Goal: Information Seeking & Learning: Learn about a topic

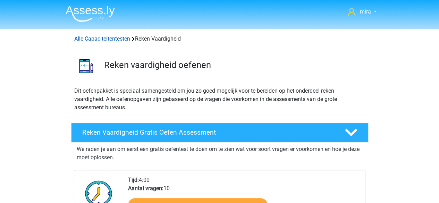
click at [115, 35] on link "Alle Capaciteitentesten" at bounding box center [102, 38] width 56 height 7
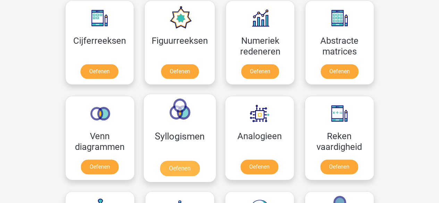
scroll to position [326, 0]
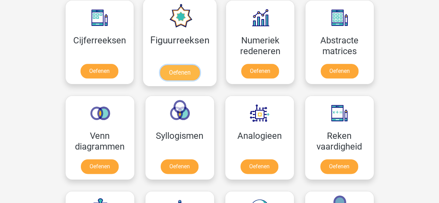
click at [188, 65] on link "Oefenen" at bounding box center [180, 72] width 40 height 15
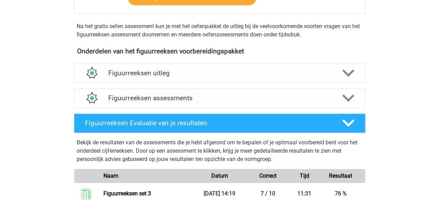
scroll to position [216, 0]
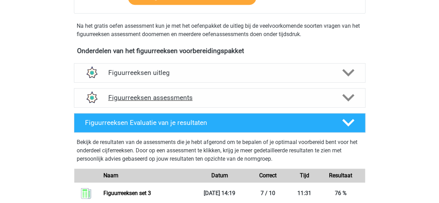
click at [193, 95] on h4 "Figuurreeksen assessments" at bounding box center [219, 98] width 223 height 8
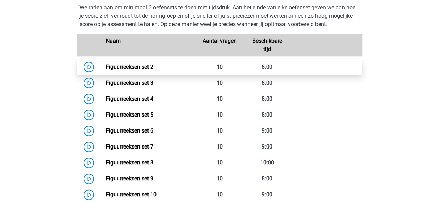
scroll to position [323, 0]
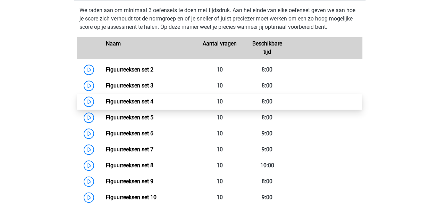
click at [141, 100] on link "Figuurreeksen set 4" at bounding box center [130, 101] width 48 height 7
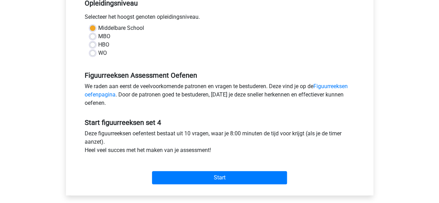
scroll to position [151, 0]
click at [195, 168] on div "Start" at bounding box center [220, 172] width 281 height 24
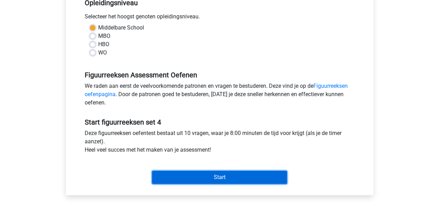
click at [194, 173] on input "Start" at bounding box center [219, 177] width 135 height 13
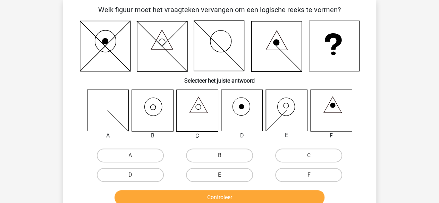
scroll to position [34, 0]
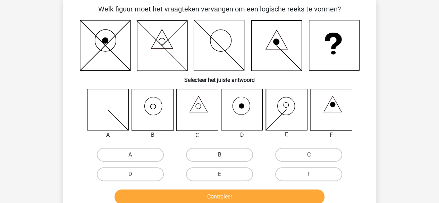
click at [197, 155] on label "B" at bounding box center [219, 155] width 67 height 14
click at [220, 155] on input "B" at bounding box center [222, 157] width 5 height 5
radio input "true"
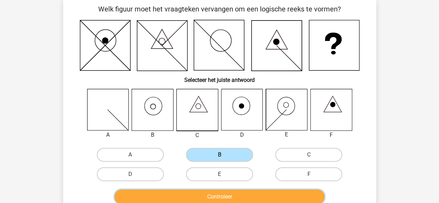
click at [192, 202] on button "Controleer" at bounding box center [220, 197] width 210 height 15
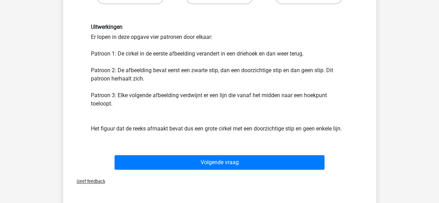
scroll to position [214, 0]
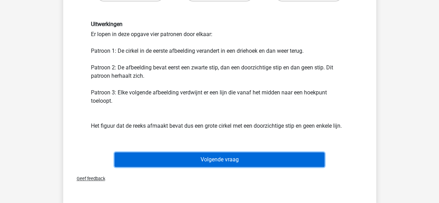
click at [179, 156] on button "Volgende vraag" at bounding box center [220, 160] width 210 height 15
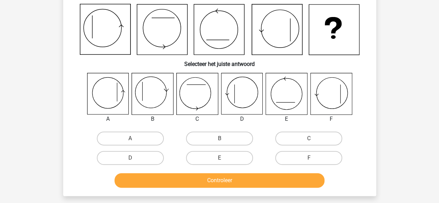
scroll to position [50, 0]
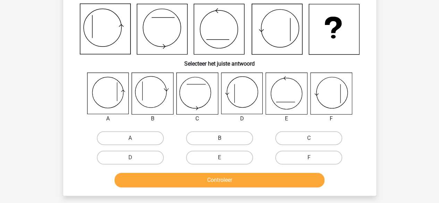
click at [203, 135] on label "B" at bounding box center [219, 138] width 67 height 14
click at [220, 138] on input "B" at bounding box center [222, 140] width 5 height 5
radio input "true"
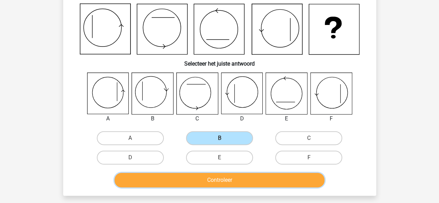
click at [212, 180] on button "Controleer" at bounding box center [220, 180] width 210 height 15
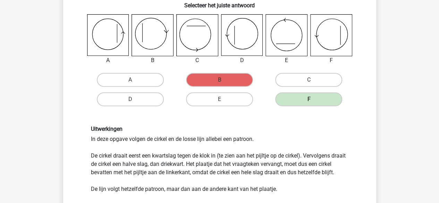
scroll to position [109, 0]
click at [205, 158] on div "Uitwerkingen In deze opgave volgen de cirkel en de losse lijn allebei een patro…" at bounding box center [220, 159] width 268 height 68
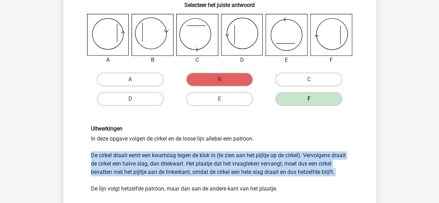
click at [205, 158] on div "Uitwerkingen In deze opgave volgen de cirkel en de losse lijn allebei een patro…" at bounding box center [220, 159] width 268 height 68
click at [204, 163] on div "Uitwerkingen In deze opgave volgen de cirkel en de losse lijn allebei een patro…" at bounding box center [220, 159] width 268 height 68
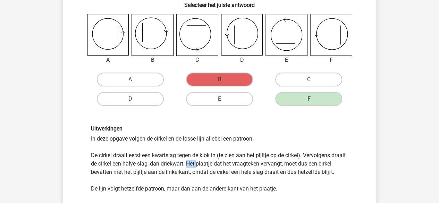
click at [204, 163] on div "Uitwerkingen In deze opgave volgen de cirkel en de losse lijn allebei een patro…" at bounding box center [220, 159] width 268 height 68
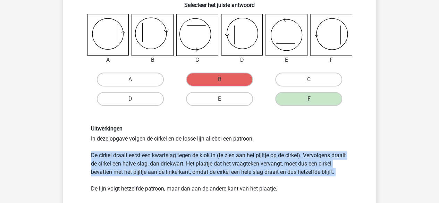
click at [204, 163] on div "Uitwerkingen In deze opgave volgen de cirkel en de losse lijn allebei een patro…" at bounding box center [220, 159] width 268 height 68
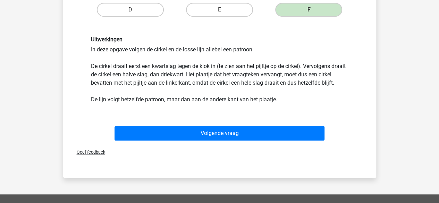
scroll to position [199, 0]
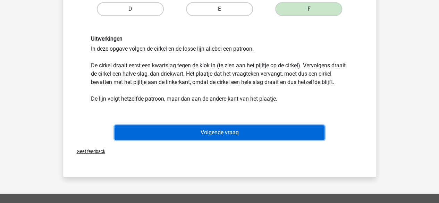
click at [249, 140] on button "Volgende vraag" at bounding box center [220, 132] width 210 height 15
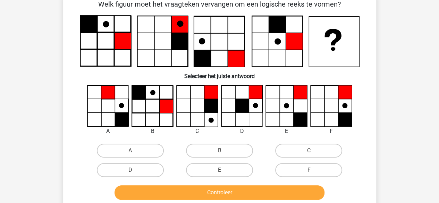
scroll to position [32, 0]
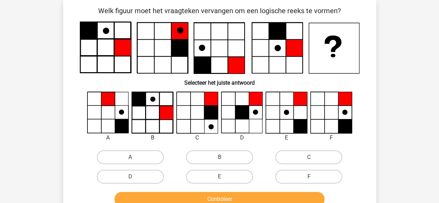
drag, startPoint x: 188, startPoint y: 138, endPoint x: 344, endPoint y: 140, distance: 156.3
click at [344, 140] on div "A B C D" at bounding box center [220, 117] width 268 height 50
click at [321, 173] on label "F" at bounding box center [308, 177] width 67 height 14
click at [314, 177] on input "F" at bounding box center [311, 179] width 5 height 5
radio input "true"
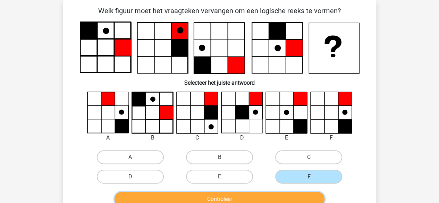
click at [298, 196] on button "Controleer" at bounding box center [220, 199] width 210 height 15
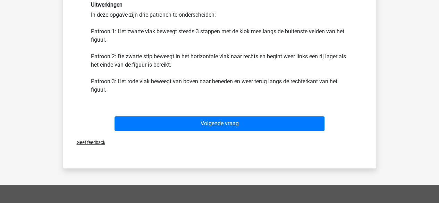
scroll to position [234, 0]
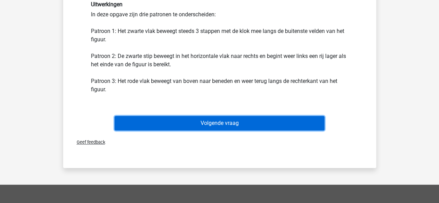
click at [308, 128] on button "Volgende vraag" at bounding box center [220, 123] width 210 height 15
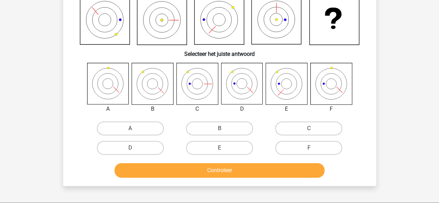
scroll to position [32, 0]
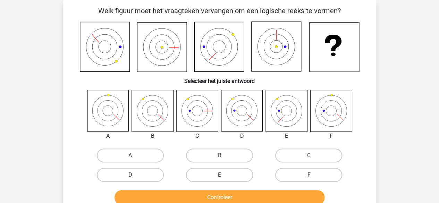
click at [157, 174] on label "D" at bounding box center [130, 175] width 67 height 14
click at [135, 175] on input "D" at bounding box center [132, 177] width 5 height 5
radio input "true"
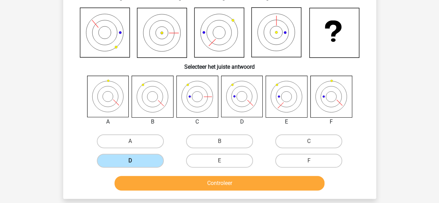
scroll to position [47, 0]
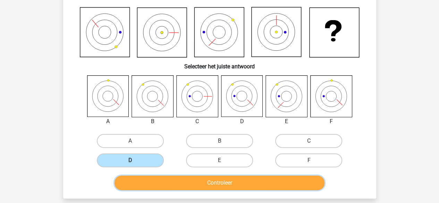
click at [159, 177] on button "Controleer" at bounding box center [220, 183] width 210 height 15
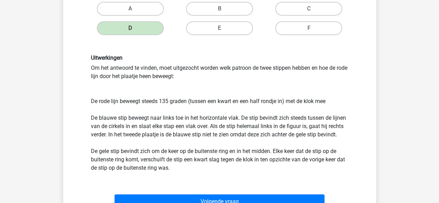
scroll to position [179, 0]
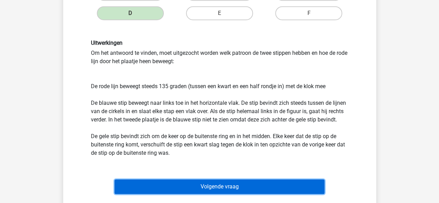
click at [159, 180] on button "Volgende vraag" at bounding box center [220, 187] width 210 height 15
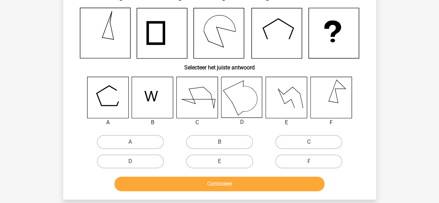
scroll to position [32, 0]
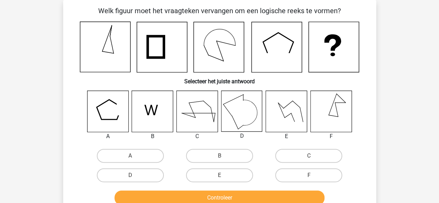
click at [147, 109] on icon at bounding box center [152, 110] width 14 height 10
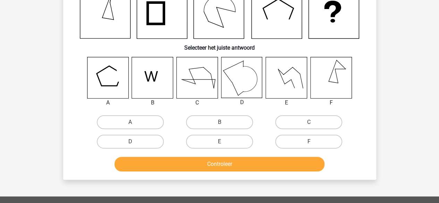
scroll to position [66, 0]
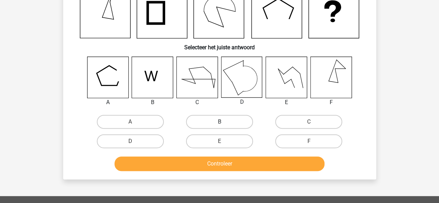
click at [198, 123] on label "B" at bounding box center [219, 122] width 67 height 14
click at [220, 123] on input "B" at bounding box center [222, 124] width 5 height 5
radio input "true"
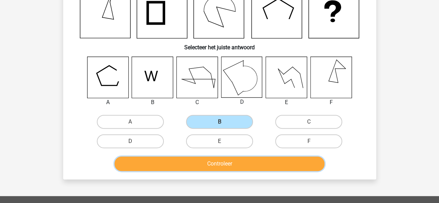
click at [187, 162] on button "Controleer" at bounding box center [220, 164] width 210 height 15
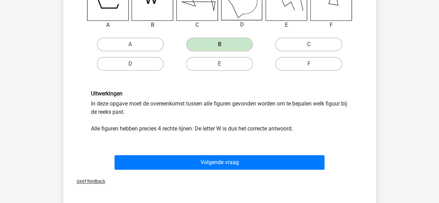
scroll to position [145, 0]
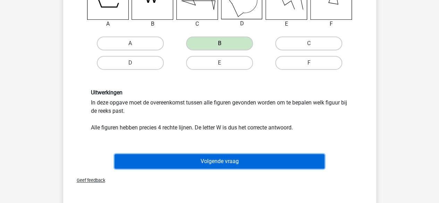
click at [187, 162] on button "Volgende vraag" at bounding box center [220, 161] width 210 height 15
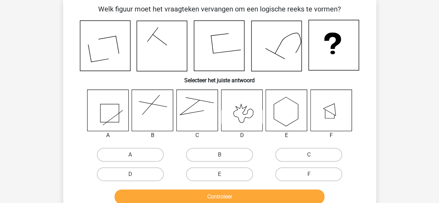
scroll to position [32, 0]
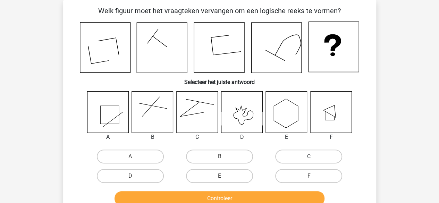
click at [286, 155] on label "C" at bounding box center [308, 157] width 67 height 14
click at [309, 157] on input "C" at bounding box center [311, 159] width 5 height 5
radio input "true"
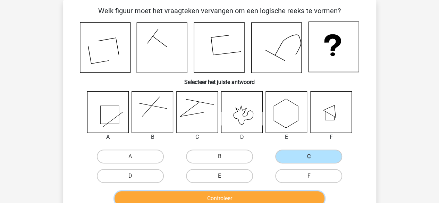
click at [258, 201] on button "Controleer" at bounding box center [220, 198] width 210 height 15
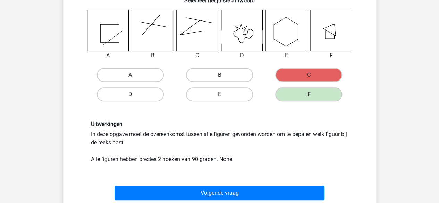
scroll to position [115, 0]
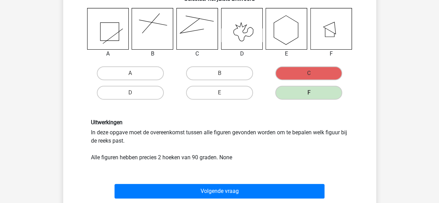
click at [140, 133] on div "Uitwerkingen In deze opgave moet de overeenkomst tussen alle figuren gevonden w…" at bounding box center [220, 140] width 268 height 43
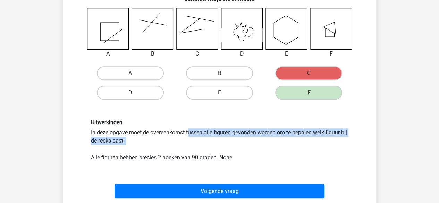
click at [140, 133] on div "Uitwerkingen In deze opgave moet de overeenkomst tussen alle figuren gevonden w…" at bounding box center [220, 140] width 268 height 43
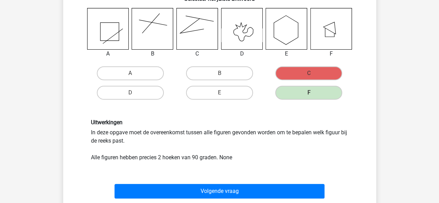
click at [122, 155] on div "Uitwerkingen In deze opgave moet de overeenkomst tussen alle figuren gevonden w…" at bounding box center [220, 140] width 268 height 43
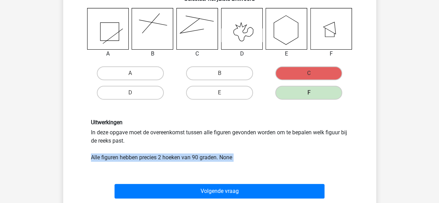
click at [122, 155] on div "Uitwerkingen In deze opgave moet de overeenkomst tussen alle figuren gevonden w…" at bounding box center [220, 140] width 268 height 43
click at [122, 162] on div "Uitwerkingen In deze opgave moet de overeenkomst tussen alle figuren gevonden w…" at bounding box center [219, 140] width 291 height 76
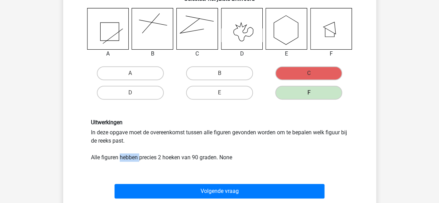
click at [122, 162] on div "Uitwerkingen In deze opgave moet de overeenkomst tussen alle figuren gevonden w…" at bounding box center [219, 140] width 291 height 76
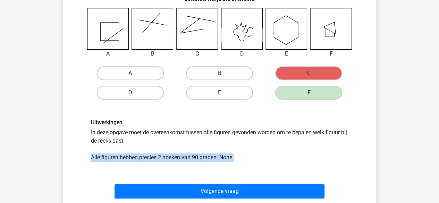
click at [122, 162] on div "Uitwerkingen In deze opgave moet de overeenkomst tussen alle figuren gevonden w…" at bounding box center [219, 140] width 291 height 76
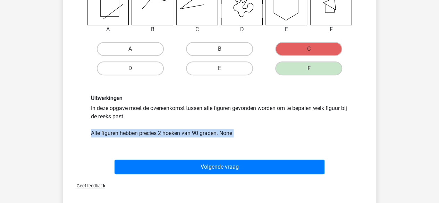
scroll to position [140, 0]
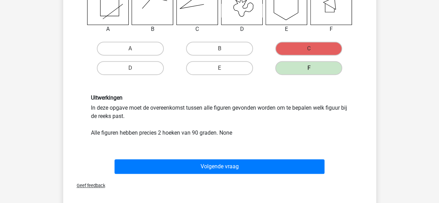
click at [90, 182] on div "Geef feedback" at bounding box center [220, 186] width 308 height 18
click at [90, 185] on span "Geef feedback" at bounding box center [88, 185] width 34 height 5
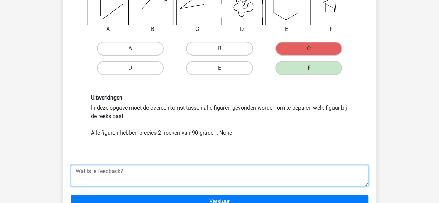
click at [100, 177] on textarea at bounding box center [219, 176] width 297 height 22
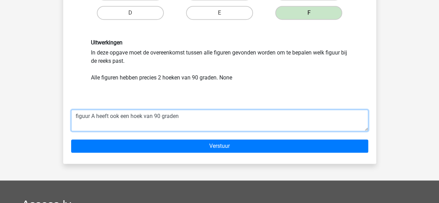
scroll to position [193, 0]
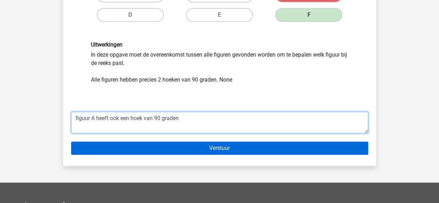
type textarea "figuur A heeft ook een hoek van 90 graden"
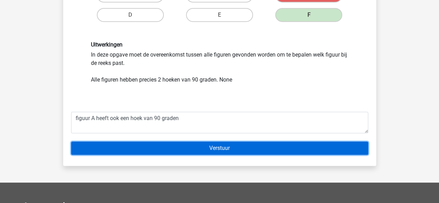
click at [129, 148] on input "Verstuur" at bounding box center [219, 148] width 297 height 13
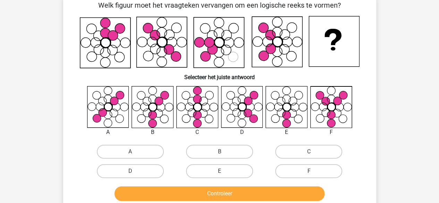
scroll to position [13, 0]
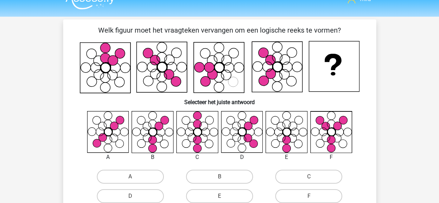
click at [92, 77] on rect at bounding box center [105, 68] width 50 height 50
click at [194, 182] on label "B" at bounding box center [219, 177] width 67 height 14
click at [220, 181] on input "B" at bounding box center [222, 179] width 5 height 5
radio input "true"
click at [199, 178] on label "B" at bounding box center [219, 177] width 67 height 14
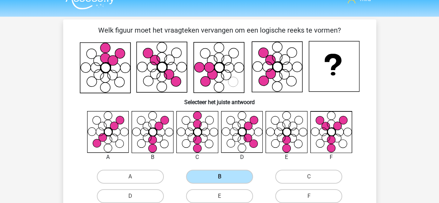
click at [220, 178] on input "B" at bounding box center [222, 179] width 5 height 5
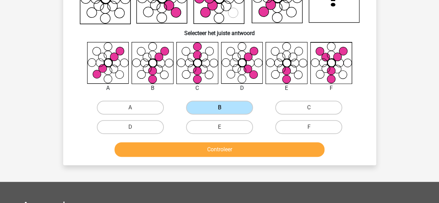
scroll to position [82, 0]
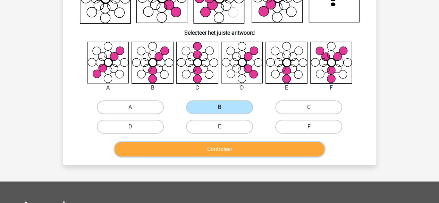
click at [206, 156] on button "Controleer" at bounding box center [220, 149] width 210 height 15
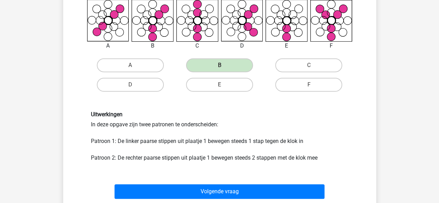
scroll to position [124, 0]
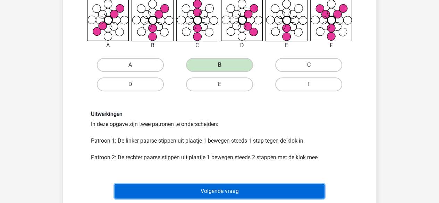
click at [199, 190] on button "Volgende vraag" at bounding box center [220, 191] width 210 height 15
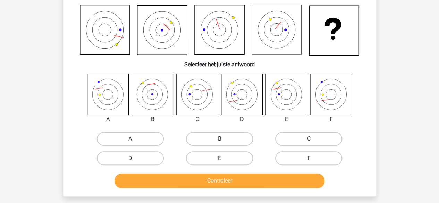
scroll to position [32, 0]
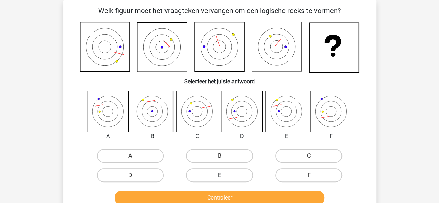
click at [201, 175] on label "E" at bounding box center [219, 175] width 67 height 14
click at [220, 175] on input "E" at bounding box center [222, 177] width 5 height 5
radio input "true"
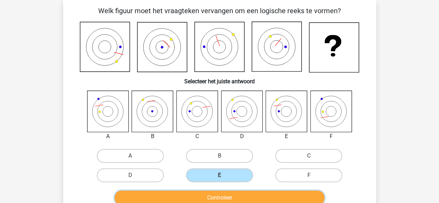
click at [200, 197] on button "Controleer" at bounding box center [220, 198] width 210 height 15
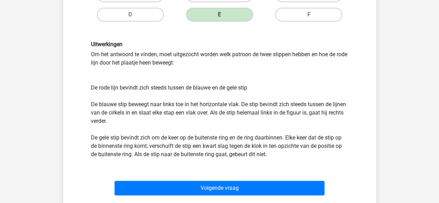
scroll to position [194, 0]
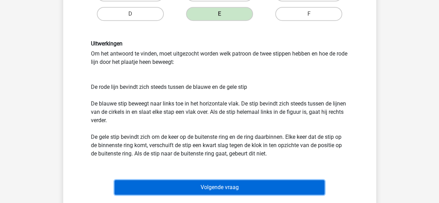
click at [208, 184] on button "Volgende vraag" at bounding box center [220, 187] width 210 height 15
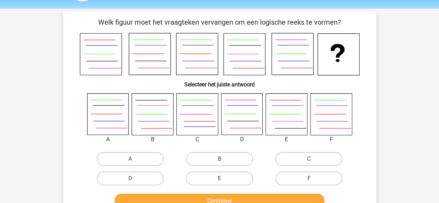
scroll to position [20, 0]
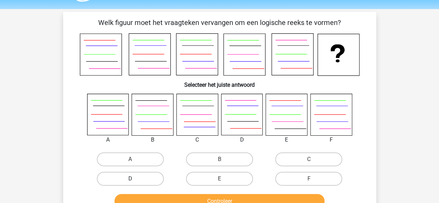
click at [151, 172] on label "D" at bounding box center [130, 179] width 67 height 14
click at [135, 179] on input "D" at bounding box center [132, 181] width 5 height 5
radio input "true"
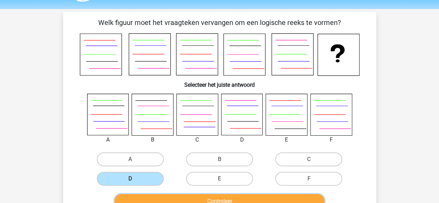
click at [165, 195] on button "Controleer" at bounding box center [220, 201] width 210 height 15
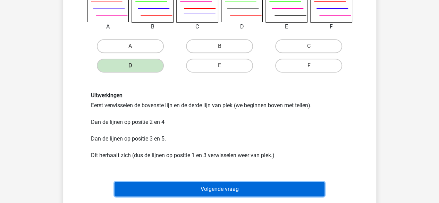
click at [167, 195] on button "Volgende vraag" at bounding box center [220, 189] width 210 height 15
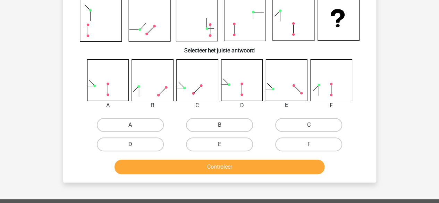
scroll to position [32, 0]
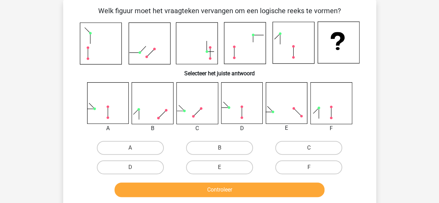
click at [314, 48] on icon at bounding box center [294, 43] width 42 height 42
click at [211, 140] on div "B" at bounding box center [219, 147] width 89 height 19
click at [209, 146] on label "B" at bounding box center [219, 148] width 67 height 14
click at [220, 148] on input "B" at bounding box center [222, 150] width 5 height 5
radio input "true"
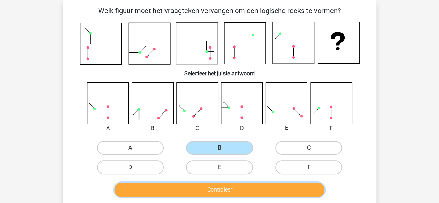
click at [193, 193] on button "Controleer" at bounding box center [220, 190] width 210 height 15
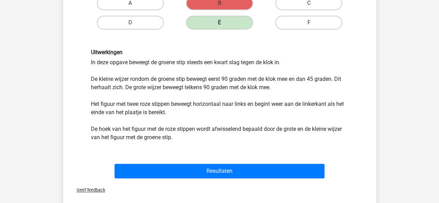
scroll to position [179, 0]
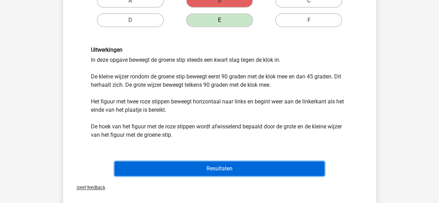
click at [179, 168] on button "Resultaten" at bounding box center [220, 169] width 210 height 15
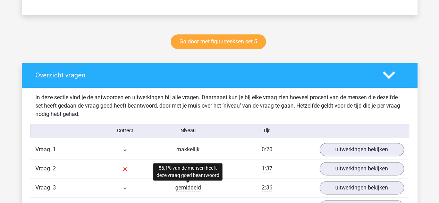
scroll to position [365, 0]
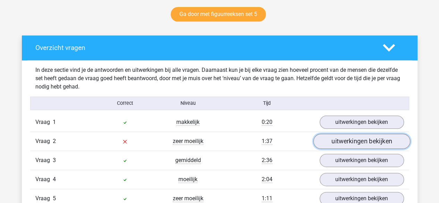
click at [343, 135] on link "uitwerkingen bekijken" at bounding box center [361, 141] width 97 height 15
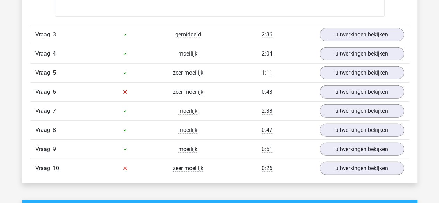
scroll to position [923, 0]
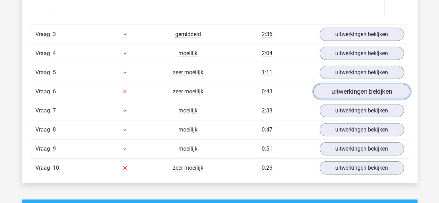
click at [343, 86] on link "uitwerkingen bekijken" at bounding box center [361, 91] width 97 height 15
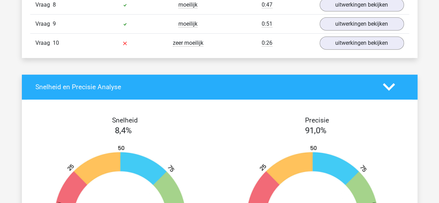
scroll to position [1450, 0]
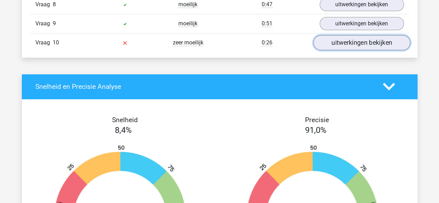
click at [338, 38] on link "uitwerkingen bekijken" at bounding box center [361, 42] width 97 height 15
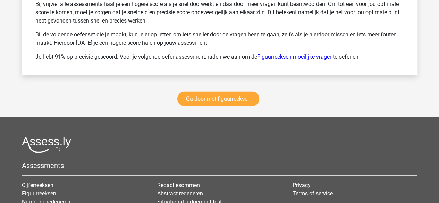
scroll to position [2279, 0]
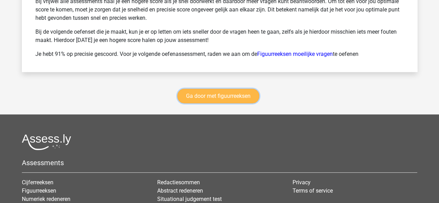
click at [228, 89] on link "Ga door met figuurreeksen" at bounding box center [219, 96] width 82 height 15
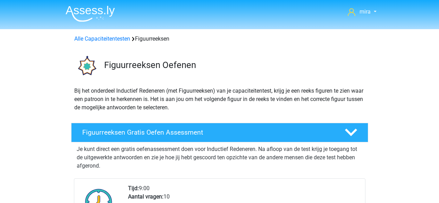
scroll to position [301, 0]
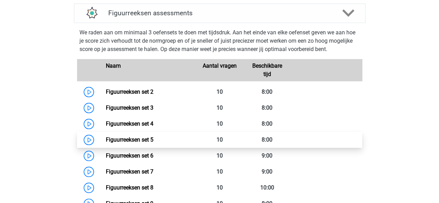
click at [154, 140] on link "Figuurreeksen set 5" at bounding box center [130, 140] width 48 height 7
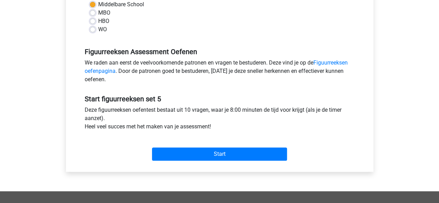
scroll to position [175, 0]
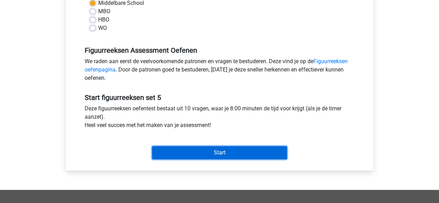
click at [177, 150] on input "Start" at bounding box center [219, 152] width 135 height 13
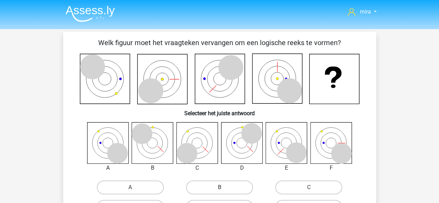
click at [219, 185] on label "B" at bounding box center [219, 188] width 67 height 14
click at [220, 188] on input "B" at bounding box center [222, 190] width 5 height 5
radio input "true"
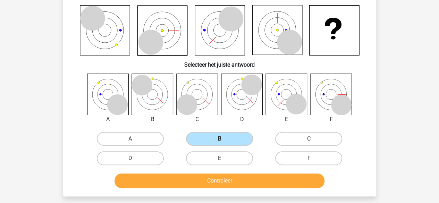
scroll to position [49, 0]
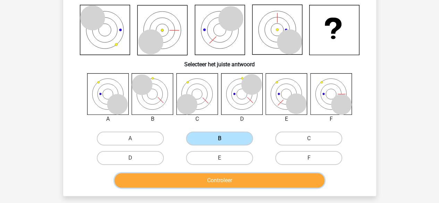
click at [219, 185] on button "Controleer" at bounding box center [220, 180] width 210 height 15
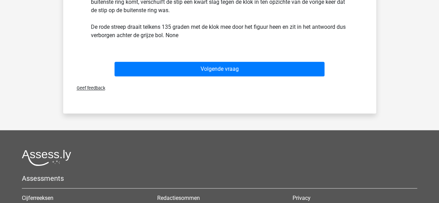
scroll to position [336, 0]
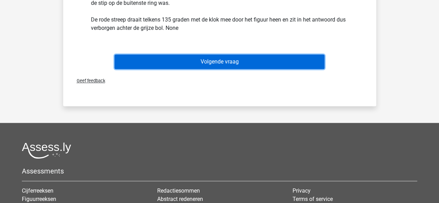
click at [167, 55] on button "Volgende vraag" at bounding box center [220, 62] width 210 height 15
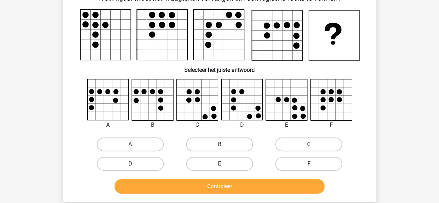
scroll to position [32, 0]
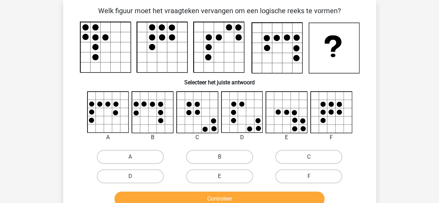
click at [110, 28] on rect at bounding box center [105, 47] width 50 height 50
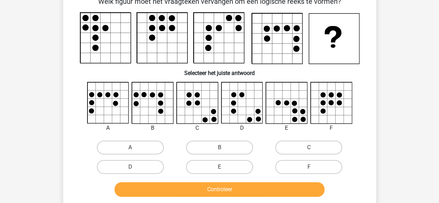
scroll to position [42, 0]
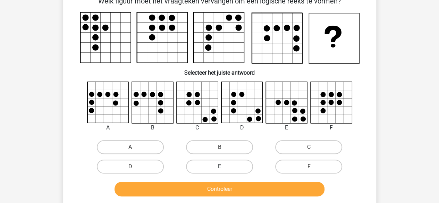
drag, startPoint x: 235, startPoint y: 158, endPoint x: 234, endPoint y: 167, distance: 9.4
click at [234, 167] on div "E" at bounding box center [219, 166] width 89 height 19
click at [234, 167] on label "E" at bounding box center [219, 167] width 67 height 14
click at [224, 167] on input "E" at bounding box center [222, 169] width 5 height 5
radio input "true"
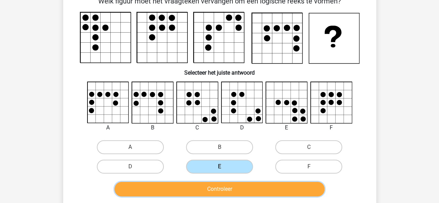
click at [230, 192] on button "Controleer" at bounding box center [220, 189] width 210 height 15
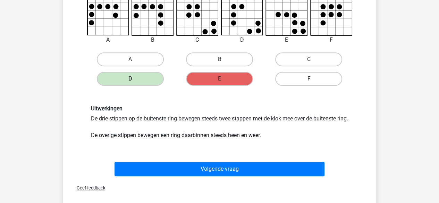
scroll to position [190, 0]
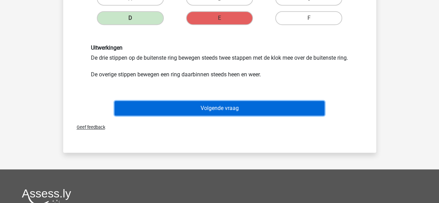
click at [143, 115] on button "Volgende vraag" at bounding box center [220, 108] width 210 height 15
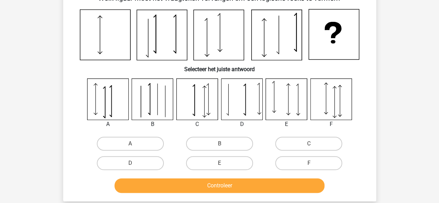
scroll to position [32, 0]
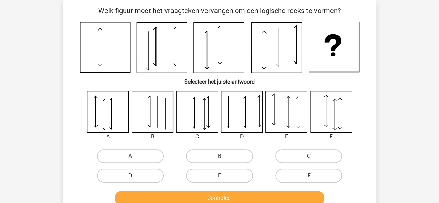
click at [159, 175] on label "D" at bounding box center [130, 176] width 67 height 14
click at [135, 176] on input "D" at bounding box center [132, 178] width 5 height 5
radio input "true"
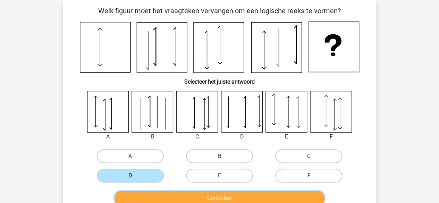
click at [158, 191] on button "Controleer" at bounding box center [220, 198] width 210 height 15
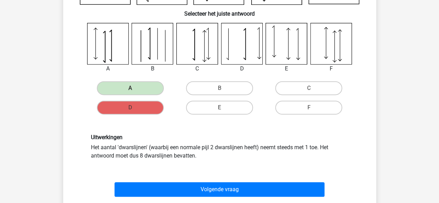
scroll to position [101, 0]
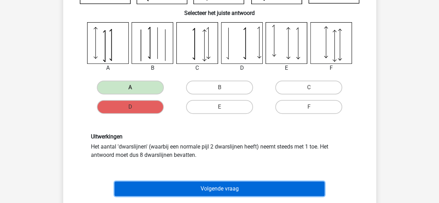
click at [160, 189] on button "Volgende vraag" at bounding box center [220, 189] width 210 height 15
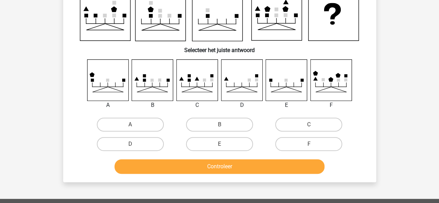
scroll to position [32, 0]
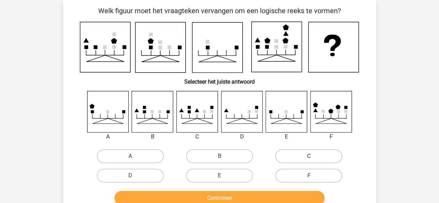
click at [292, 154] on label "C" at bounding box center [308, 156] width 67 height 14
click at [309, 156] on input "C" at bounding box center [311, 158] width 5 height 5
radio input "true"
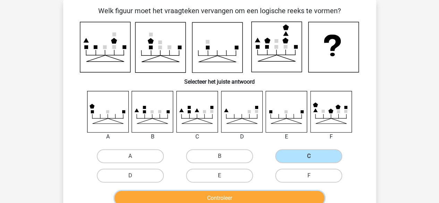
click at [265, 200] on button "Controleer" at bounding box center [220, 198] width 210 height 15
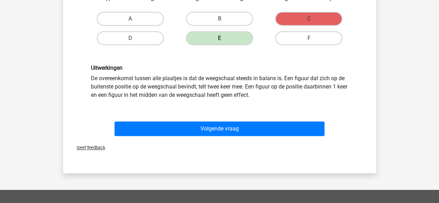
scroll to position [170, 0]
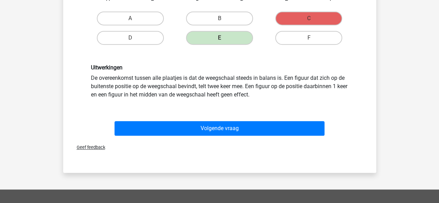
click at [294, 119] on div "Volgende vraag" at bounding box center [219, 127] width 291 height 23
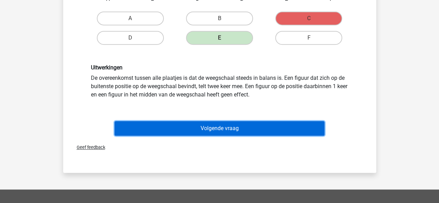
click at [287, 128] on button "Volgende vraag" at bounding box center [220, 128] width 210 height 15
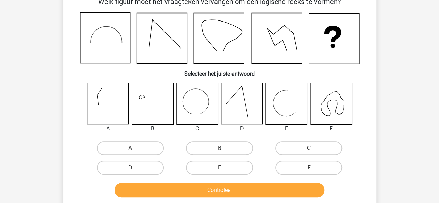
scroll to position [32, 0]
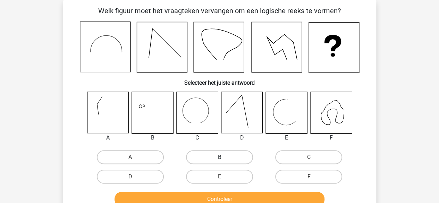
click at [215, 159] on label "B" at bounding box center [219, 157] width 67 height 14
click at [220, 159] on input "B" at bounding box center [222, 159] width 5 height 5
radio input "true"
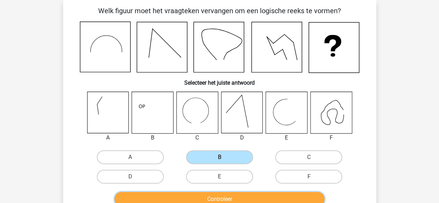
click at [199, 197] on button "Controleer" at bounding box center [220, 199] width 210 height 15
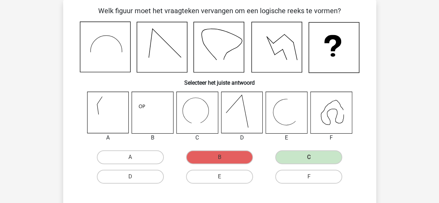
click at [318, 165] on div "C" at bounding box center [308, 157] width 89 height 19
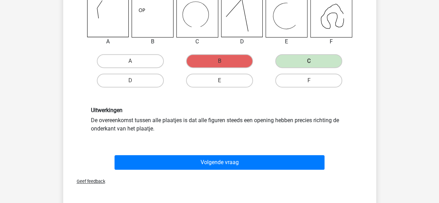
scroll to position [129, 0]
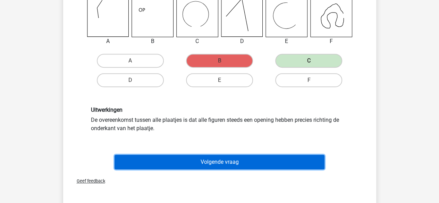
drag, startPoint x: 264, startPoint y: 165, endPoint x: 262, endPoint y: 159, distance: 6.4
click at [262, 159] on button "Volgende vraag" at bounding box center [220, 162] width 210 height 15
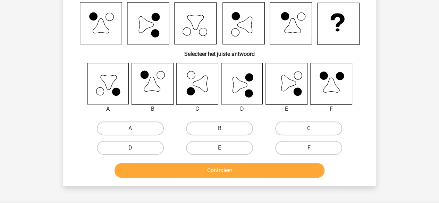
scroll to position [32, 0]
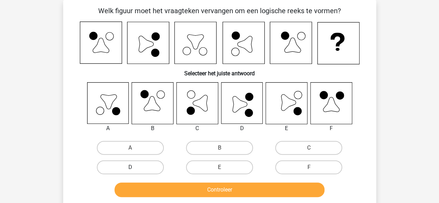
click at [159, 168] on label "D" at bounding box center [130, 167] width 67 height 14
click at [135, 168] on input "D" at bounding box center [132, 169] width 5 height 5
radio input "true"
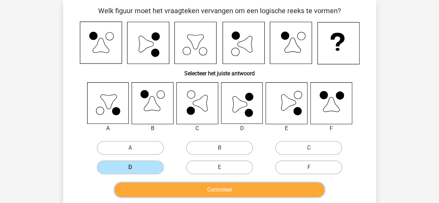
click at [173, 185] on button "Controleer" at bounding box center [220, 190] width 210 height 15
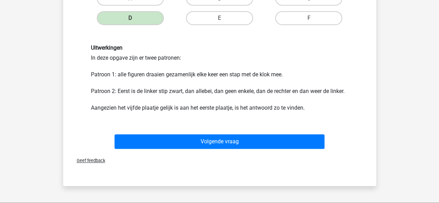
scroll to position [186, 0]
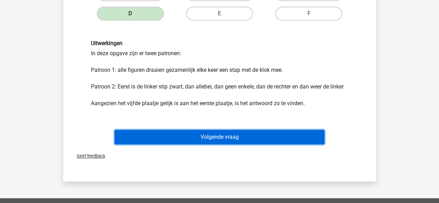
click at [195, 131] on button "Volgende vraag" at bounding box center [220, 137] width 210 height 15
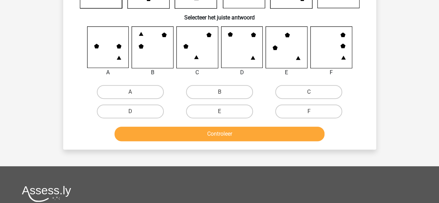
scroll to position [32, 0]
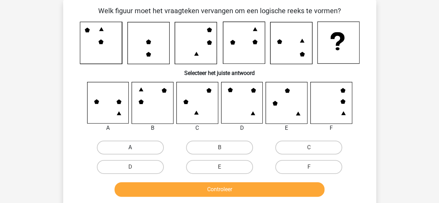
click at [147, 150] on label "A" at bounding box center [130, 148] width 67 height 14
click at [135, 150] on input "A" at bounding box center [132, 150] width 5 height 5
radio input "true"
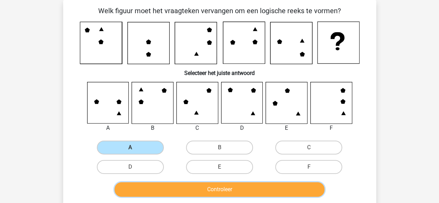
click at [149, 191] on button "Controleer" at bounding box center [220, 189] width 210 height 15
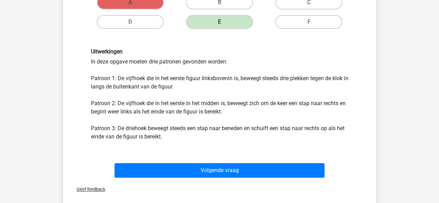
scroll to position [175, 0]
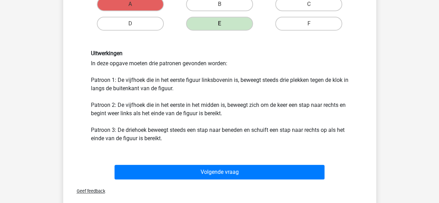
click at [163, 180] on div "Volgende vraag" at bounding box center [220, 173] width 268 height 17
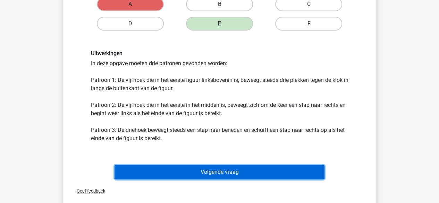
click at [165, 174] on button "Volgende vraag" at bounding box center [220, 172] width 210 height 15
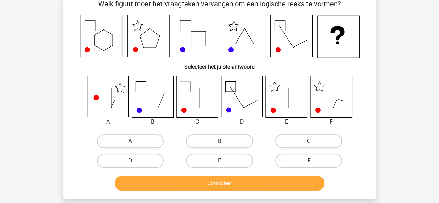
scroll to position [32, 0]
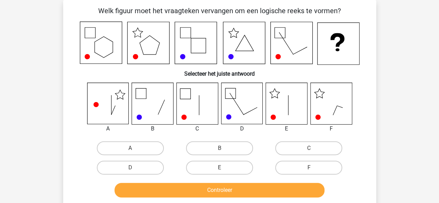
click at [221, 170] on input "E" at bounding box center [222, 170] width 5 height 5
radio input "true"
drag, startPoint x: 219, startPoint y: 181, endPoint x: 220, endPoint y: 188, distance: 7.3
click at [220, 188] on div "Controleer" at bounding box center [219, 189] width 291 height 23
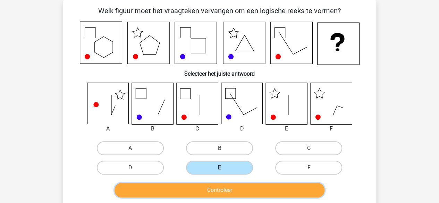
click at [220, 188] on button "Controleer" at bounding box center [220, 190] width 210 height 15
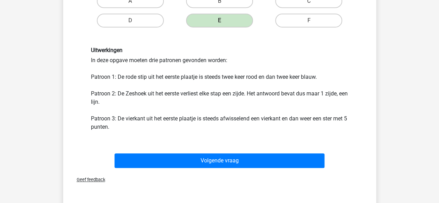
scroll to position [200, 0]
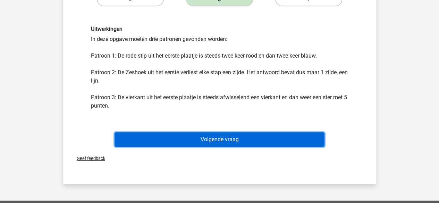
click at [224, 141] on button "Volgende vraag" at bounding box center [220, 139] width 210 height 15
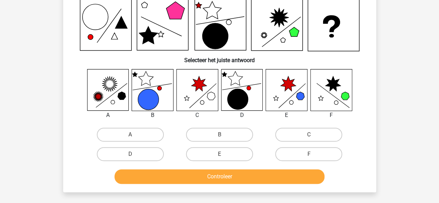
scroll to position [32, 0]
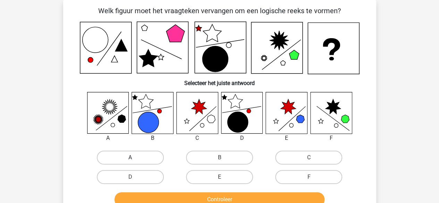
click at [128, 157] on label "A" at bounding box center [130, 158] width 67 height 14
click at [130, 158] on input "A" at bounding box center [132, 160] width 5 height 5
radio input "true"
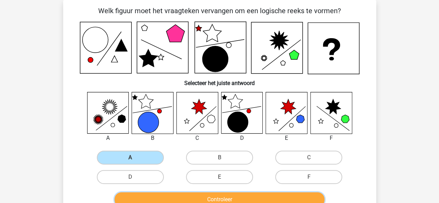
click at [167, 199] on button "Controleer" at bounding box center [220, 199] width 210 height 15
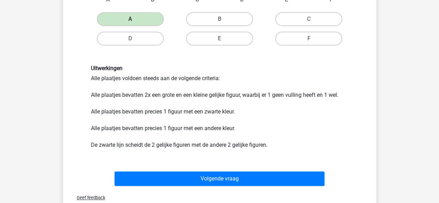
scroll to position [172, 0]
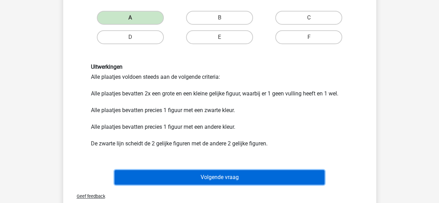
click at [194, 175] on button "Volgende vraag" at bounding box center [220, 177] width 210 height 15
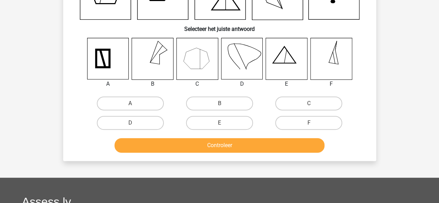
scroll to position [32, 0]
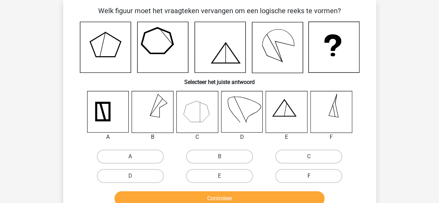
click at [318, 180] on label "F" at bounding box center [308, 176] width 67 height 14
click at [314, 180] on input "F" at bounding box center [311, 178] width 5 height 5
radio input "true"
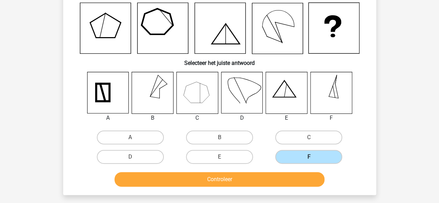
scroll to position [51, 0]
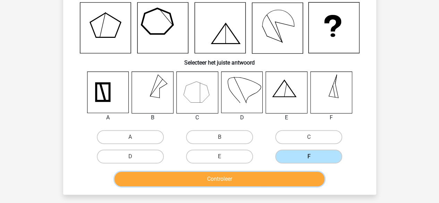
click at [318, 180] on button "Controleer" at bounding box center [220, 179] width 210 height 15
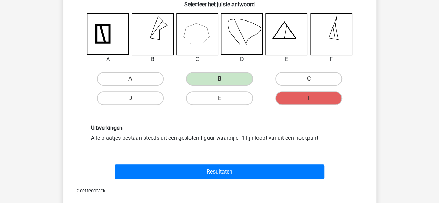
scroll to position [110, 0]
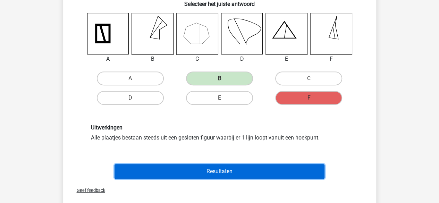
click at [313, 172] on button "Resultaten" at bounding box center [220, 171] width 210 height 15
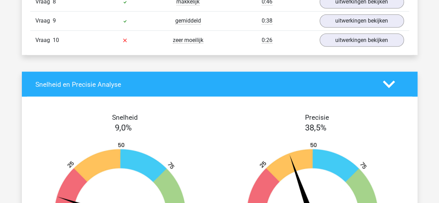
scroll to position [628, 0]
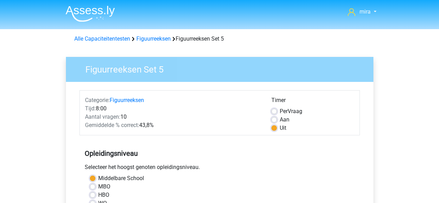
scroll to position [175, 0]
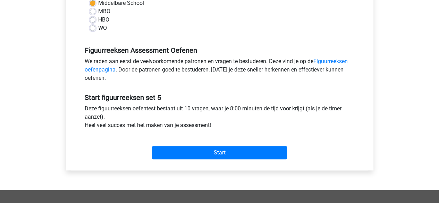
click at [222, 146] on div "Start" at bounding box center [220, 147] width 281 height 24
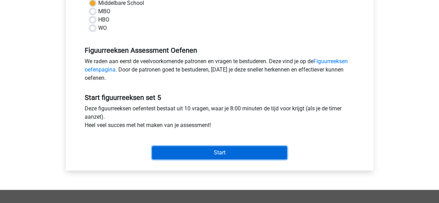
click at [220, 155] on input "Start" at bounding box center [219, 152] width 135 height 13
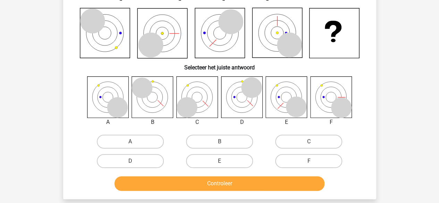
scroll to position [47, 0]
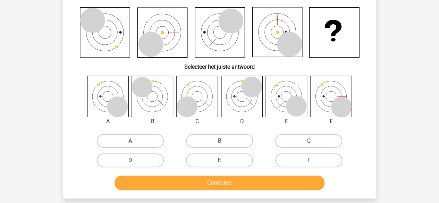
click at [231, 162] on label "E" at bounding box center [219, 161] width 67 height 14
click at [224, 162] on input "E" at bounding box center [222, 162] width 5 height 5
radio input "true"
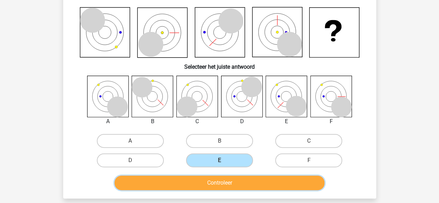
click at [228, 188] on button "Controleer" at bounding box center [220, 183] width 210 height 15
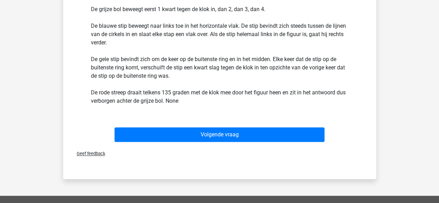
scroll to position [267, 0]
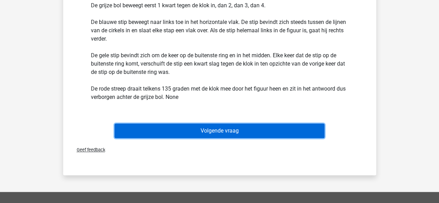
click at [227, 132] on button "Volgende vraag" at bounding box center [220, 131] width 210 height 15
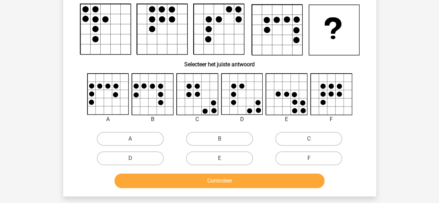
scroll to position [32, 0]
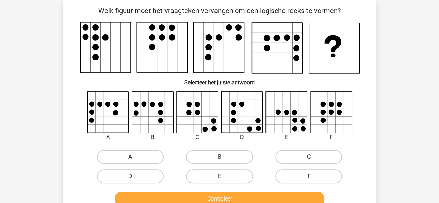
click at [290, 178] on label "F" at bounding box center [308, 177] width 67 height 14
click at [309, 178] on input "F" at bounding box center [311, 178] width 5 height 5
radio input "true"
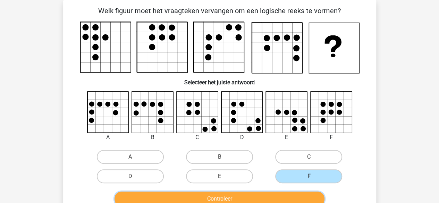
click at [283, 194] on button "Controleer" at bounding box center [220, 199] width 210 height 15
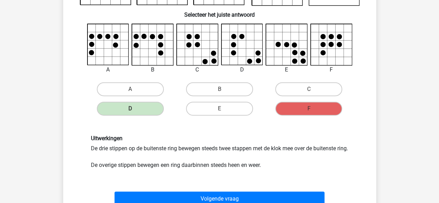
scroll to position [109, 0]
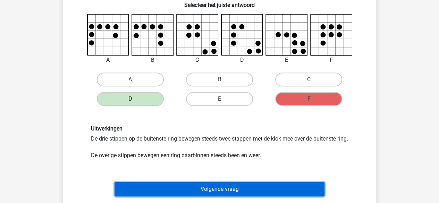
click at [278, 196] on button "Volgende vraag" at bounding box center [220, 189] width 210 height 15
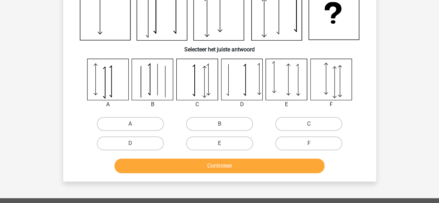
scroll to position [32, 0]
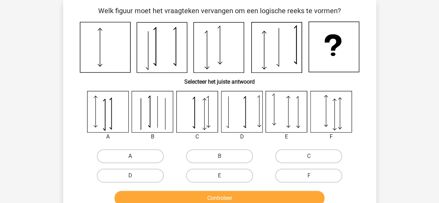
click at [148, 155] on label "A" at bounding box center [130, 156] width 67 height 14
click at [135, 156] on input "A" at bounding box center [132, 158] width 5 height 5
radio input "true"
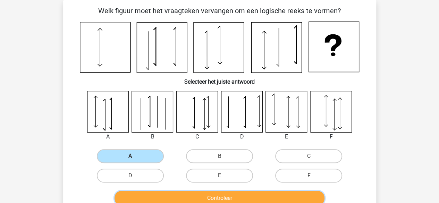
click at [160, 194] on button "Controleer" at bounding box center [220, 198] width 210 height 15
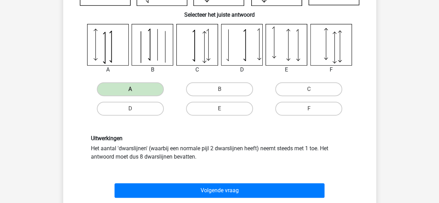
scroll to position [99, 0]
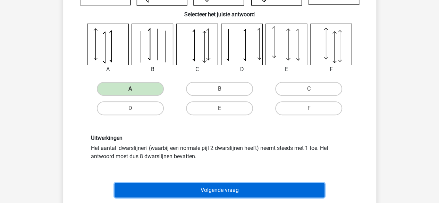
click at [160, 194] on button "Volgende vraag" at bounding box center [220, 190] width 210 height 15
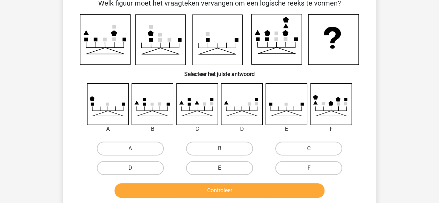
scroll to position [32, 0]
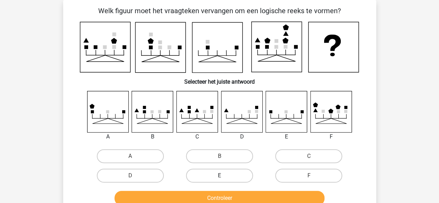
click at [224, 175] on label "E" at bounding box center [219, 176] width 67 height 14
click at [224, 176] on input "E" at bounding box center [222, 178] width 5 height 5
radio input "true"
click at [221, 194] on div "Controleer" at bounding box center [219, 197] width 291 height 23
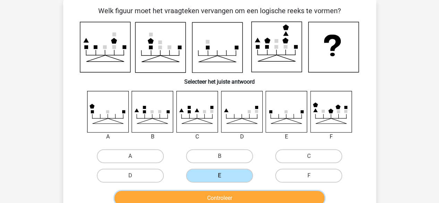
click at [221, 194] on button "Controleer" at bounding box center [220, 198] width 210 height 15
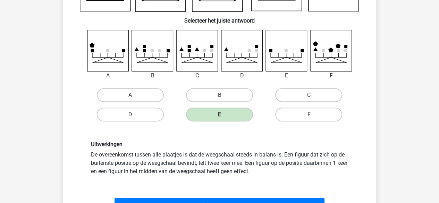
click at [230, 187] on div "Uitwerkingen De overeenkomst tussen alle plaatjes is dat de weegschaal steeds i…" at bounding box center [219, 158] width 291 height 68
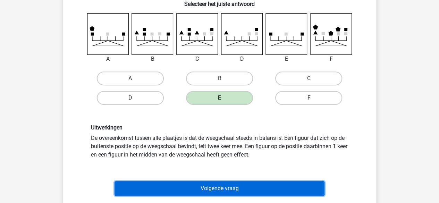
click at [230, 187] on button "Volgende vraag" at bounding box center [220, 188] width 210 height 15
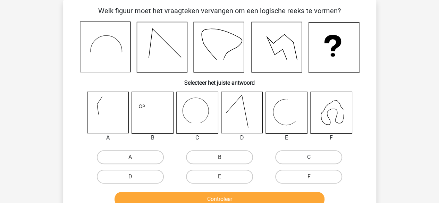
click at [288, 160] on label "C" at bounding box center [308, 157] width 67 height 14
click at [309, 160] on input "C" at bounding box center [311, 159] width 5 height 5
radio input "true"
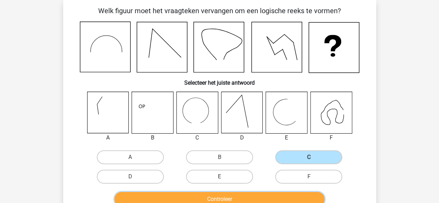
click at [274, 196] on button "Controleer" at bounding box center [220, 199] width 210 height 15
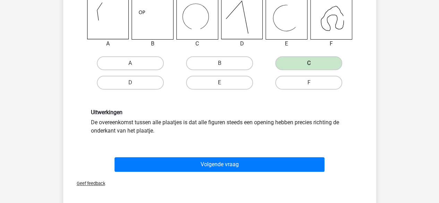
scroll to position [128, 0]
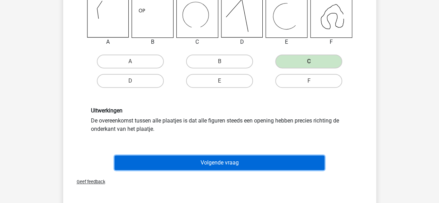
click at [271, 170] on button "Volgende vraag" at bounding box center [220, 163] width 210 height 15
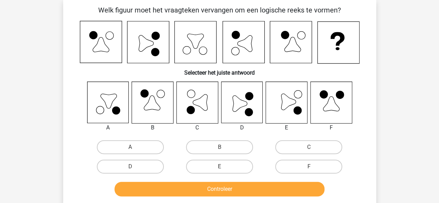
scroll to position [32, 0]
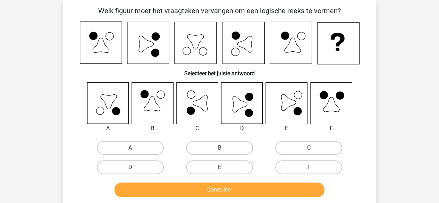
click at [142, 163] on label "D" at bounding box center [130, 167] width 67 height 14
click at [135, 167] on input "D" at bounding box center [132, 169] width 5 height 5
radio input "true"
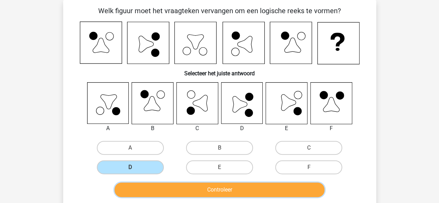
click at [145, 186] on button "Controleer" at bounding box center [220, 190] width 210 height 15
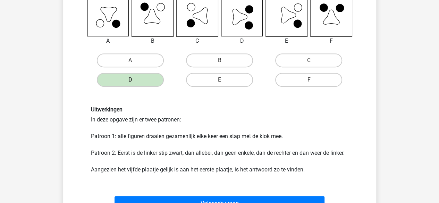
scroll to position [125, 0]
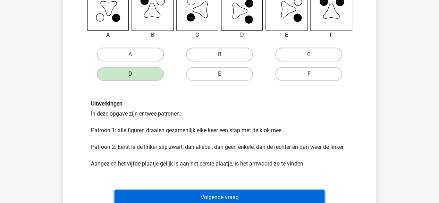
click at [157, 191] on button "Volgende vraag" at bounding box center [220, 197] width 210 height 15
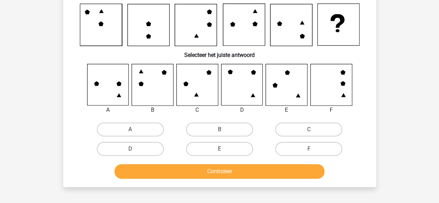
scroll to position [32, 0]
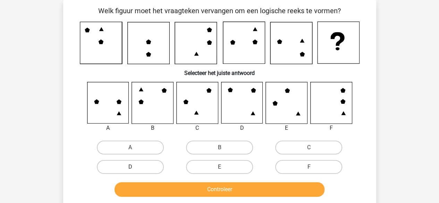
click at [163, 166] on label "D" at bounding box center [130, 167] width 67 height 14
click at [135, 167] on input "D" at bounding box center [132, 169] width 5 height 5
radio input "true"
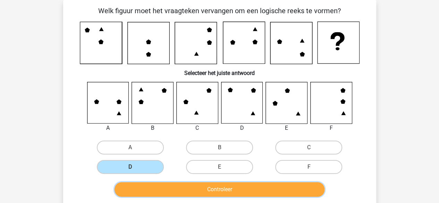
drag, startPoint x: 162, startPoint y: 182, endPoint x: 161, endPoint y: 186, distance: 3.5
click at [161, 186] on button "Controleer" at bounding box center [220, 189] width 210 height 15
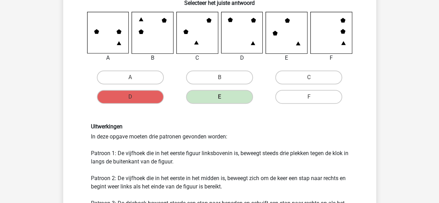
scroll to position [103, 0]
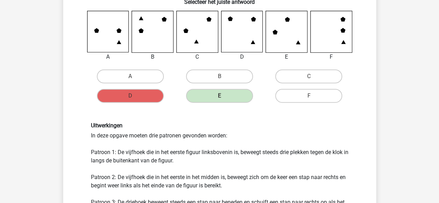
click at [165, 155] on div "Uitwerkingen In deze opgave moeten drie patronen gevonden worden: Patroon 1: De…" at bounding box center [220, 168] width 268 height 93
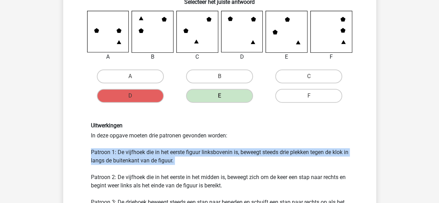
click at [165, 155] on div "Uitwerkingen In deze opgave moeten drie patronen gevonden worden: Patroon 1: De…" at bounding box center [220, 168] width 268 height 93
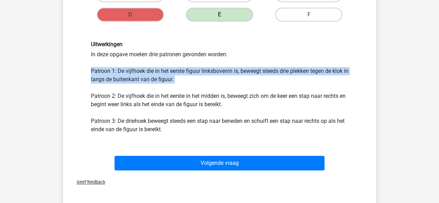
scroll to position [186, 0]
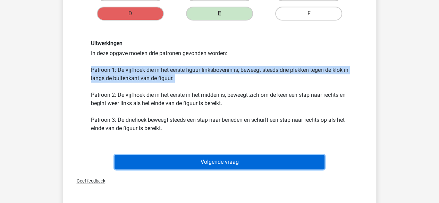
click at [181, 167] on button "Volgende vraag" at bounding box center [220, 162] width 210 height 15
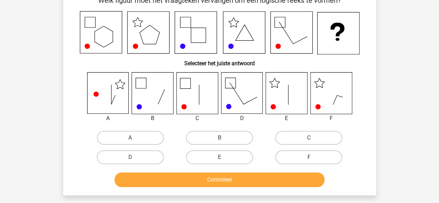
scroll to position [32, 0]
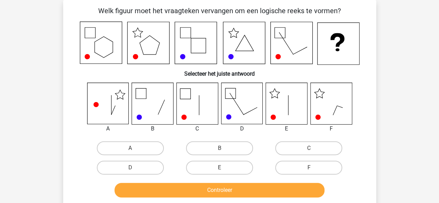
click at [224, 168] on input "E" at bounding box center [222, 170] width 5 height 5
radio input "true"
click at [217, 203] on div "Welk figuur moet het vraagteken vervangen om een logische reeks te vormen? Sele…" at bounding box center [219, 103] width 313 height 206
drag, startPoint x: 218, startPoint y: 198, endPoint x: 219, endPoint y: 191, distance: 7.7
click at [219, 191] on div "Controleer" at bounding box center [220, 191] width 268 height 17
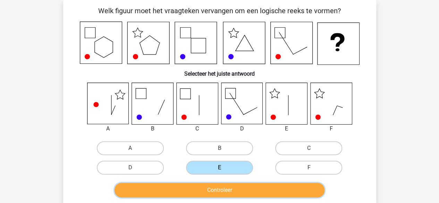
click at [219, 191] on button "Controleer" at bounding box center [220, 190] width 210 height 15
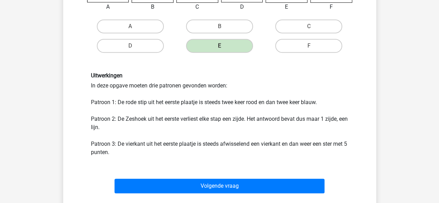
scroll to position [154, 0]
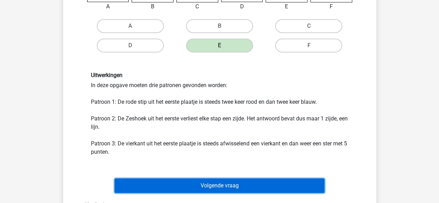
click at [225, 179] on button "Volgende vraag" at bounding box center [220, 186] width 210 height 15
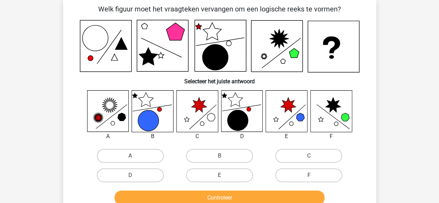
scroll to position [32, 0]
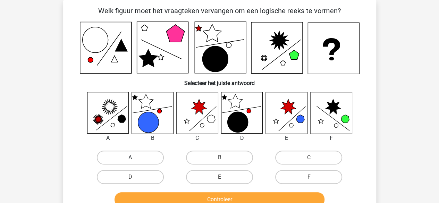
click at [139, 164] on label "A" at bounding box center [130, 158] width 67 height 14
click at [135, 162] on input "A" at bounding box center [132, 160] width 5 height 5
radio input "true"
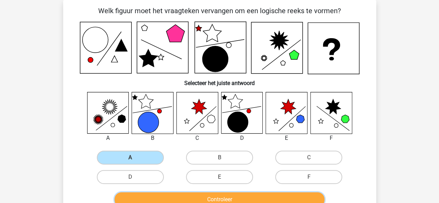
click at [162, 203] on button "Controleer" at bounding box center [220, 199] width 210 height 15
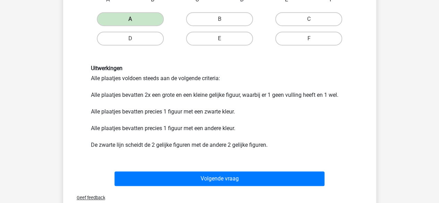
scroll to position [171, 0]
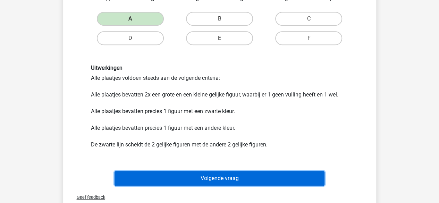
click at [175, 181] on button "Volgende vraag" at bounding box center [220, 178] width 210 height 15
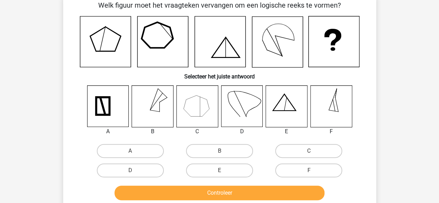
scroll to position [32, 0]
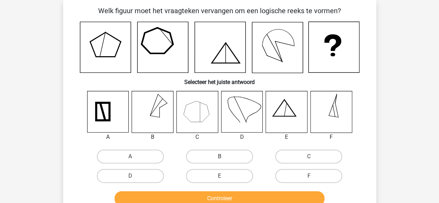
click at [213, 162] on label "B" at bounding box center [219, 157] width 67 height 14
click at [220, 161] on input "B" at bounding box center [222, 159] width 5 height 5
radio input "true"
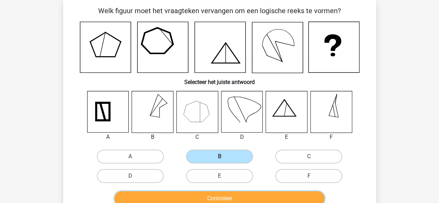
click at [202, 198] on button "Controleer" at bounding box center [220, 198] width 210 height 15
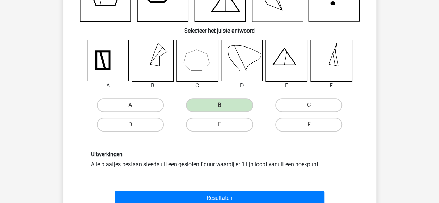
scroll to position [84, 0]
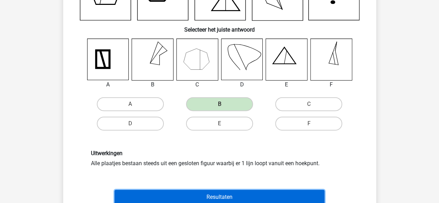
click at [204, 196] on button "Resultaten" at bounding box center [220, 197] width 210 height 15
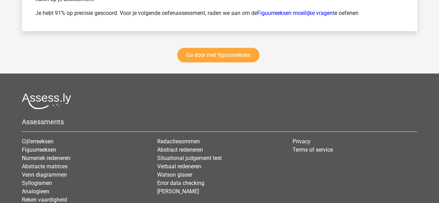
scroll to position [1034, 0]
click at [224, 59] on div "Ga door met figuurreeksen" at bounding box center [220, 56] width 396 height 34
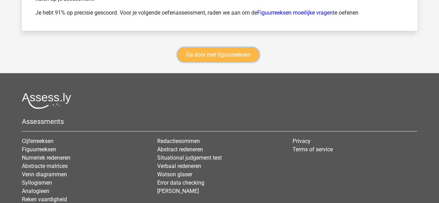
click at [224, 54] on link "Ga door met figuurreeksen" at bounding box center [219, 55] width 82 height 15
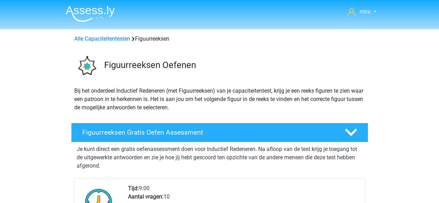
scroll to position [301, 0]
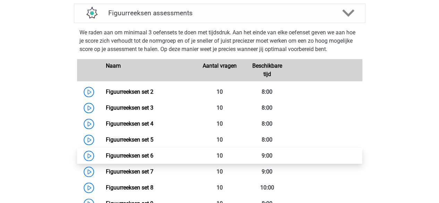
click at [154, 158] on link "Figuurreeksen set 6" at bounding box center [130, 156] width 48 height 7
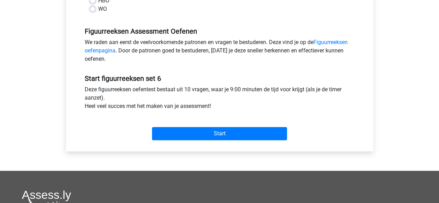
scroll to position [195, 0]
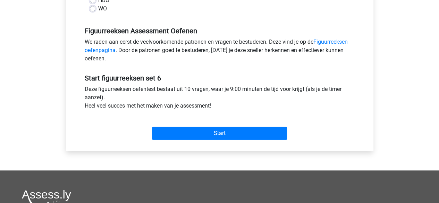
click at [182, 126] on div "Start" at bounding box center [220, 128] width 281 height 24
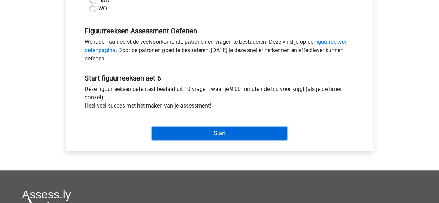
click at [180, 132] on input "Start" at bounding box center [219, 133] width 135 height 13
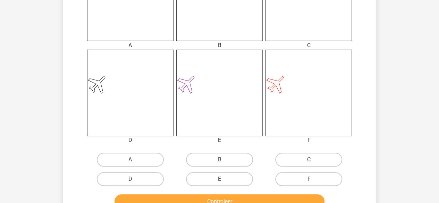
scroll to position [232, 0]
click at [288, 173] on label "F" at bounding box center [308, 179] width 67 height 14
click at [309, 179] on input "F" at bounding box center [311, 181] width 5 height 5
radio input "true"
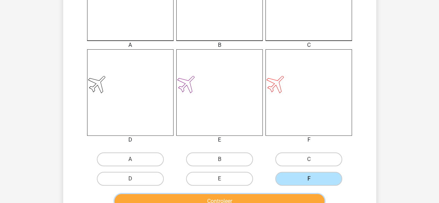
click at [277, 197] on button "Controleer" at bounding box center [220, 201] width 210 height 15
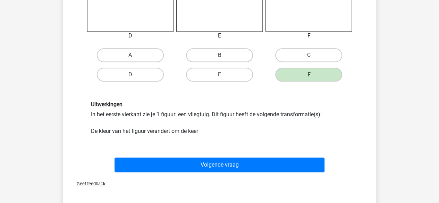
scroll to position [340, 0]
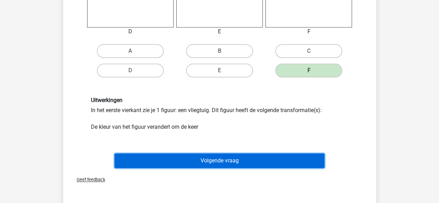
click at [269, 158] on button "Volgende vraag" at bounding box center [220, 161] width 210 height 15
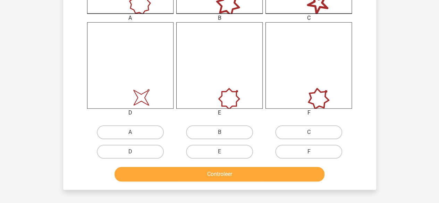
scroll to position [259, 0]
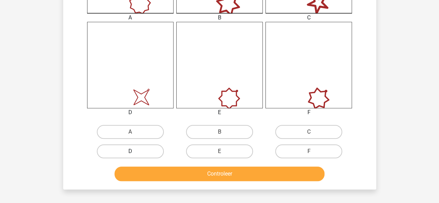
click at [160, 155] on label "D" at bounding box center [130, 152] width 67 height 14
click at [135, 155] on input "D" at bounding box center [132, 153] width 5 height 5
radio input "true"
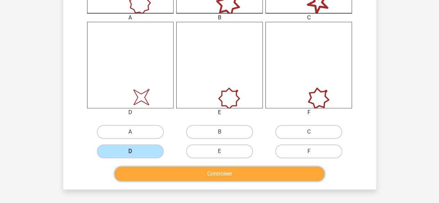
click at [160, 169] on button "Controleer" at bounding box center [220, 174] width 210 height 15
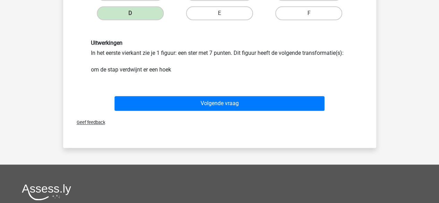
scroll to position [398, 0]
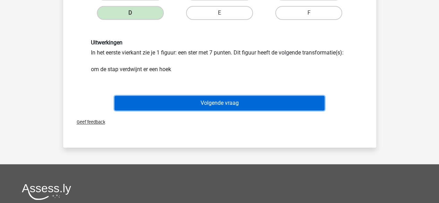
click at [186, 103] on button "Volgende vraag" at bounding box center [220, 103] width 210 height 15
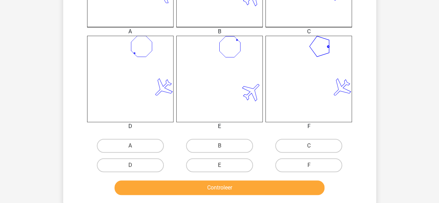
scroll to position [246, 0]
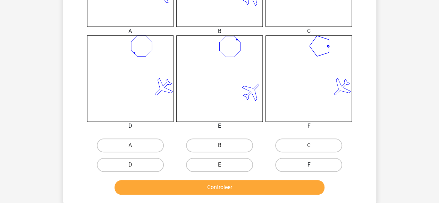
click at [288, 164] on label "F" at bounding box center [308, 165] width 67 height 14
click at [309, 165] on input "F" at bounding box center [311, 167] width 5 height 5
radio input "true"
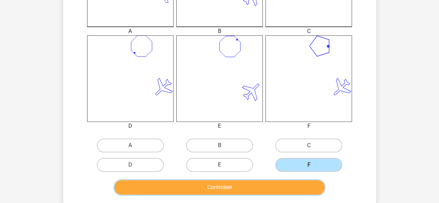
click at [275, 188] on button "Controleer" at bounding box center [220, 187] width 210 height 15
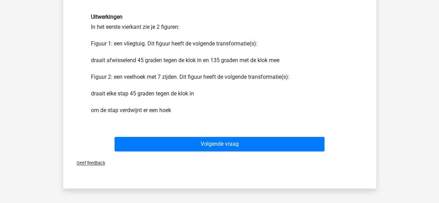
scroll to position [438, 0]
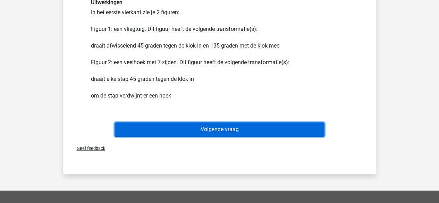
click at [249, 126] on button "Volgende vraag" at bounding box center [220, 129] width 210 height 15
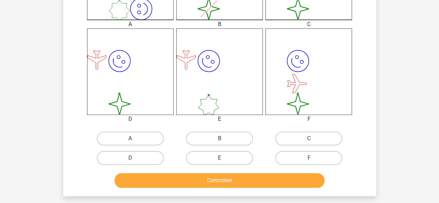
scroll to position [253, 0]
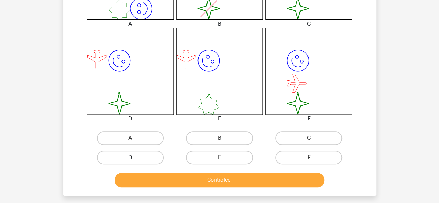
click at [148, 162] on label "D" at bounding box center [130, 158] width 67 height 14
click at [135, 162] on input "D" at bounding box center [132, 160] width 5 height 5
radio input "true"
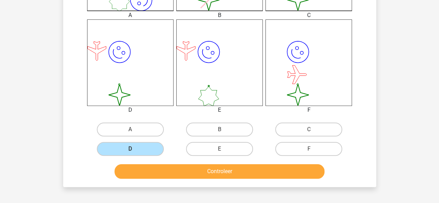
scroll to position [270, 0]
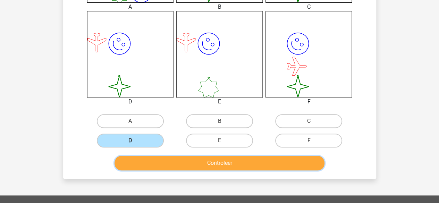
click at [197, 165] on button "Controleer" at bounding box center [220, 163] width 210 height 15
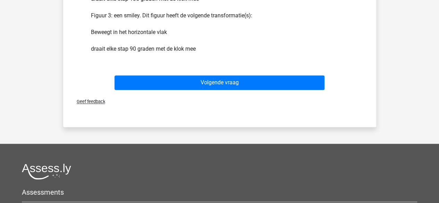
scroll to position [552, 0]
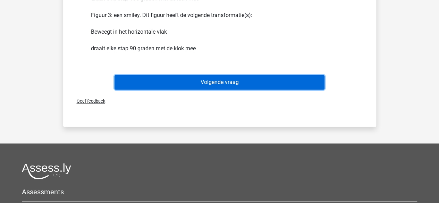
click at [206, 81] on button "Volgende vraag" at bounding box center [220, 82] width 210 height 15
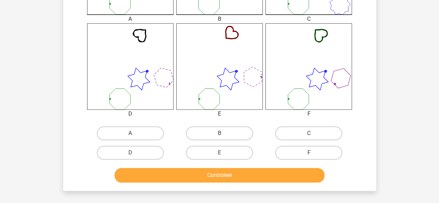
scroll to position [281, 0]
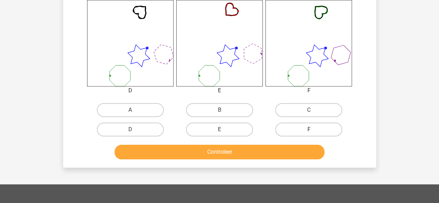
click at [293, 127] on label "F" at bounding box center [308, 130] width 67 height 14
click at [309, 130] on input "F" at bounding box center [311, 132] width 5 height 5
radio input "true"
click at [290, 137] on div "F" at bounding box center [308, 129] width 89 height 19
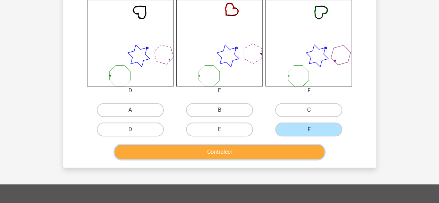
click at [286, 150] on button "Controleer" at bounding box center [220, 152] width 210 height 15
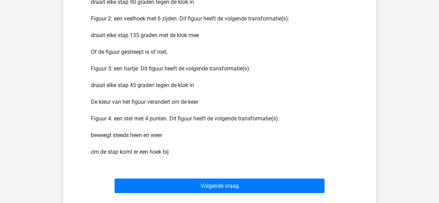
scroll to position [499, 0]
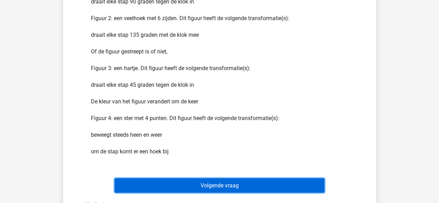
click at [269, 179] on button "Volgende vraag" at bounding box center [220, 185] width 210 height 15
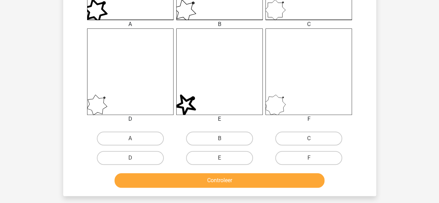
scroll to position [253, 0]
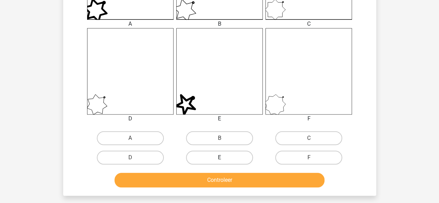
click at [206, 153] on label "E" at bounding box center [219, 158] width 67 height 14
click at [220, 158] on input "E" at bounding box center [222, 160] width 5 height 5
radio input "true"
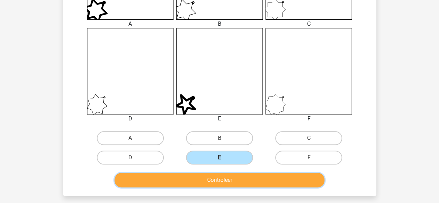
click at [204, 177] on button "Controleer" at bounding box center [220, 180] width 210 height 15
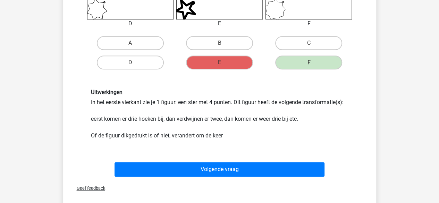
scroll to position [351, 0]
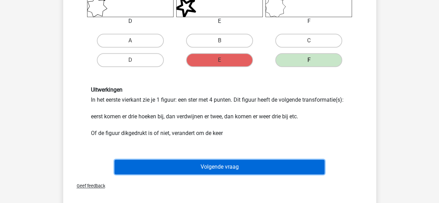
click at [216, 160] on button "Volgende vraag" at bounding box center [220, 167] width 210 height 15
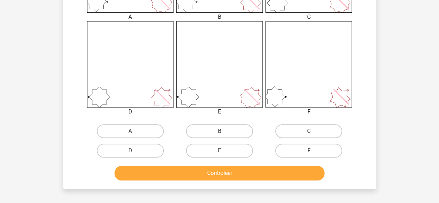
scroll to position [264, 0]
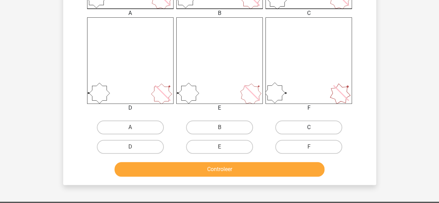
click at [292, 124] on label "C" at bounding box center [308, 128] width 67 height 14
click at [309, 127] on input "C" at bounding box center [311, 129] width 5 height 5
radio input "true"
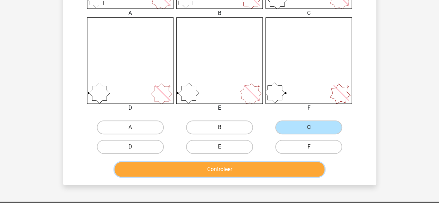
click at [277, 168] on button "Controleer" at bounding box center [220, 169] width 210 height 15
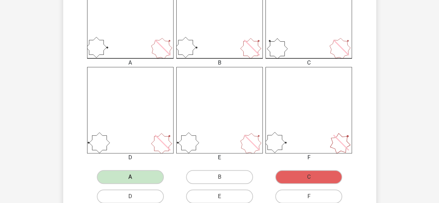
scroll to position [212, 0]
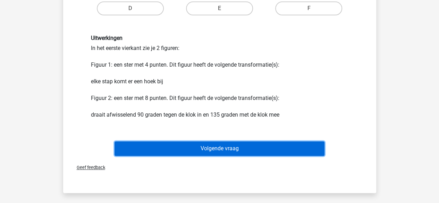
click at [275, 150] on button "Volgende vraag" at bounding box center [220, 148] width 210 height 15
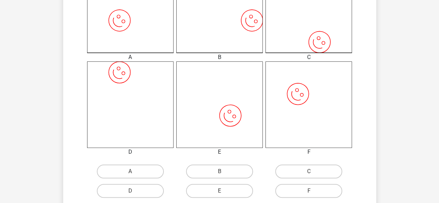
scroll to position [220, 0]
click at [288, 166] on label "C" at bounding box center [308, 171] width 67 height 14
click at [309, 171] on input "C" at bounding box center [311, 173] width 5 height 5
radio input "true"
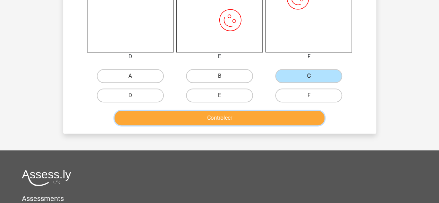
click at [258, 116] on button "Controleer" at bounding box center [220, 118] width 210 height 15
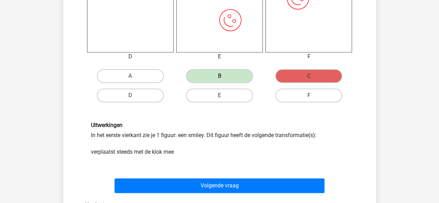
scroll to position [355, 0]
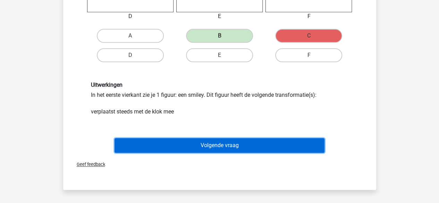
click at [249, 141] on button "Volgende vraag" at bounding box center [220, 145] width 210 height 15
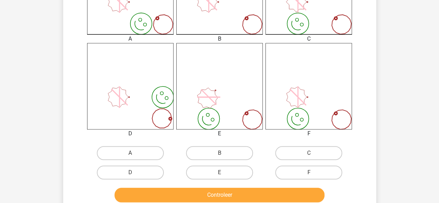
scroll to position [242, 0]
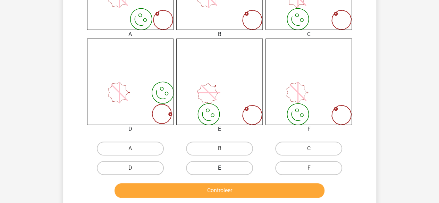
click at [238, 162] on label "E" at bounding box center [219, 168] width 67 height 14
click at [224, 168] on input "E" at bounding box center [222, 170] width 5 height 5
radio input "true"
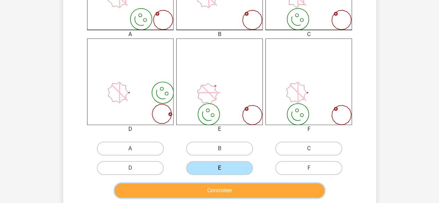
click at [226, 192] on button "Controleer" at bounding box center [220, 190] width 210 height 15
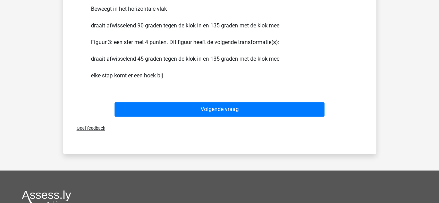
scroll to position [516, 0]
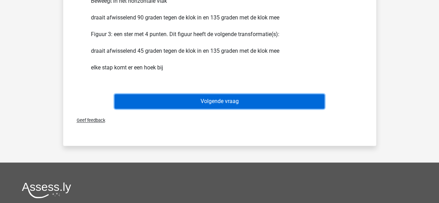
click at [239, 105] on button "Volgende vraag" at bounding box center [220, 101] width 210 height 15
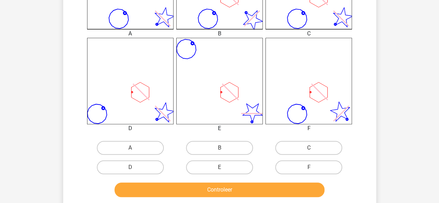
scroll to position [244, 0]
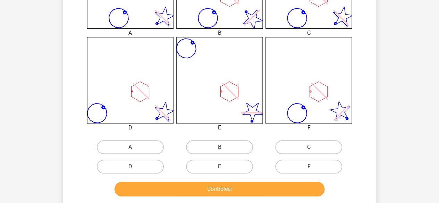
click at [283, 162] on label "F" at bounding box center [308, 167] width 67 height 14
click at [309, 167] on input "F" at bounding box center [311, 169] width 5 height 5
radio input "true"
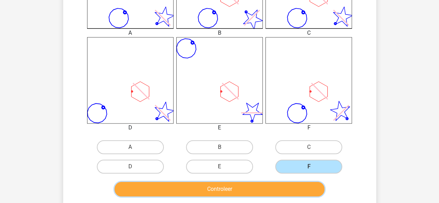
click at [276, 185] on button "Controleer" at bounding box center [220, 189] width 210 height 15
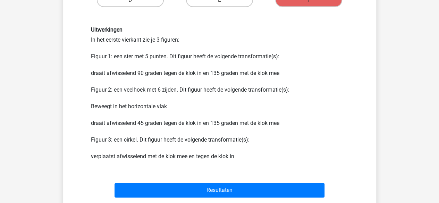
scroll to position [413, 0]
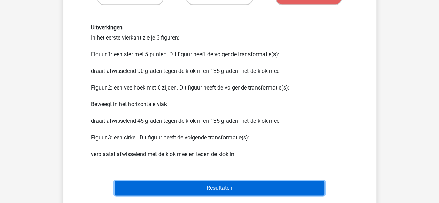
click at [276, 185] on button "Resultaten" at bounding box center [220, 188] width 210 height 15
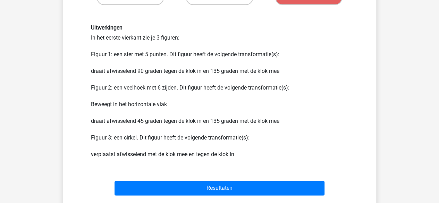
click at [276, 185] on button "Resultaten" at bounding box center [220, 188] width 210 height 15
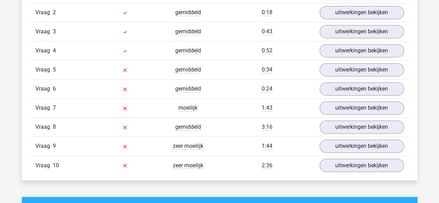
scroll to position [495, 0]
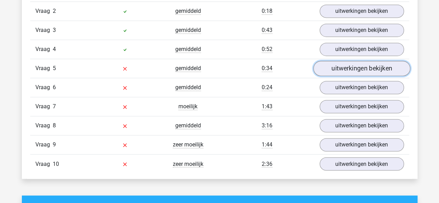
click at [337, 71] on link "uitwerkingen bekijken" at bounding box center [361, 68] width 97 height 15
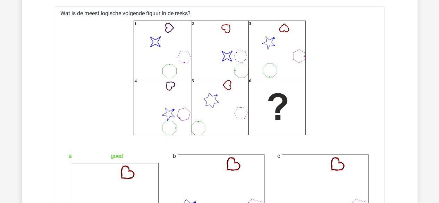
scroll to position [576, 0]
drag, startPoint x: 331, startPoint y: 118, endPoint x: 379, endPoint y: 32, distance: 98.4
click at [379, 32] on div "image/svg+xml 1 image/svg+xml 2 3 4 5 6" at bounding box center [219, 77] width 319 height 120
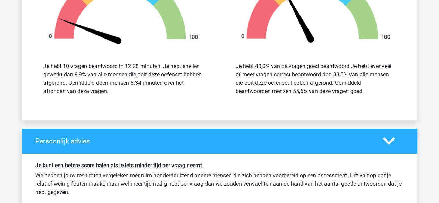
scroll to position [1408, 0]
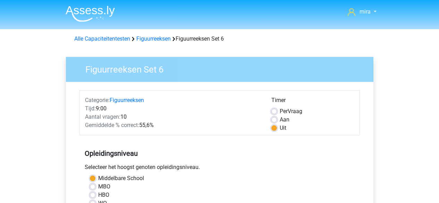
scroll to position [195, 0]
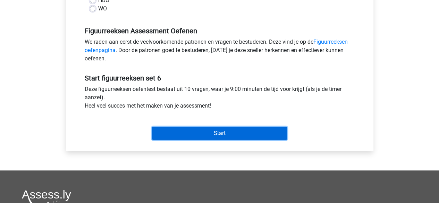
click at [228, 129] on input "Start" at bounding box center [219, 133] width 135 height 13
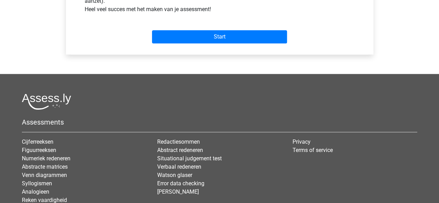
scroll to position [311, 0]
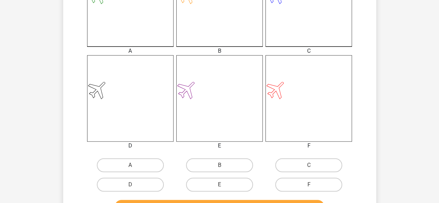
scroll to position [240, 0]
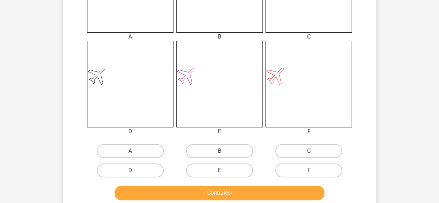
click at [297, 171] on label "F" at bounding box center [308, 171] width 67 height 14
click at [309, 171] on input "F" at bounding box center [311, 173] width 5 height 5
radio input "true"
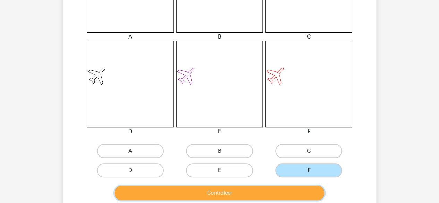
click at [279, 194] on button "Controleer" at bounding box center [220, 193] width 210 height 15
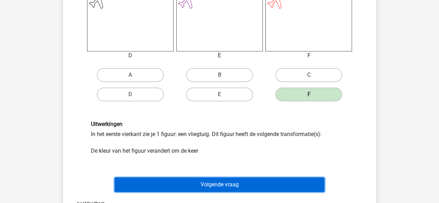
click at [272, 186] on button "Volgende vraag" at bounding box center [220, 185] width 210 height 15
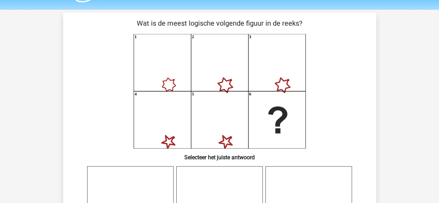
scroll to position [9, 0]
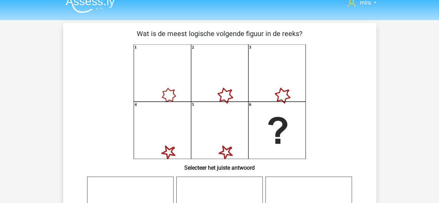
click at [171, 90] on icon "1 2 3 4 5 6" at bounding box center [220, 101] width 280 height 115
click at [172, 87] on icon "1 2 3 4 5 6" at bounding box center [220, 101] width 280 height 115
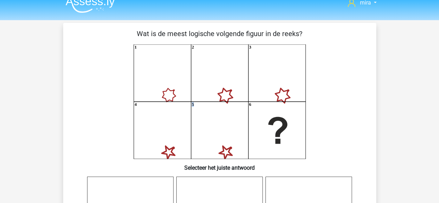
click at [172, 87] on icon "1 2 3 4 5 6" at bounding box center [220, 101] width 280 height 115
click at [217, 92] on icon "1 2 3 4 5 6" at bounding box center [220, 101] width 280 height 115
click at [245, 93] on icon "1 2 3 4 5 6" at bounding box center [220, 101] width 280 height 115
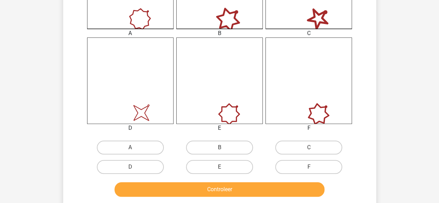
scroll to position [244, 0]
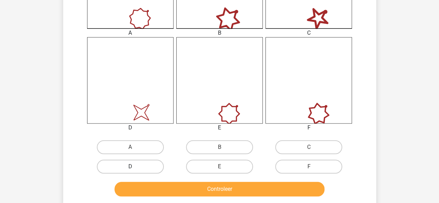
click at [155, 171] on label "D" at bounding box center [130, 167] width 67 height 14
click at [135, 171] on input "D" at bounding box center [132, 169] width 5 height 5
radio input "true"
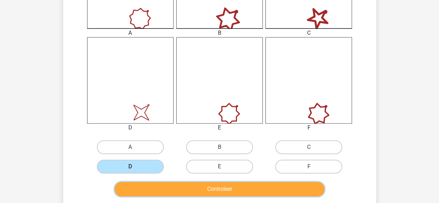
click at [158, 187] on button "Controleer" at bounding box center [220, 189] width 210 height 15
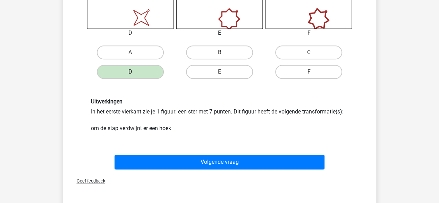
scroll to position [339, 0]
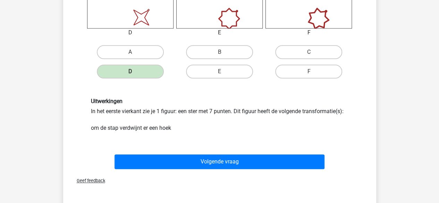
click at [180, 152] on div "Volgende vraag" at bounding box center [219, 160] width 291 height 23
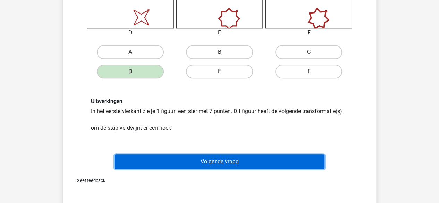
click at [181, 158] on button "Volgende vraag" at bounding box center [220, 162] width 210 height 15
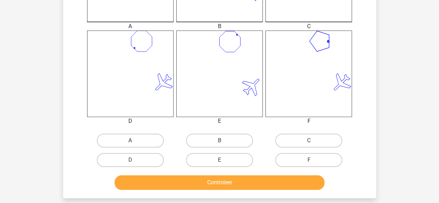
scroll to position [253, 0]
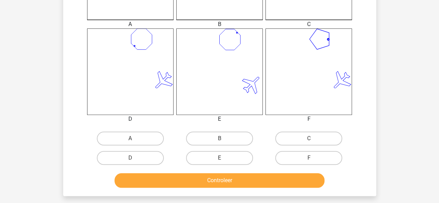
click at [299, 166] on div "F" at bounding box center [308, 157] width 89 height 19
click at [299, 165] on div "F" at bounding box center [308, 157] width 89 height 19
click at [297, 162] on label "F" at bounding box center [308, 158] width 67 height 14
click at [309, 162] on input "F" at bounding box center [311, 160] width 5 height 5
radio input "true"
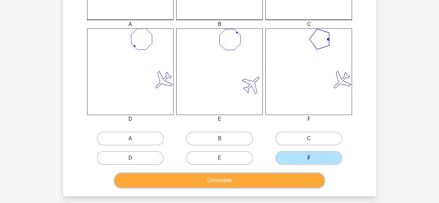
click at [298, 177] on button "Controleer" at bounding box center [220, 180] width 210 height 15
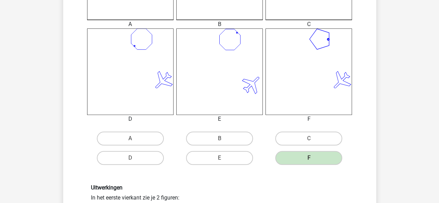
scroll to position [406, 0]
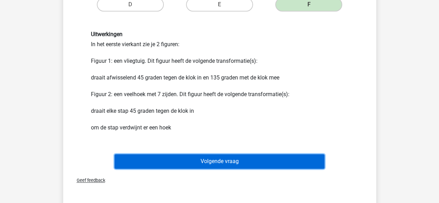
click at [293, 159] on button "Volgende vraag" at bounding box center [220, 161] width 210 height 15
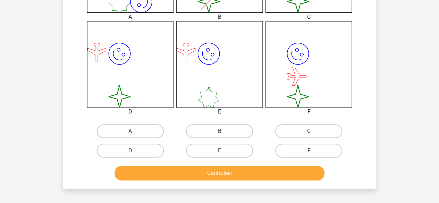
scroll to position [270, 0]
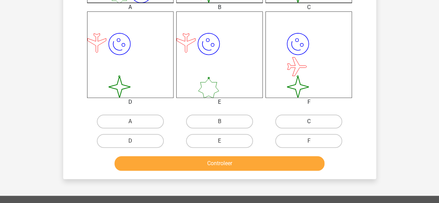
click at [303, 122] on label "C" at bounding box center [308, 122] width 67 height 14
click at [309, 122] on input "C" at bounding box center [311, 124] width 5 height 5
radio input "true"
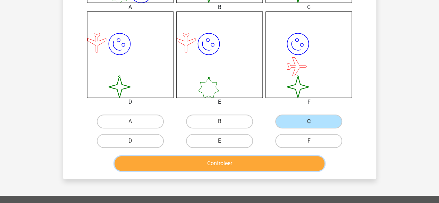
click at [302, 166] on button "Controleer" at bounding box center [220, 163] width 210 height 15
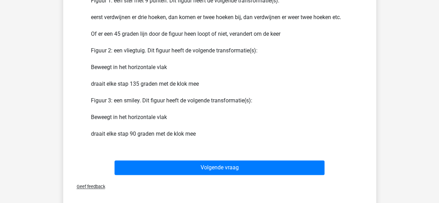
scroll to position [478, 0]
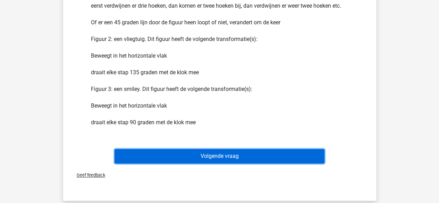
click at [297, 159] on button "Volgende vraag" at bounding box center [220, 156] width 210 height 15
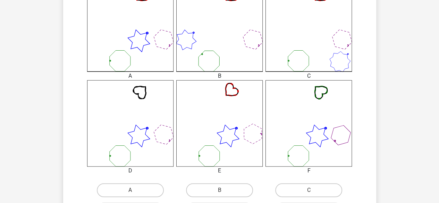
scroll to position [298, 0]
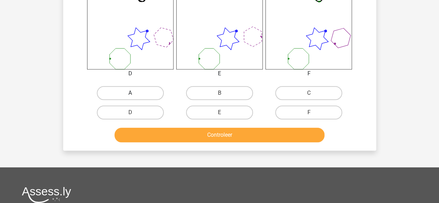
click at [146, 92] on label "A" at bounding box center [130, 93] width 67 height 14
click at [135, 93] on input "A" at bounding box center [132, 95] width 5 height 5
radio input "true"
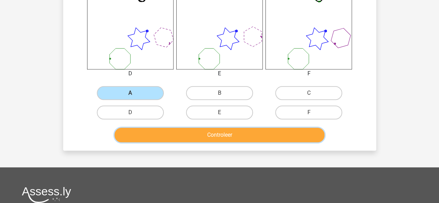
click at [156, 131] on button "Controleer" at bounding box center [220, 135] width 210 height 15
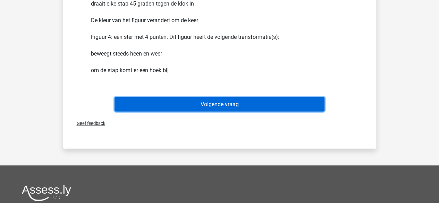
click at [166, 109] on button "Volgende vraag" at bounding box center [220, 104] width 210 height 15
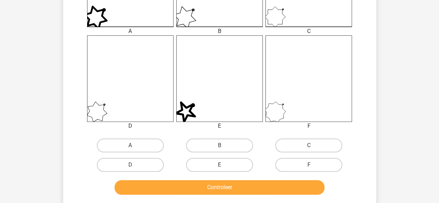
scroll to position [246, 0]
click at [220, 144] on label "B" at bounding box center [219, 145] width 67 height 14
click at [220, 145] on input "B" at bounding box center [222, 147] width 5 height 5
radio input "true"
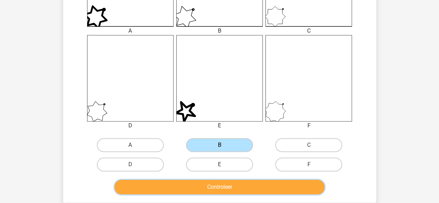
click at [210, 187] on button "Controleer" at bounding box center [220, 187] width 210 height 15
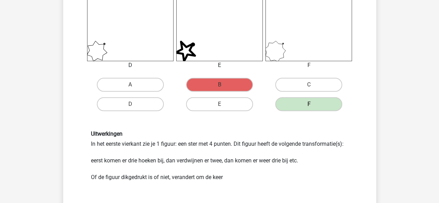
scroll to position [374, 0]
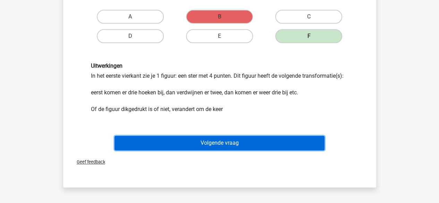
click at [174, 149] on button "Volgende vraag" at bounding box center [220, 143] width 210 height 15
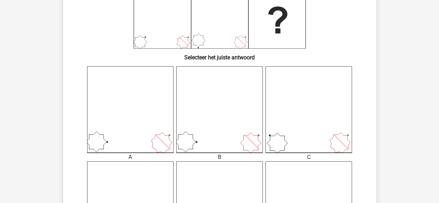
scroll to position [32, 0]
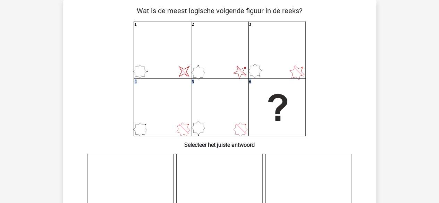
drag, startPoint x: 176, startPoint y: 147, endPoint x: 124, endPoint y: 87, distance: 79.8
click at [142, 64] on icon "image/svg+xml 1 2 3 4 5 6" at bounding box center [220, 79] width 280 height 115
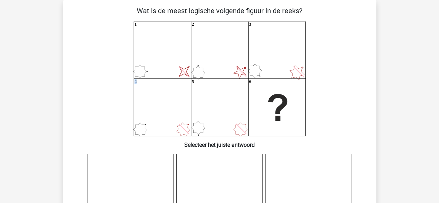
click at [142, 64] on icon "image/svg+xml 1 2 3 4 5 6" at bounding box center [220, 79] width 280 height 115
click at [157, 124] on icon "image/svg+xml 1 2 3 4 5 6" at bounding box center [220, 79] width 280 height 115
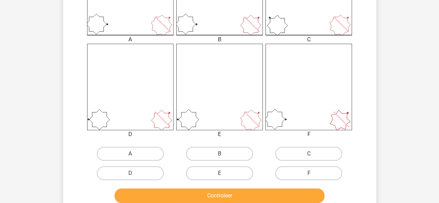
scroll to position [238, 0]
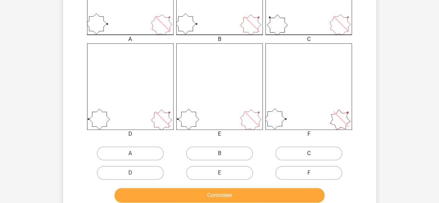
click at [286, 155] on label "C" at bounding box center [308, 154] width 67 height 14
click at [309, 155] on input "C" at bounding box center [311, 156] width 5 height 5
radio input "true"
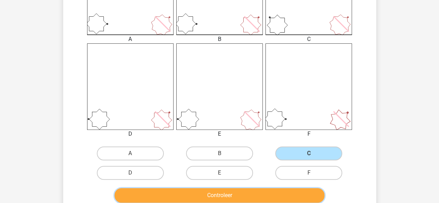
click at [212, 196] on button "Controleer" at bounding box center [220, 195] width 210 height 15
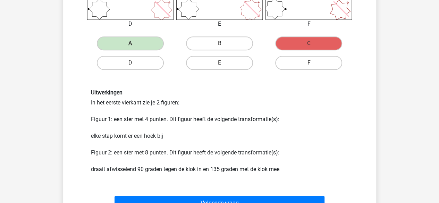
scroll to position [348, 0]
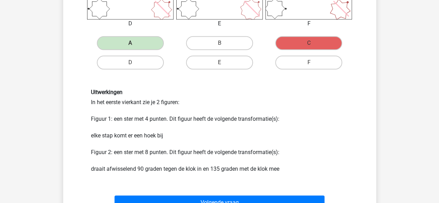
click at [211, 195] on div "Volgende vraag" at bounding box center [219, 201] width 291 height 23
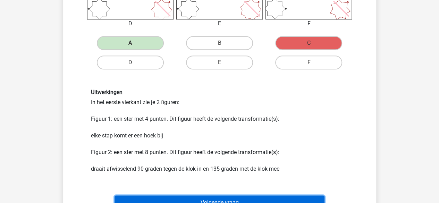
click at [211, 200] on button "Volgende vraag" at bounding box center [220, 203] width 210 height 15
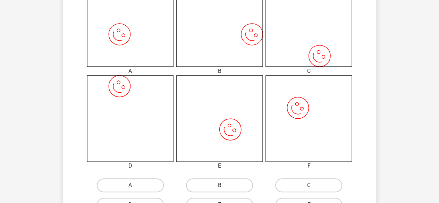
scroll to position [206, 0]
click at [160, 187] on label "A" at bounding box center [130, 185] width 67 height 14
click at [135, 187] on input "A" at bounding box center [132, 187] width 5 height 5
radio input "true"
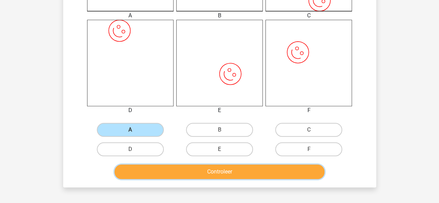
click at [160, 173] on button "Controleer" at bounding box center [220, 172] width 210 height 15
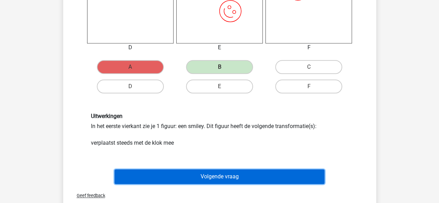
click at [168, 177] on button "Volgende vraag" at bounding box center [220, 177] width 210 height 15
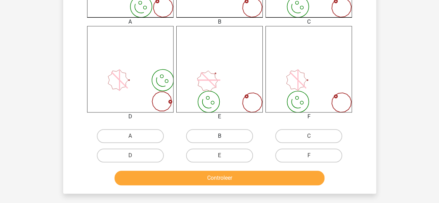
scroll to position [255, 0]
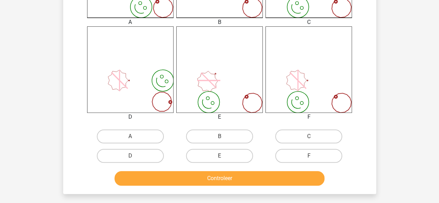
click at [169, 160] on div "D" at bounding box center [131, 156] width 84 height 14
click at [167, 161] on div "D" at bounding box center [131, 156] width 84 height 14
click at [160, 161] on label "D" at bounding box center [130, 156] width 67 height 14
click at [135, 160] on input "D" at bounding box center [132, 158] width 5 height 5
radio input "true"
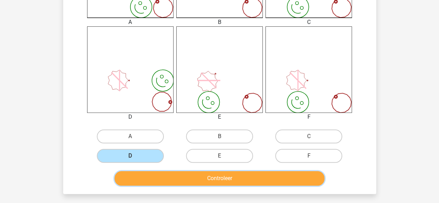
click at [169, 185] on button "Controleer" at bounding box center [220, 178] width 210 height 15
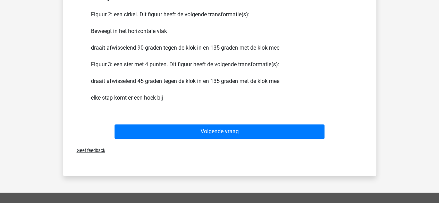
scroll to position [487, 0]
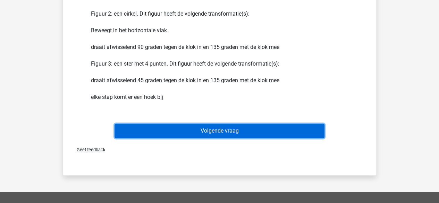
click at [197, 134] on button "Volgende vraag" at bounding box center [220, 131] width 210 height 15
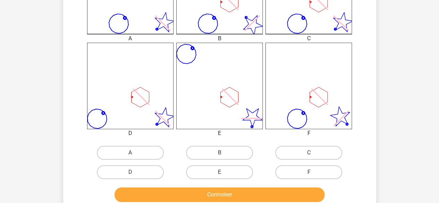
scroll to position [240, 0]
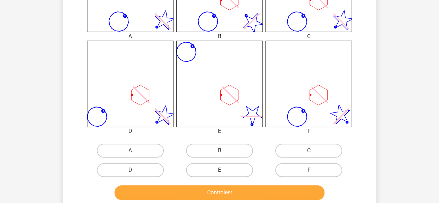
click at [206, 150] on label "B" at bounding box center [219, 151] width 67 height 14
click at [220, 151] on input "B" at bounding box center [222, 153] width 5 height 5
radio input "true"
click at [212, 184] on div "Controleer" at bounding box center [219, 191] width 291 height 23
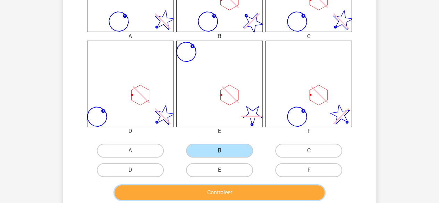
click at [214, 186] on button "Controleer" at bounding box center [220, 193] width 210 height 15
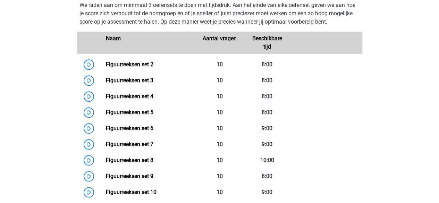
scroll to position [329, 0]
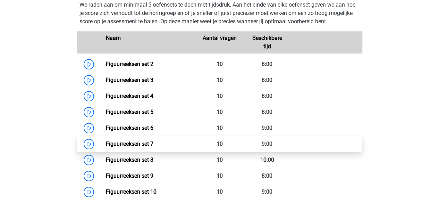
click at [154, 141] on link "Figuurreeksen set 7" at bounding box center [130, 144] width 48 height 7
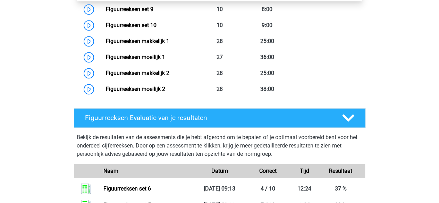
scroll to position [496, 0]
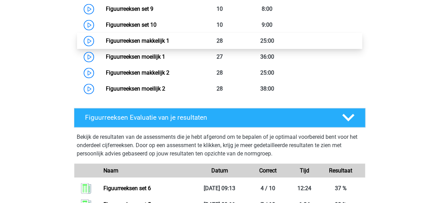
click at [164, 43] on link "Figuurreeksen makkelijk 1" at bounding box center [138, 41] width 64 height 7
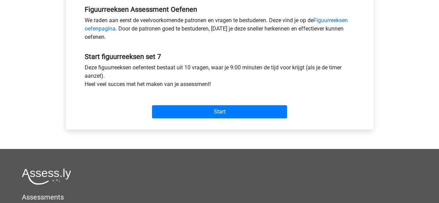
scroll to position [218, 0]
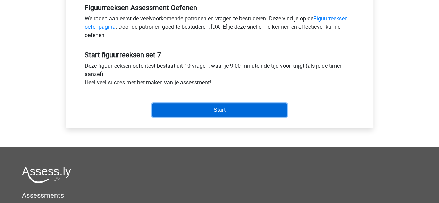
click at [183, 113] on input "Start" at bounding box center [219, 110] width 135 height 13
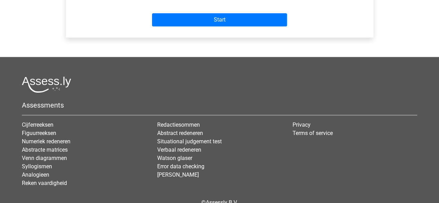
scroll to position [309, 0]
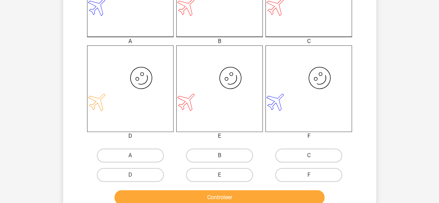
scroll to position [236, 0]
click at [198, 166] on div "E" at bounding box center [219, 174] width 89 height 19
click at [199, 170] on label "E" at bounding box center [219, 174] width 67 height 14
click at [220, 174] on input "E" at bounding box center [222, 176] width 5 height 5
radio input "true"
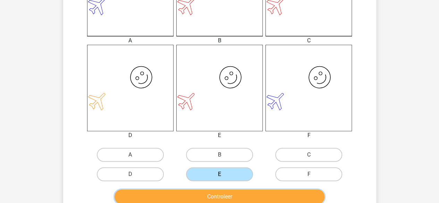
click at [206, 193] on button "Controleer" at bounding box center [220, 197] width 210 height 15
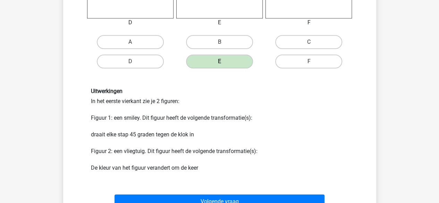
scroll to position [395, 0]
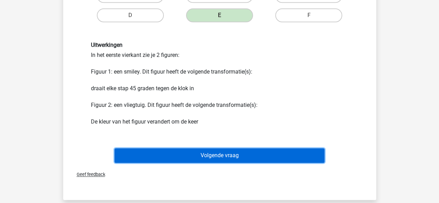
click at [215, 155] on button "Volgende vraag" at bounding box center [220, 155] width 210 height 15
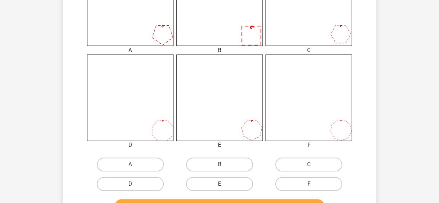
scroll to position [233, 0]
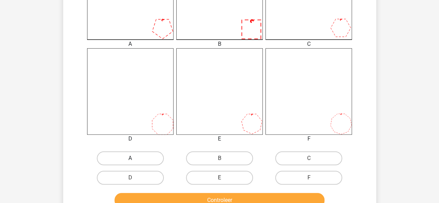
click at [145, 162] on label "A" at bounding box center [130, 158] width 67 height 14
click at [135, 162] on input "A" at bounding box center [132, 160] width 5 height 5
radio input "true"
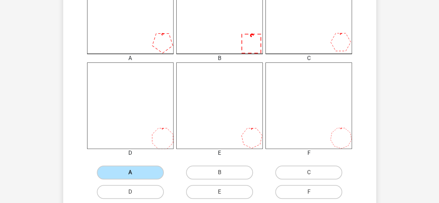
scroll to position [218, 0]
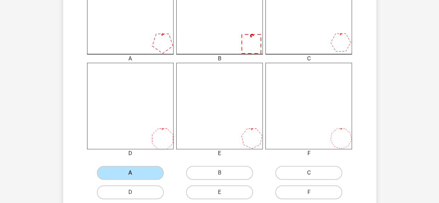
click at [299, 179] on label "C" at bounding box center [308, 173] width 67 height 14
click at [309, 178] on input "C" at bounding box center [311, 175] width 5 height 5
radio input "true"
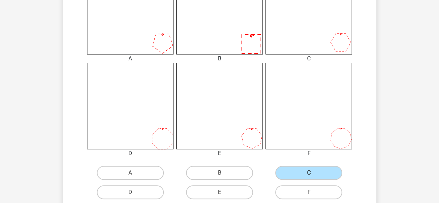
scroll to position [276, 0]
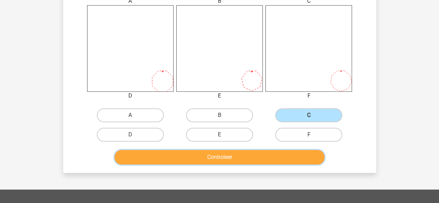
click at [280, 157] on button "Controleer" at bounding box center [220, 157] width 210 height 15
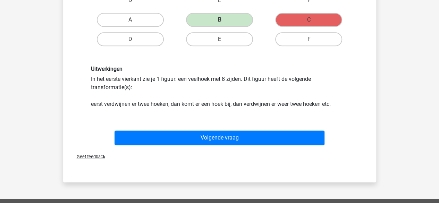
scroll to position [372, 0]
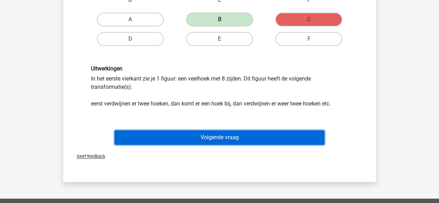
click at [195, 132] on button "Volgende vraag" at bounding box center [220, 137] width 210 height 15
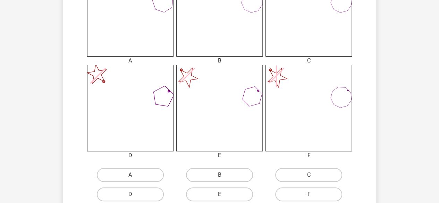
scroll to position [219, 0]
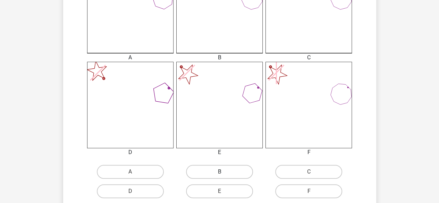
click at [227, 173] on label "B" at bounding box center [219, 172] width 67 height 14
click at [224, 173] on input "B" at bounding box center [222, 174] width 5 height 5
radio input "true"
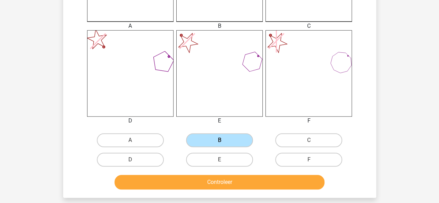
scroll to position [254, 0]
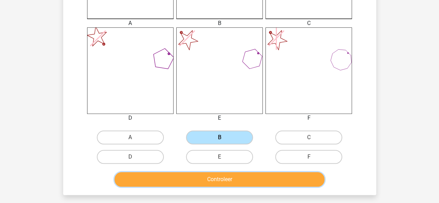
click at [227, 173] on button "Controleer" at bounding box center [220, 179] width 210 height 15
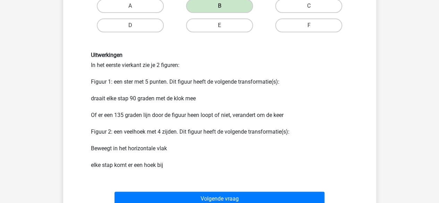
scroll to position [386, 0]
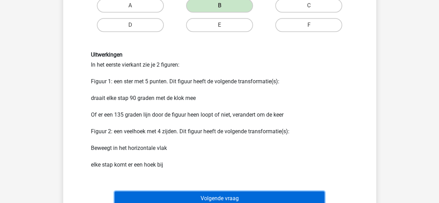
click at [234, 193] on button "Volgende vraag" at bounding box center [220, 198] width 210 height 15
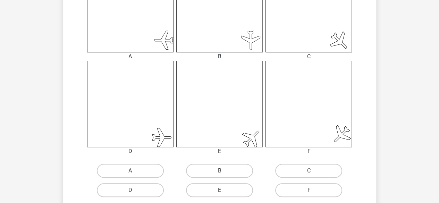
scroll to position [221, 0]
click at [219, 165] on label "B" at bounding box center [219, 170] width 67 height 14
click at [220, 170] on input "B" at bounding box center [222, 172] width 5 height 5
radio input "true"
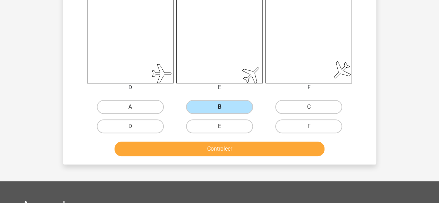
scroll to position [285, 0]
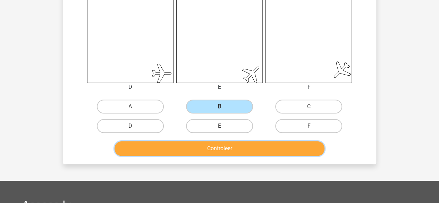
click at [218, 152] on button "Controleer" at bounding box center [220, 148] width 210 height 15
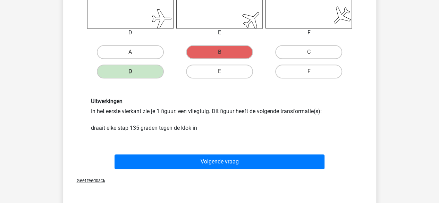
scroll to position [340, 0]
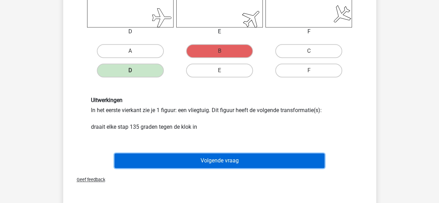
click at [222, 159] on button "Volgende vraag" at bounding box center [220, 161] width 210 height 15
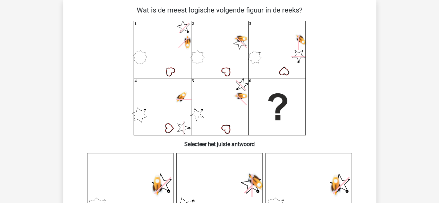
scroll to position [32, 0]
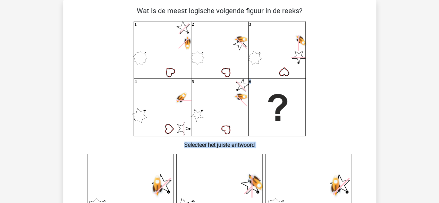
drag, startPoint x: 223, startPoint y: 156, endPoint x: 234, endPoint y: 132, distance: 27.1
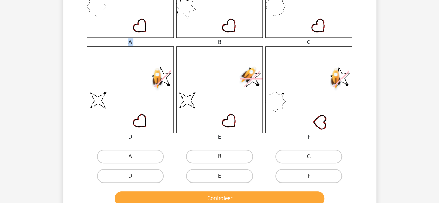
scroll to position [235, 0]
click at [249, 178] on label "E" at bounding box center [219, 176] width 67 height 14
click at [224, 178] on input "E" at bounding box center [222, 178] width 5 height 5
radio input "true"
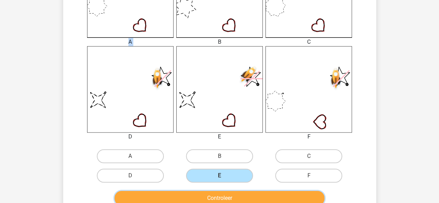
click at [243, 203] on button "Controleer" at bounding box center [220, 198] width 210 height 15
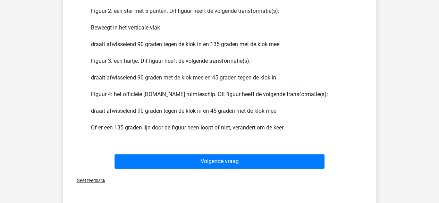
scroll to position [490, 0]
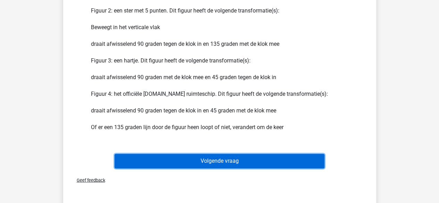
click at [265, 159] on button "Volgende vraag" at bounding box center [220, 161] width 210 height 15
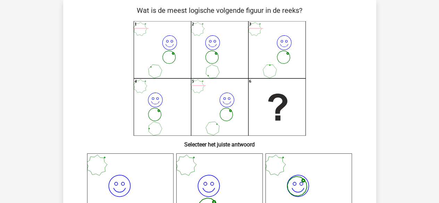
scroll to position [32, 0]
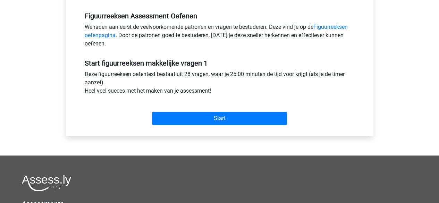
scroll to position [214, 0]
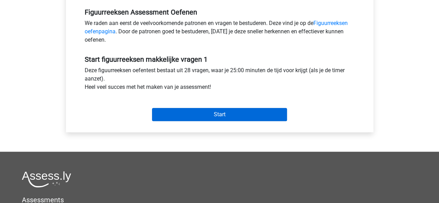
click at [208, 107] on div "Start" at bounding box center [220, 109] width 281 height 24
drag, startPoint x: 208, startPoint y: 107, endPoint x: 209, endPoint y: 112, distance: 4.3
click at [209, 112] on div "Start" at bounding box center [220, 109] width 281 height 24
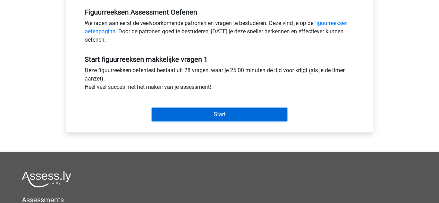
click at [209, 112] on input "Start" at bounding box center [219, 114] width 135 height 13
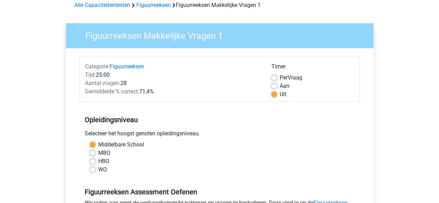
scroll to position [19, 0]
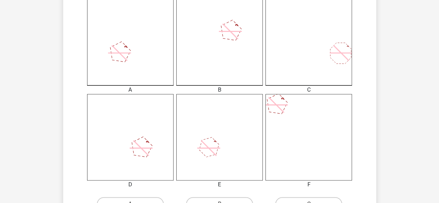
scroll to position [240, 0]
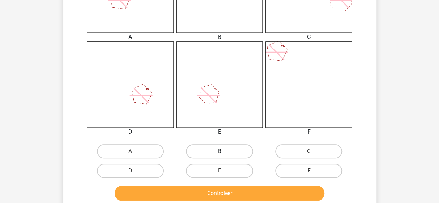
click at [204, 155] on label "B" at bounding box center [219, 152] width 67 height 14
click at [220, 155] on input "B" at bounding box center [222, 153] width 5 height 5
radio input "true"
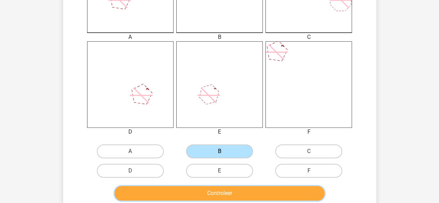
click at [305, 197] on button "Controleer" at bounding box center [220, 193] width 210 height 15
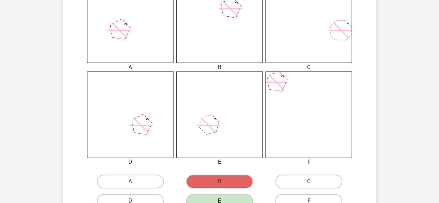
scroll to position [210, 0]
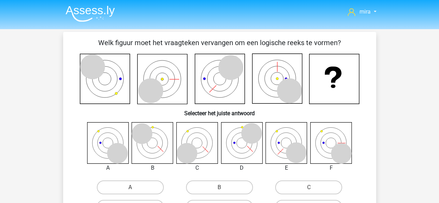
scroll to position [84, 0]
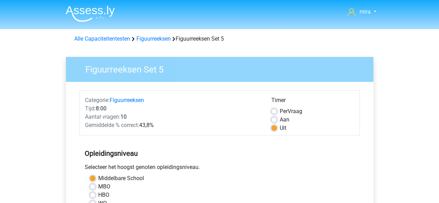
scroll to position [175, 0]
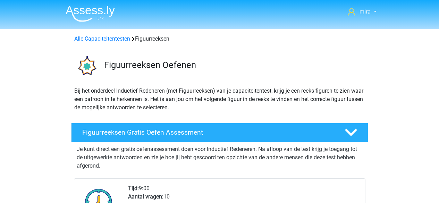
scroll to position [301, 0]
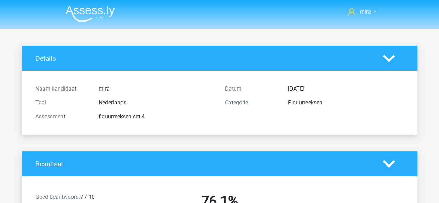
click at [81, 11] on img at bounding box center [90, 14] width 49 height 16
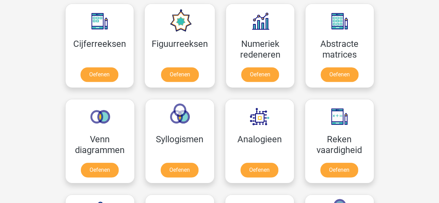
scroll to position [323, 0]
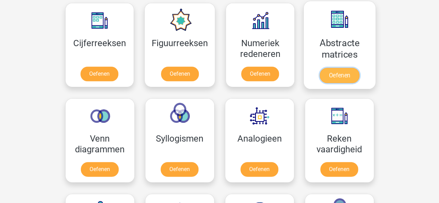
click at [324, 68] on link "Oefenen" at bounding box center [340, 75] width 40 height 15
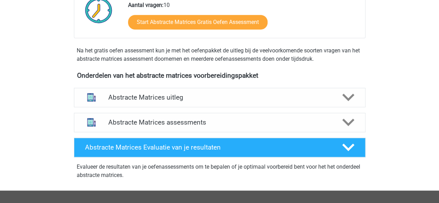
scroll to position [201, 0]
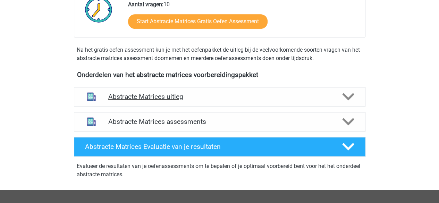
click at [224, 105] on div "Abstracte Matrices uitleg Er zijn verschillende soorten patronen te herkennen d…" at bounding box center [219, 96] width 319 height 25
click at [224, 105] on div "Abstracte Matrices uitleg" at bounding box center [220, 96] width 292 height 19
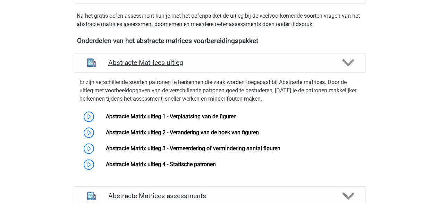
scroll to position [236, 0]
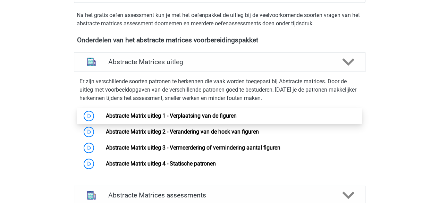
click at [218, 113] on link "Abstracte Matrix uitleg 1 - Verplaatsing van de figuren" at bounding box center [171, 116] width 131 height 7
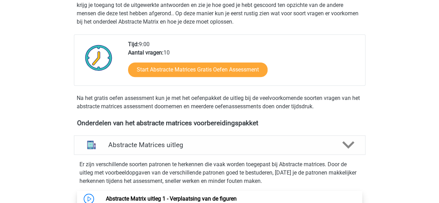
scroll to position [152, 0]
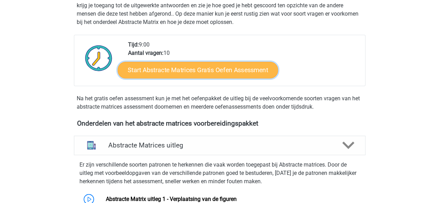
click at [213, 69] on link "Start Abstracte Matrices Gratis Oefen Assessment" at bounding box center [198, 69] width 160 height 17
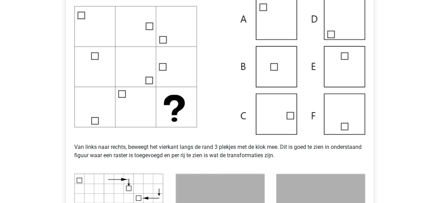
scroll to position [189, 0]
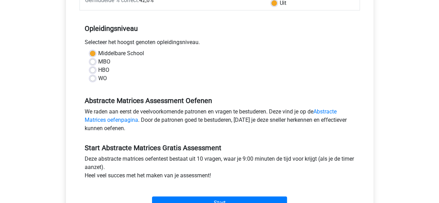
scroll to position [154, 0]
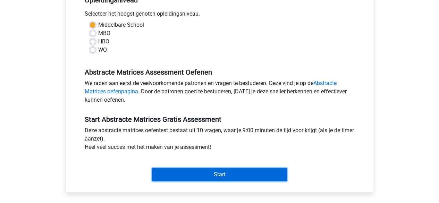
click at [205, 171] on input "Start" at bounding box center [219, 174] width 135 height 13
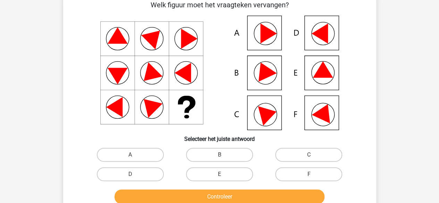
scroll to position [40, 0]
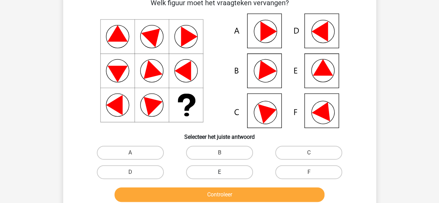
click at [205, 171] on label "E" at bounding box center [219, 172] width 67 height 14
click at [220, 172] on input "E" at bounding box center [222, 174] width 5 height 5
radio input "true"
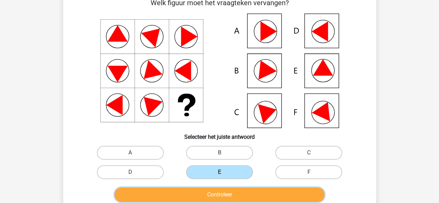
click at [207, 192] on button "Controleer" at bounding box center [220, 195] width 210 height 15
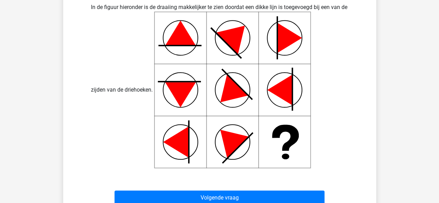
scroll to position [287, 0]
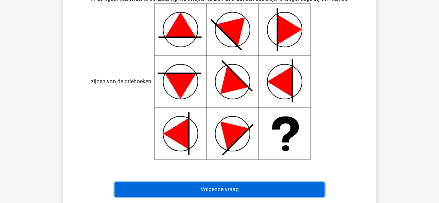
click at [207, 189] on button "Volgende vraag" at bounding box center [220, 189] width 210 height 15
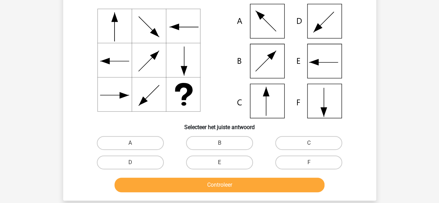
scroll to position [63, 0]
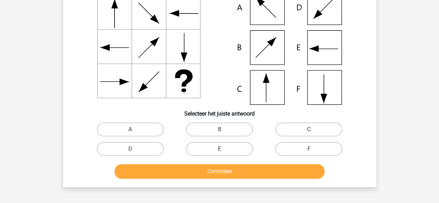
click at [286, 131] on label "C" at bounding box center [308, 130] width 67 height 14
click at [309, 131] on input "C" at bounding box center [311, 132] width 5 height 5
radio input "true"
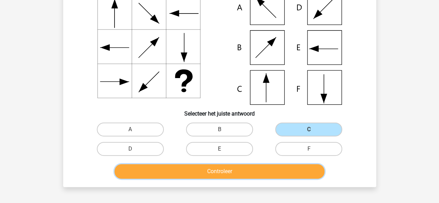
click at [274, 164] on button "Controleer" at bounding box center [220, 171] width 210 height 15
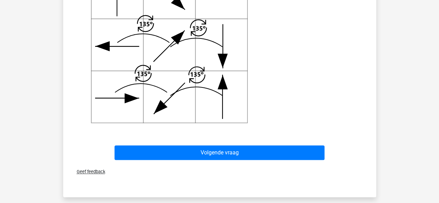
scroll to position [323, 0]
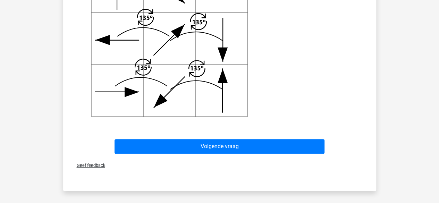
click at [277, 155] on div "Volgende vraag" at bounding box center [220, 147] width 268 height 17
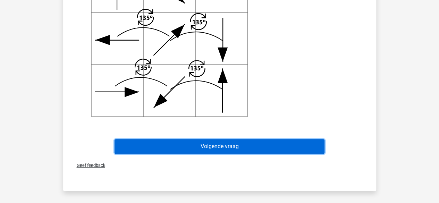
click at [287, 146] on button "Volgende vraag" at bounding box center [220, 146] width 210 height 15
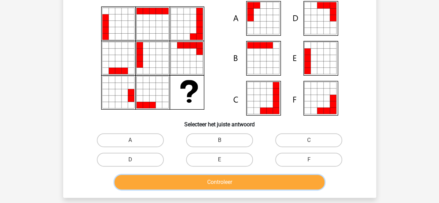
scroll to position [53, 0]
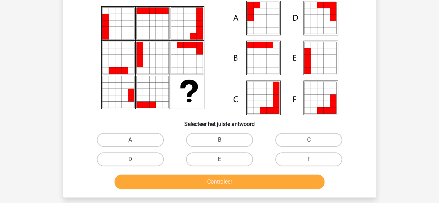
click at [199, 157] on label "E" at bounding box center [219, 160] width 67 height 14
click at [220, 159] on input "E" at bounding box center [222, 161] width 5 height 5
radio input "true"
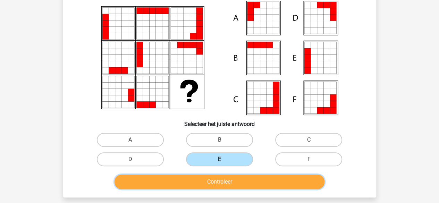
click at [199, 178] on button "Controleer" at bounding box center [220, 182] width 210 height 15
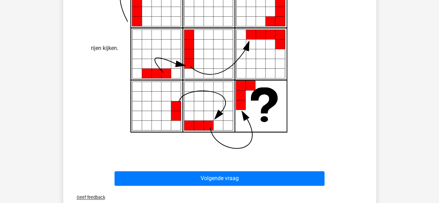
scroll to position [354, 0]
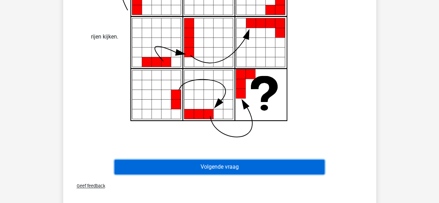
click at [247, 166] on button "Volgende vraag" at bounding box center [220, 167] width 210 height 15
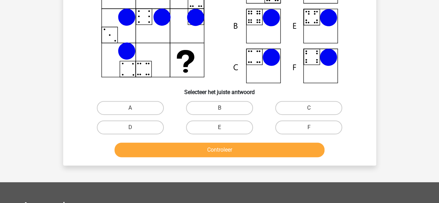
scroll to position [32, 0]
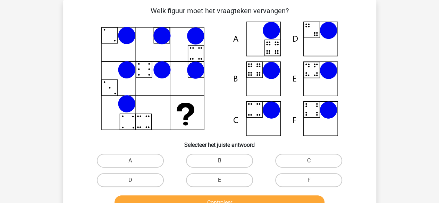
click at [247, 166] on label "B" at bounding box center [219, 161] width 67 height 14
click at [224, 165] on input "B" at bounding box center [222, 163] width 5 height 5
radio input "true"
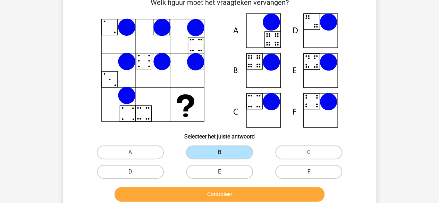
scroll to position [51, 0]
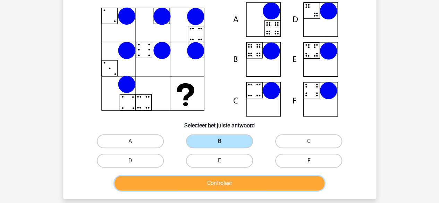
click at [247, 182] on button "Controleer" at bounding box center [220, 183] width 210 height 15
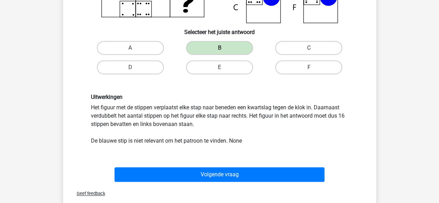
scroll to position [156, 0]
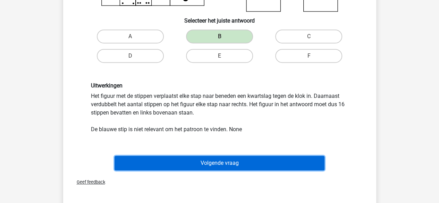
click at [253, 168] on button "Volgende vraag" at bounding box center [220, 163] width 210 height 15
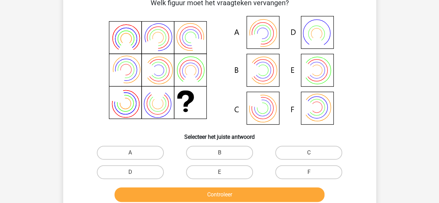
scroll to position [32, 0]
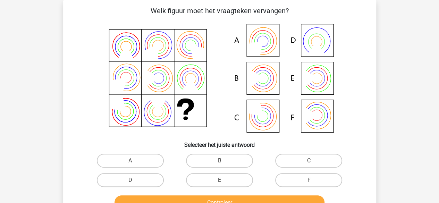
click at [289, 75] on icon at bounding box center [220, 79] width 280 height 115
click at [162, 107] on icon at bounding box center [220, 79] width 280 height 115
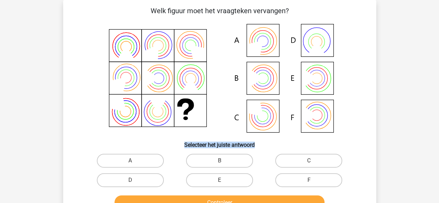
click at [162, 107] on icon at bounding box center [220, 79] width 280 height 115
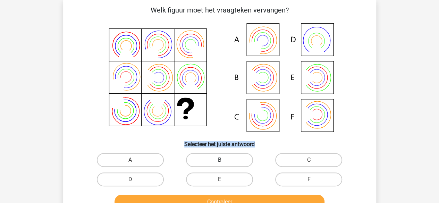
click at [200, 165] on label "B" at bounding box center [219, 160] width 67 height 14
click at [220, 165] on input "B" at bounding box center [222, 162] width 5 height 5
radio input "true"
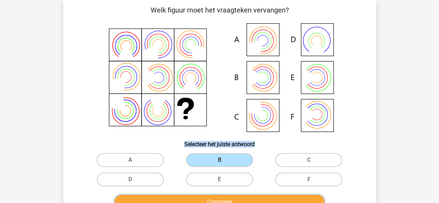
click at [199, 201] on button "Controleer" at bounding box center [220, 202] width 210 height 15
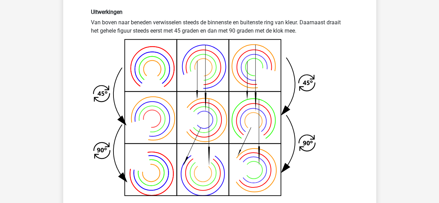
scroll to position [285, 0]
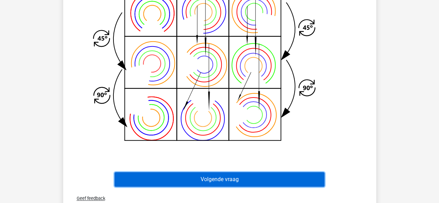
click at [215, 173] on button "Volgende vraag" at bounding box center [220, 179] width 210 height 15
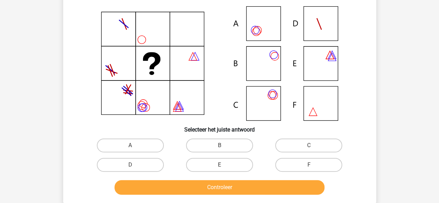
scroll to position [48, 0]
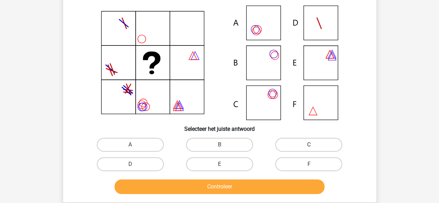
click at [296, 143] on label "C" at bounding box center [308, 145] width 67 height 14
click at [309, 145] on input "C" at bounding box center [311, 147] width 5 height 5
radio input "true"
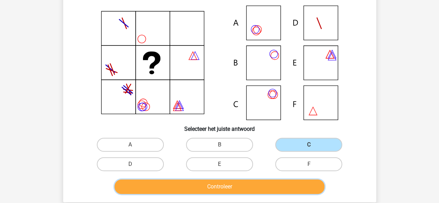
click at [263, 187] on button "Controleer" at bounding box center [220, 187] width 210 height 15
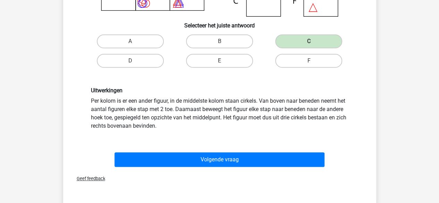
scroll to position [152, 0]
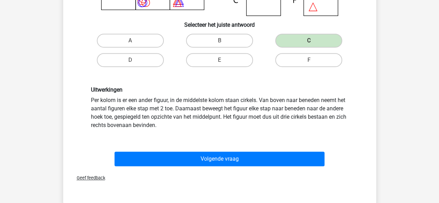
click at [255, 190] on div "Verstuur" at bounding box center [220, 192] width 308 height 11
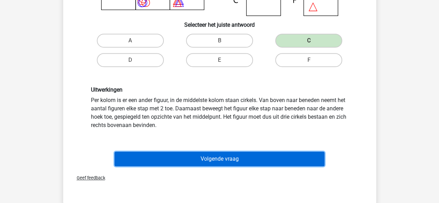
click at [238, 159] on button "Volgende vraag" at bounding box center [220, 159] width 210 height 15
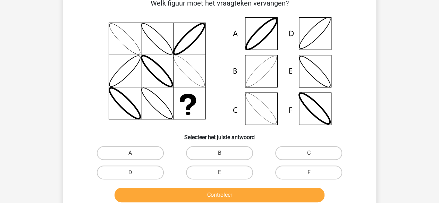
scroll to position [39, 0]
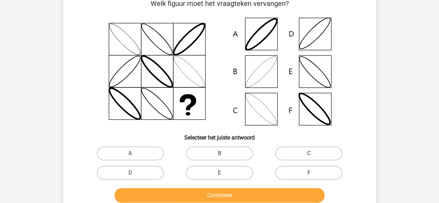
click at [295, 154] on label "C" at bounding box center [308, 154] width 67 height 14
click at [309, 154] on input "C" at bounding box center [311, 156] width 5 height 5
radio input "true"
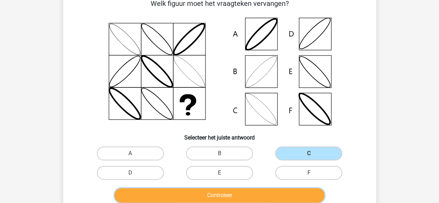
click at [273, 194] on button "Controleer" at bounding box center [220, 195] width 210 height 15
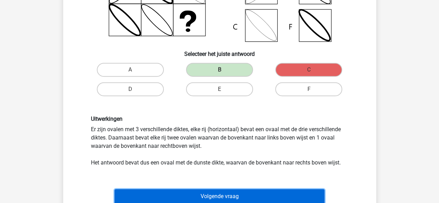
click at [271, 193] on button "Volgende vraag" at bounding box center [220, 196] width 210 height 15
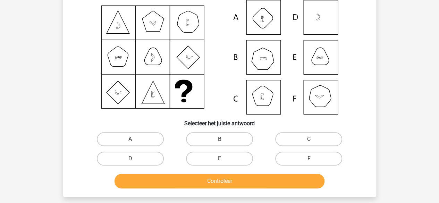
scroll to position [54, 0]
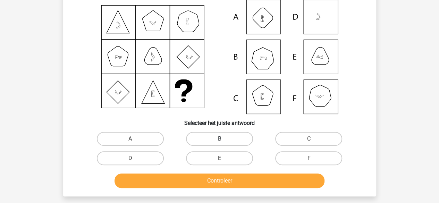
click at [220, 137] on label "B" at bounding box center [219, 139] width 67 height 14
click at [220, 139] on input "B" at bounding box center [222, 141] width 5 height 5
radio input "true"
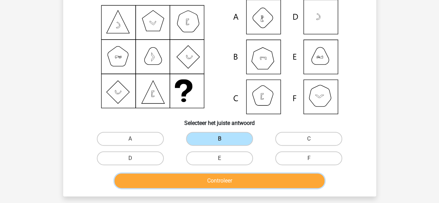
drag, startPoint x: 238, startPoint y: 179, endPoint x: 256, endPoint y: 178, distance: 18.1
click at [256, 178] on button "Controleer" at bounding box center [220, 181] width 210 height 15
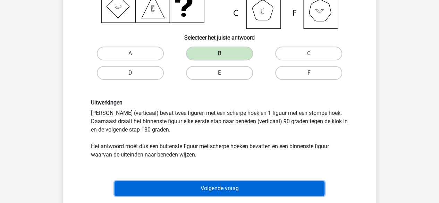
click at [258, 182] on button "Volgende vraag" at bounding box center [220, 188] width 210 height 15
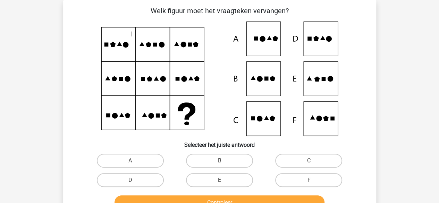
scroll to position [32, 0]
click at [242, 178] on label "E" at bounding box center [219, 180] width 67 height 14
click at [224, 180] on input "E" at bounding box center [222, 182] width 5 height 5
radio input "true"
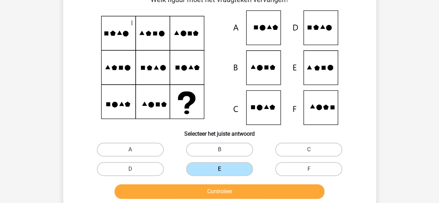
scroll to position [43, 0]
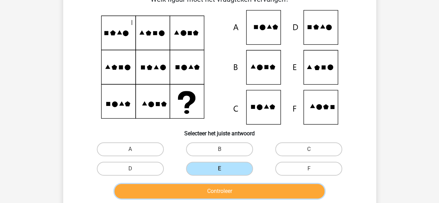
click at [248, 190] on button "Controleer" at bounding box center [220, 191] width 210 height 15
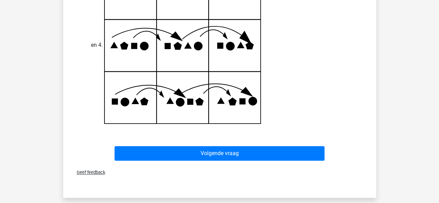
scroll to position [293, 0]
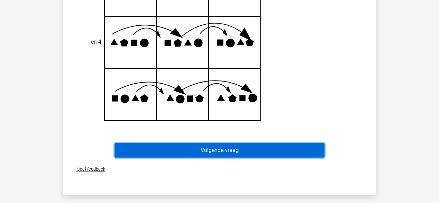
click at [245, 154] on button "Volgende vraag" at bounding box center [220, 150] width 210 height 15
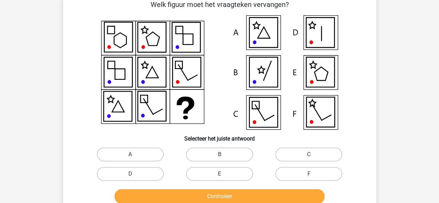
scroll to position [42, 0]
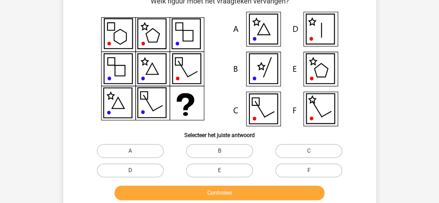
click at [146, 176] on label "D" at bounding box center [130, 171] width 67 height 14
click at [135, 175] on input "D" at bounding box center [132, 173] width 5 height 5
radio input "true"
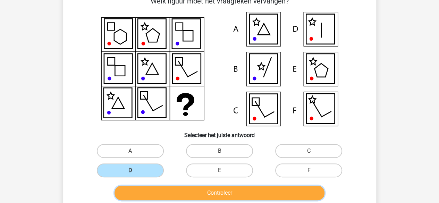
click at [160, 199] on button "Controleer" at bounding box center [220, 193] width 210 height 15
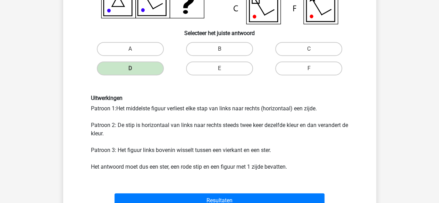
scroll to position [144, 0]
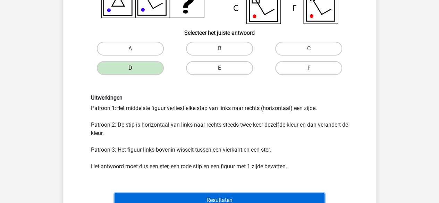
click at [160, 199] on button "Resultaten" at bounding box center [220, 200] width 210 height 15
click at [162, 196] on button "Resultaten" at bounding box center [220, 200] width 210 height 15
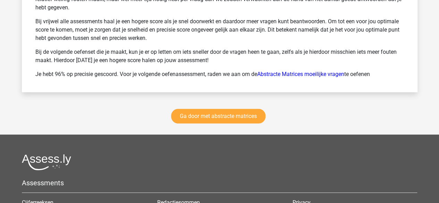
scroll to position [979, 0]
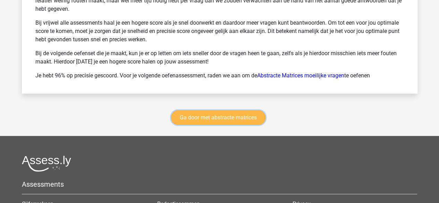
click at [239, 111] on link "Ga door met abstracte matrices" at bounding box center [218, 117] width 94 height 15
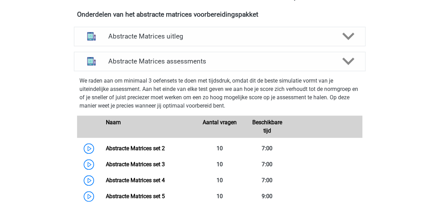
scroll to position [259, 0]
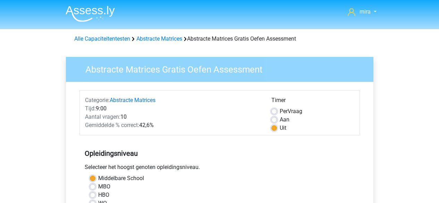
scroll to position [154, 0]
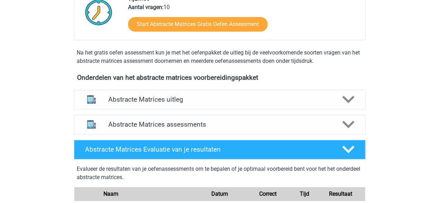
scroll to position [198, 0]
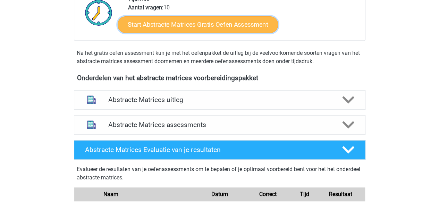
click at [167, 20] on link "Start Abstracte Matrices Gratis Oefen Assessment" at bounding box center [198, 24] width 160 height 17
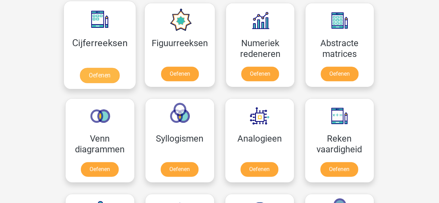
scroll to position [323, 0]
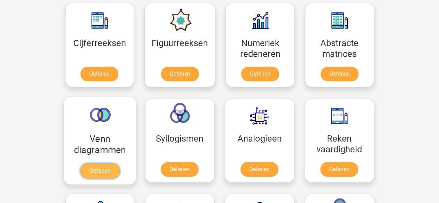
click at [102, 163] on link "Oefenen" at bounding box center [100, 170] width 40 height 15
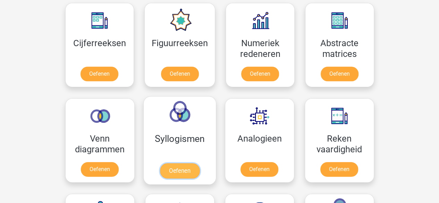
click at [180, 163] on link "Oefenen" at bounding box center [180, 170] width 40 height 15
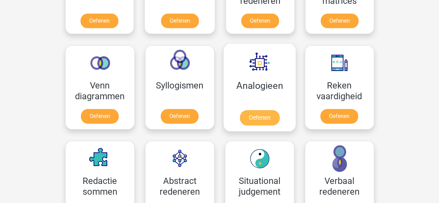
scroll to position [377, 0]
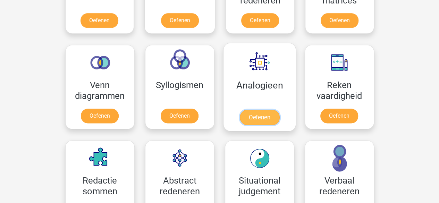
click at [247, 110] on link "Oefenen" at bounding box center [260, 117] width 40 height 15
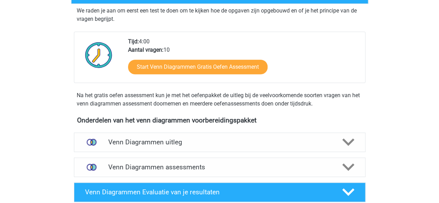
scroll to position [140, 0]
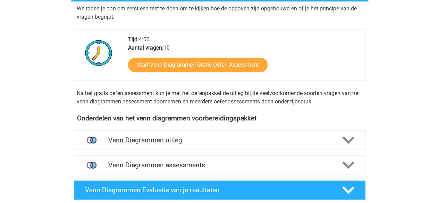
click at [110, 145] on div "Venn Diagrammen uitleg" at bounding box center [220, 140] width 292 height 19
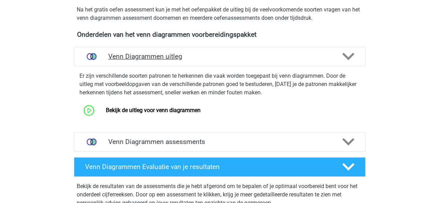
scroll to position [224, 0]
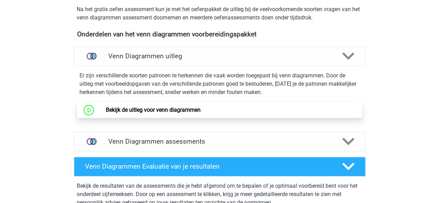
click at [119, 112] on link "Bekijk de uitleg voor venn diagrammen" at bounding box center [153, 110] width 95 height 7
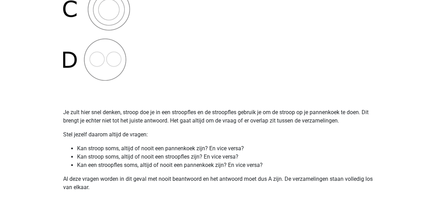
scroll to position [295, 0]
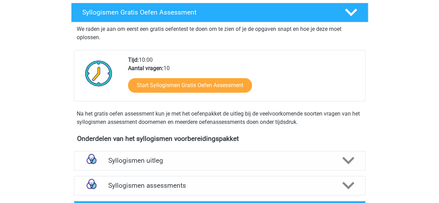
scroll to position [113, 0]
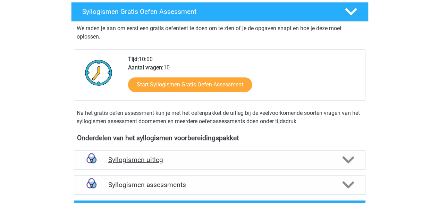
click at [163, 156] on h4 "Syllogismen uitleg" at bounding box center [219, 160] width 223 height 8
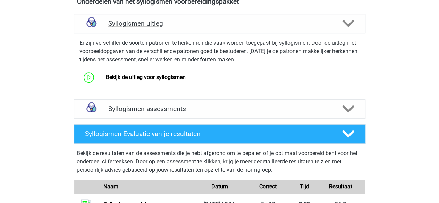
scroll to position [250, 0]
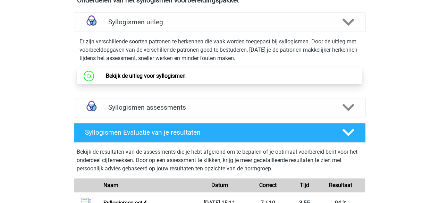
click at [144, 79] on link "Bekijk de uitleg voor syllogismen" at bounding box center [146, 76] width 80 height 7
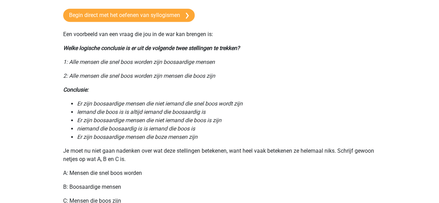
scroll to position [212, 0]
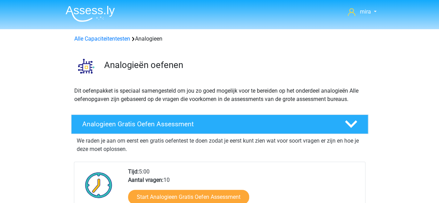
scroll to position [67, 0]
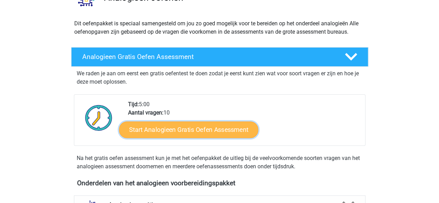
click at [216, 131] on link "Start Analogieen Gratis Oefen Assessment" at bounding box center [188, 129] width 139 height 17
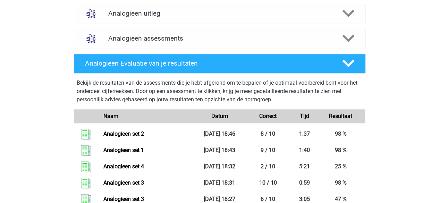
scroll to position [254, 0]
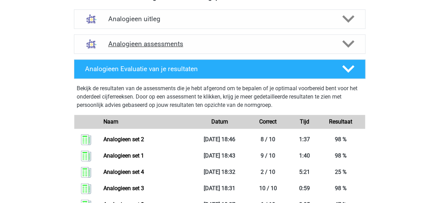
click at [183, 43] on h4 "Analogieen assessments" at bounding box center [219, 44] width 223 height 8
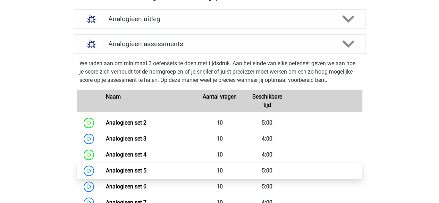
click at [125, 174] on link "Analogieen set 5" at bounding box center [126, 170] width 41 height 7
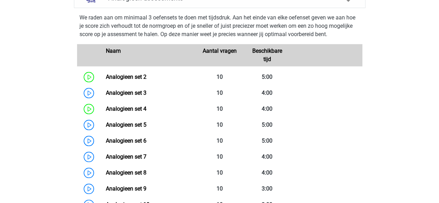
scroll to position [301, 0]
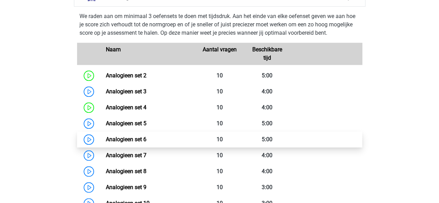
click at [147, 136] on link "Analogieen set 6" at bounding box center [126, 139] width 41 height 7
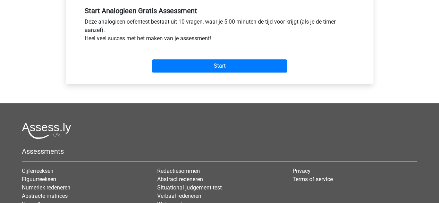
scroll to position [264, 0]
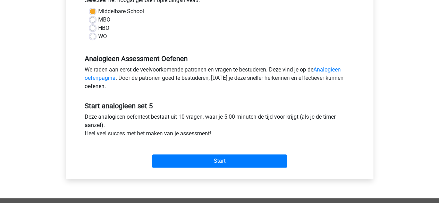
scroll to position [167, 0]
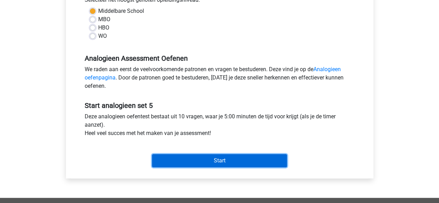
click at [211, 163] on input "Start" at bounding box center [219, 160] width 135 height 13
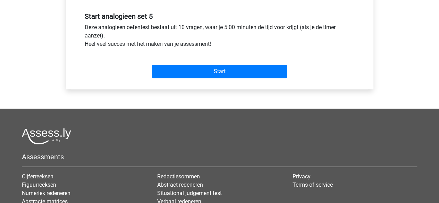
scroll to position [258, 0]
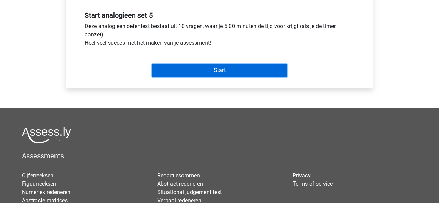
click at [206, 75] on input "Start" at bounding box center [219, 70] width 135 height 13
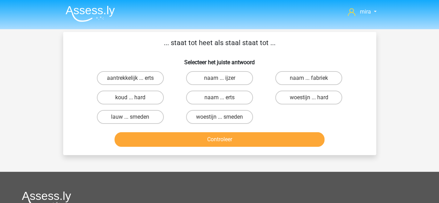
click at [150, 106] on div "koud ... hard" at bounding box center [130, 97] width 89 height 19
click at [151, 97] on label "koud ... hard" at bounding box center [130, 98] width 67 height 14
click at [135, 98] on input "koud ... hard" at bounding box center [132, 100] width 5 height 5
radio input "true"
click at [198, 121] on label "woestijn ... smeden" at bounding box center [219, 117] width 67 height 14
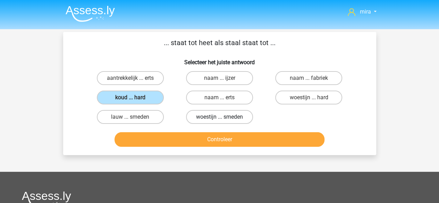
click at [220, 121] on input "woestijn ... smeden" at bounding box center [222, 119] width 5 height 5
radio input "true"
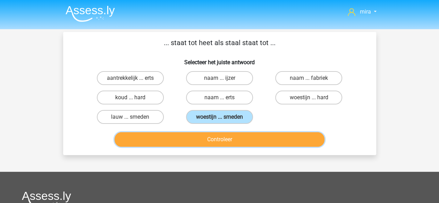
click at [194, 146] on button "Controleer" at bounding box center [220, 139] width 210 height 15
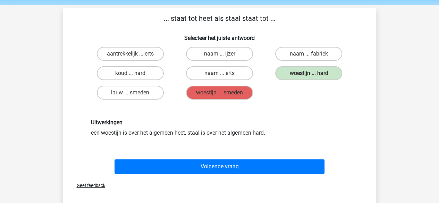
scroll to position [24, 0]
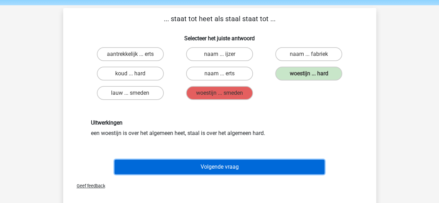
click at [180, 166] on button "Volgende vraag" at bounding box center [220, 167] width 210 height 15
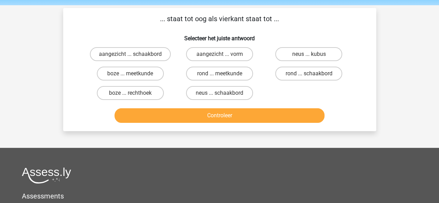
scroll to position [32, 0]
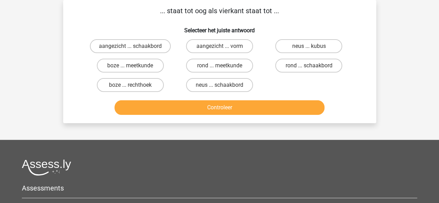
click at [194, 11] on p "... staat tot oog als vierkant staat tot ..." at bounding box center [219, 11] width 291 height 10
click at [195, 64] on label "rond ... meetkunde" at bounding box center [219, 66] width 67 height 14
click at [220, 66] on input "rond ... meetkunde" at bounding box center [222, 68] width 5 height 5
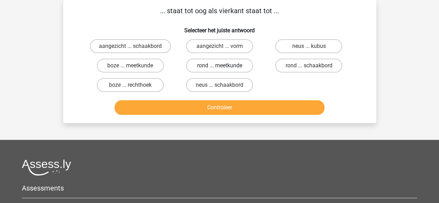
radio input "true"
click at [188, 97] on div "Controleer" at bounding box center [219, 106] width 291 height 23
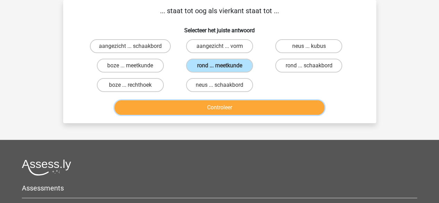
click at [186, 101] on button "Controleer" at bounding box center [220, 107] width 210 height 15
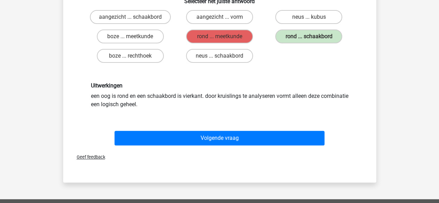
scroll to position [62, 0]
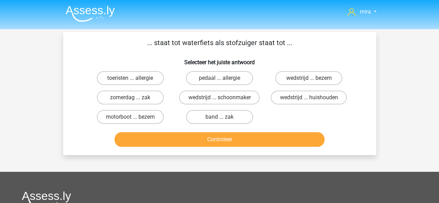
click at [186, 39] on p "... staat tot waterfiets als stofzuiger staat tot ..." at bounding box center [219, 43] width 291 height 10
click at [187, 41] on p "... staat tot waterfiets als stofzuiger staat tot ..." at bounding box center [219, 43] width 291 height 10
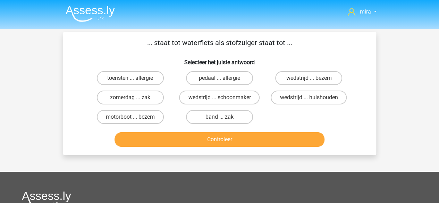
click at [221, 43] on p "... staat tot waterfiets als stofzuiger staat tot ..." at bounding box center [219, 43] width 291 height 10
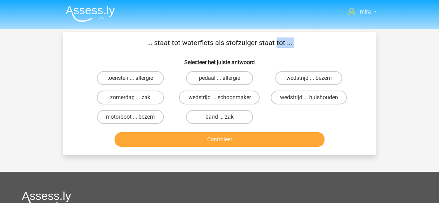
click at [221, 43] on p "... staat tot waterfiets als stofzuiger staat tot ..." at bounding box center [219, 43] width 291 height 10
click at [136, 118] on label "motorboot ... bezem" at bounding box center [130, 117] width 67 height 14
click at [135, 118] on input "motorboot ... bezem" at bounding box center [132, 119] width 5 height 5
radio input "true"
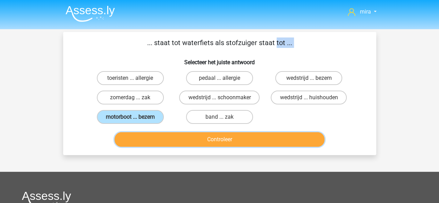
click at [148, 133] on button "Controleer" at bounding box center [220, 139] width 210 height 15
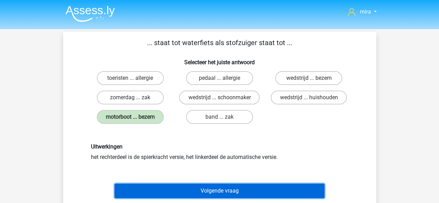
click at [162, 193] on button "Volgende vraag" at bounding box center [220, 191] width 210 height 15
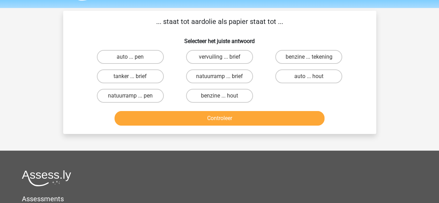
scroll to position [32, 0]
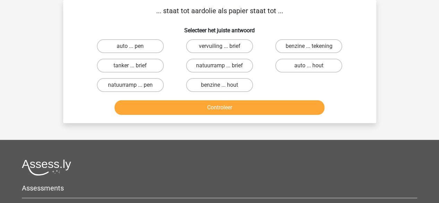
click at [210, 17] on div "... staat tot aardolie als papier staat tot ... Selecteer het juiste antwoord a…" at bounding box center [220, 62] width 308 height 112
click at [216, 4] on div "... staat tot aardolie als papier staat tot ... Selecteer het juiste antwoord a…" at bounding box center [219, 61] width 313 height 123
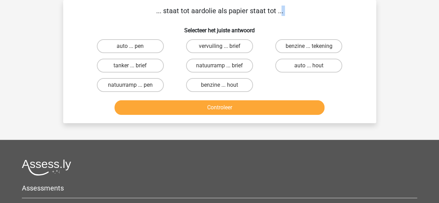
click at [216, 4] on div "... staat tot aardolie als papier staat tot ... Selecteer het juiste antwoord a…" at bounding box center [219, 61] width 313 height 123
drag, startPoint x: 116, startPoint y: 72, endPoint x: 131, endPoint y: 64, distance: 16.9
click at [131, 64] on label "tanker ... brief" at bounding box center [130, 66] width 67 height 14
click at [131, 66] on input "tanker ... brief" at bounding box center [132, 68] width 5 height 5
radio input "true"
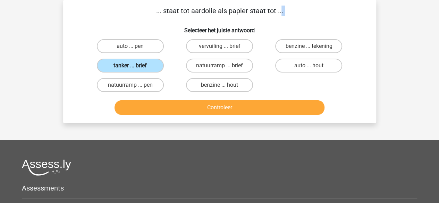
click at [131, 64] on label "tanker ... brief" at bounding box center [130, 66] width 67 height 14
click at [131, 66] on input "tanker ... brief" at bounding box center [132, 68] width 5 height 5
click at [152, 102] on button "Controleer" at bounding box center [220, 107] width 210 height 15
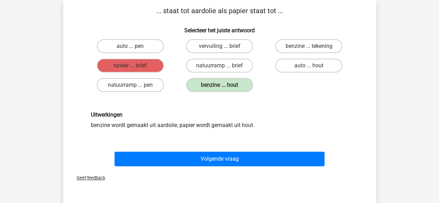
scroll to position [33, 0]
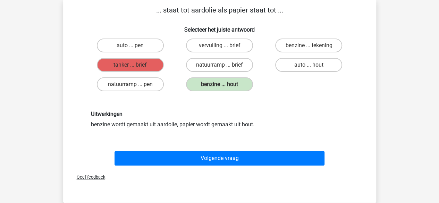
click at [155, 120] on div "Uitwerkingen benzine wordt gemaakt uit aardolie, papier wordt gemaakt uit hout." at bounding box center [220, 120] width 268 height 18
click at [165, 165] on div "Volgende vraag" at bounding box center [220, 159] width 268 height 17
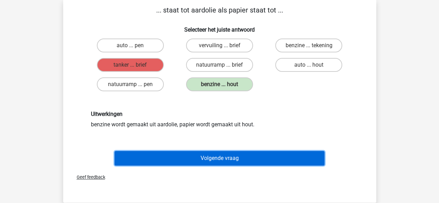
click at [168, 156] on button "Volgende vraag" at bounding box center [220, 158] width 210 height 15
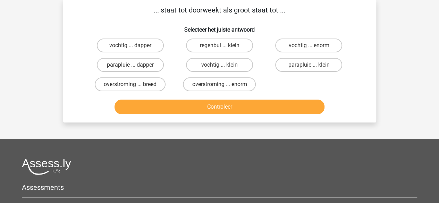
scroll to position [32, 0]
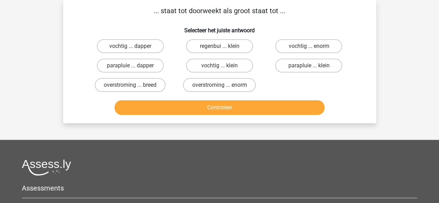
click at [220, 14] on p "... staat tot doorweekt als groot staat tot ..." at bounding box center [219, 11] width 291 height 10
click at [222, 69] on input "vochtig ... klein" at bounding box center [222, 68] width 5 height 5
radio input "true"
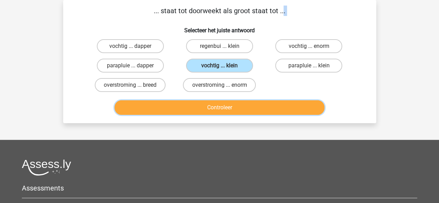
click at [220, 101] on button "Controleer" at bounding box center [220, 107] width 210 height 15
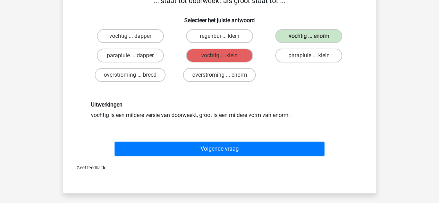
scroll to position [42, 0]
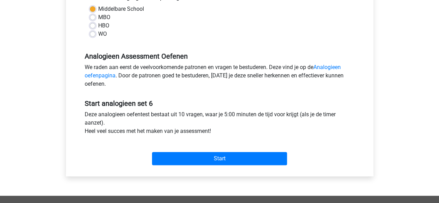
scroll to position [170, 0]
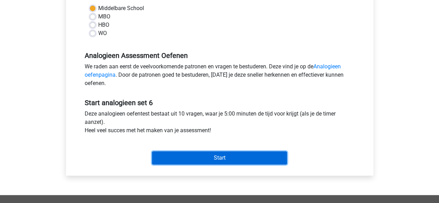
click at [159, 159] on input "Start" at bounding box center [219, 157] width 135 height 13
click at [240, 155] on input "Start" at bounding box center [219, 157] width 135 height 13
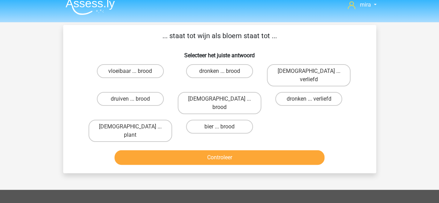
scroll to position [7, 0]
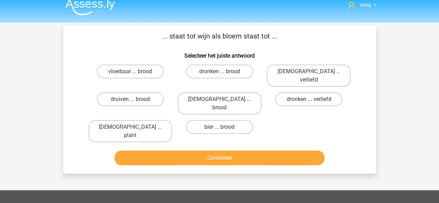
click at [133, 99] on input "druiven ... brood" at bounding box center [132, 101] width 5 height 5
radio input "true"
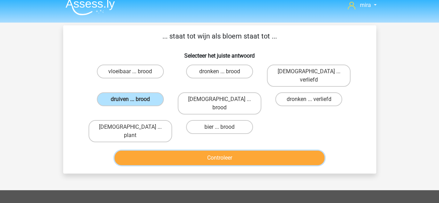
click at [138, 151] on button "Controleer" at bounding box center [220, 158] width 210 height 15
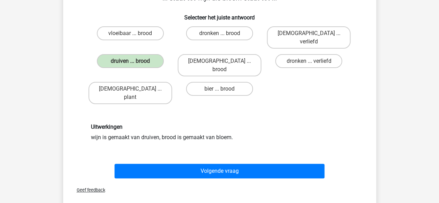
scroll to position [46, 0]
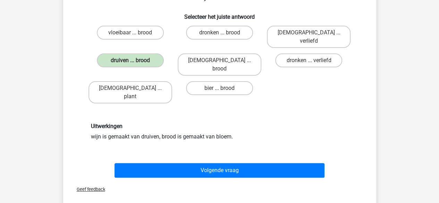
click at [138, 158] on div "Volgende vraag" at bounding box center [219, 169] width 291 height 23
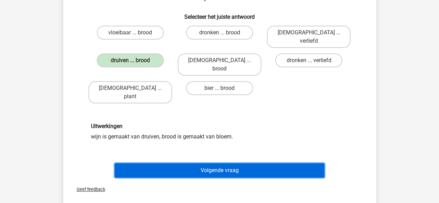
click at [138, 163] on button "Volgende vraag" at bounding box center [220, 170] width 210 height 15
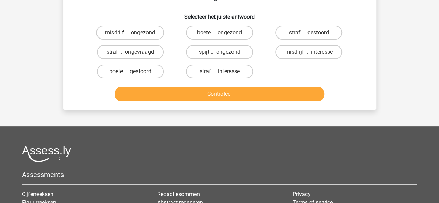
scroll to position [32, 0]
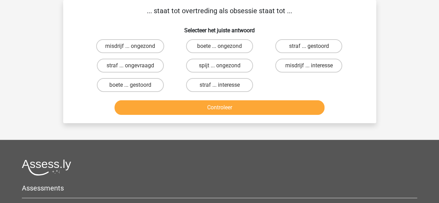
click at [174, 16] on p "... staat tot overtreding als obsessie staat tot ..." at bounding box center [219, 11] width 291 height 10
click at [180, 7] on p "... staat tot overtreding als obsessie staat tot ..." at bounding box center [219, 11] width 291 height 10
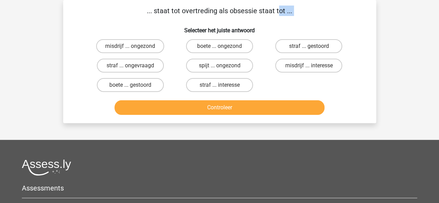
click at [180, 7] on p "... staat tot overtreding als obsessie staat tot ..." at bounding box center [219, 11] width 291 height 10
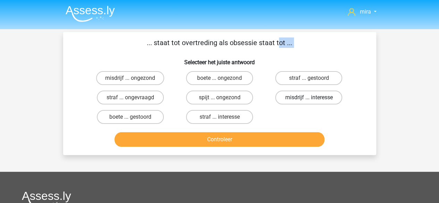
click at [285, 92] on label "misdrijf ... interesse" at bounding box center [308, 98] width 67 height 14
click at [309, 98] on input "misdrijf ... interesse" at bounding box center [311, 100] width 5 height 5
radio input "true"
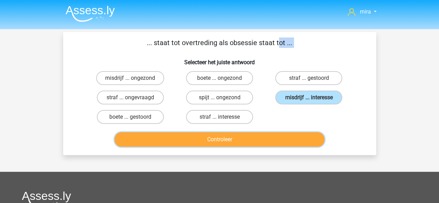
click at [265, 141] on button "Controleer" at bounding box center [220, 139] width 210 height 15
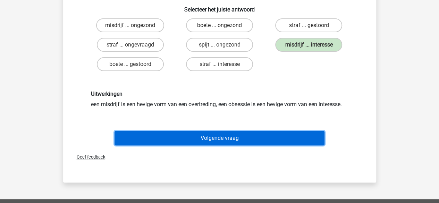
click at [265, 141] on button "Volgende vraag" at bounding box center [220, 138] width 210 height 15
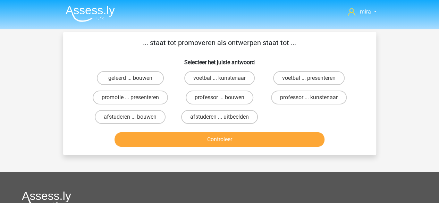
click at [269, 39] on p "... staat tot promoveren als ontwerpen staat tot ..." at bounding box center [219, 43] width 291 height 10
click at [159, 96] on label "promotie ... presenteren" at bounding box center [130, 98] width 75 height 14
click at [135, 98] on input "promotie ... presenteren" at bounding box center [132, 100] width 5 height 5
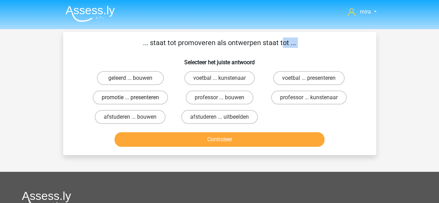
radio input "true"
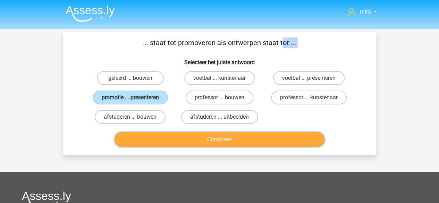
click at [184, 142] on button "Controleer" at bounding box center [220, 139] width 210 height 15
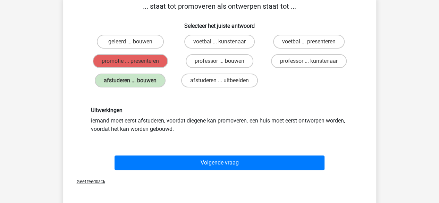
scroll to position [37, 0]
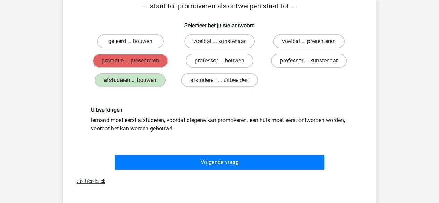
drag, startPoint x: 101, startPoint y: 121, endPoint x: 221, endPoint y: 132, distance: 120.0
click at [221, 132] on div "Uitwerkingen iemand moet eerst afstuderen, voordat diegene kan promoveren. een …" at bounding box center [220, 120] width 268 height 26
click at [139, 99] on div "Uitwerkingen iemand moet eerst afstuderen, voordat diegene kan promoveren. een …" at bounding box center [219, 119] width 291 height 59
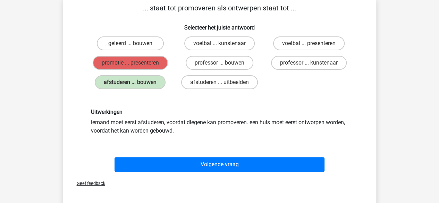
scroll to position [33, 0]
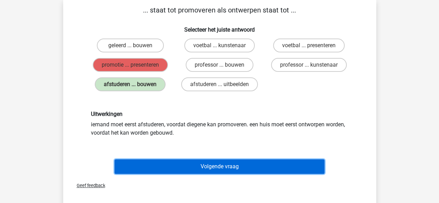
click at [173, 163] on button "Volgende vraag" at bounding box center [220, 166] width 210 height 15
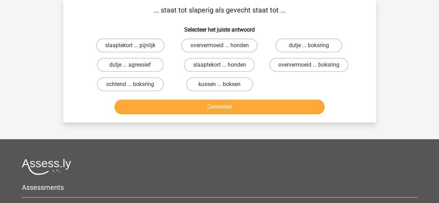
scroll to position [32, 0]
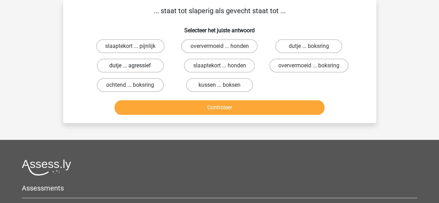
click at [155, 66] on label "dutje ... agressief" at bounding box center [130, 66] width 67 height 14
click at [135, 66] on input "dutje ... agressief" at bounding box center [132, 68] width 5 height 5
radio input "true"
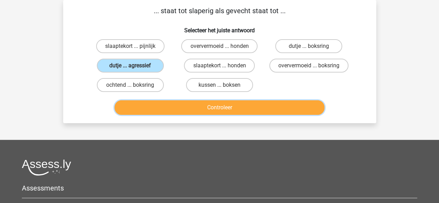
click at [162, 104] on button "Controleer" at bounding box center [220, 107] width 210 height 15
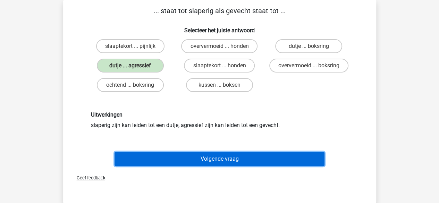
click at [165, 164] on button "Volgende vraag" at bounding box center [220, 159] width 210 height 15
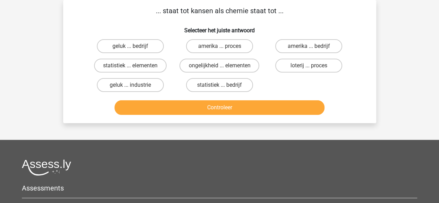
click at [180, 16] on p "... staat tot kansen als chemie staat tot ..." at bounding box center [219, 11] width 291 height 10
click at [156, 69] on label "statistiek ... elementen" at bounding box center [130, 66] width 73 height 14
click at [135, 69] on input "statistiek ... elementen" at bounding box center [132, 68] width 5 height 5
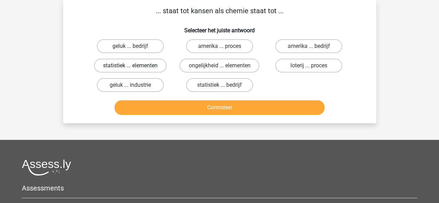
radio input "true"
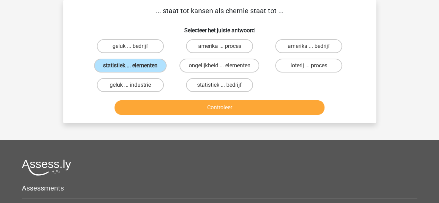
click at [152, 100] on div "Controleer" at bounding box center [219, 106] width 291 height 23
click at [152, 102] on button "Controleer" at bounding box center [220, 107] width 210 height 15
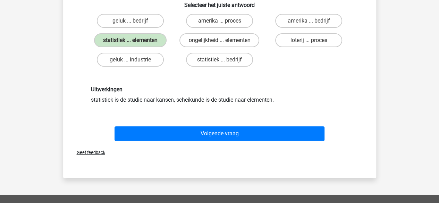
scroll to position [58, 0]
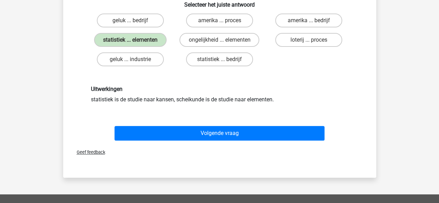
click at [152, 102] on div "Uitwerkingen statistiek is de studie naar kansen, scheikunde is de studie naar …" at bounding box center [220, 95] width 268 height 18
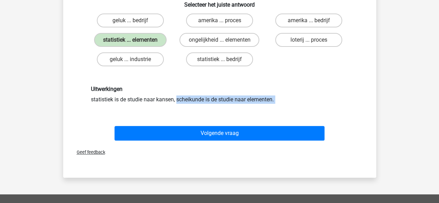
click at [152, 102] on div "Uitwerkingen statistiek is de studie naar kansen, scheikunde is de studie naar …" at bounding box center [220, 95] width 268 height 18
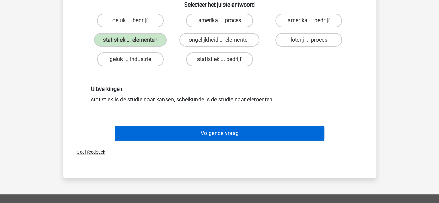
drag, startPoint x: 155, startPoint y: 121, endPoint x: 155, endPoint y: 127, distance: 5.9
click at [155, 127] on div "Volgende vraag" at bounding box center [219, 132] width 291 height 23
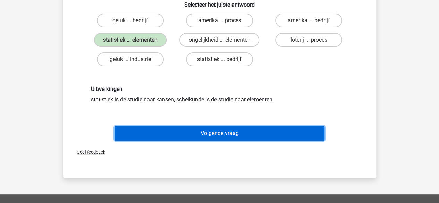
click at [155, 127] on button "Volgende vraag" at bounding box center [220, 133] width 210 height 15
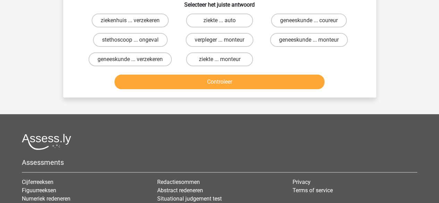
scroll to position [32, 0]
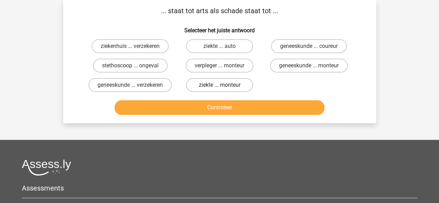
click at [207, 82] on label "ziekte ... monteur" at bounding box center [219, 85] width 67 height 14
click at [220, 85] on input "ziekte ... monteur" at bounding box center [222, 87] width 5 height 5
radio input "true"
click at [203, 107] on div "Controleer" at bounding box center [219, 106] width 291 height 23
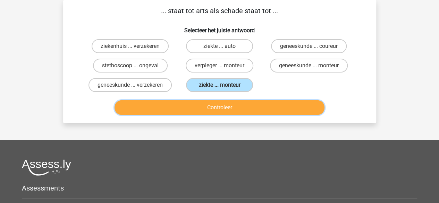
click at [201, 113] on button "Controleer" at bounding box center [220, 107] width 210 height 15
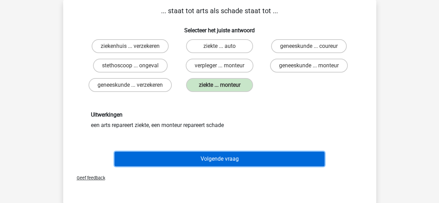
click at [186, 164] on button "Volgende vraag" at bounding box center [220, 159] width 210 height 15
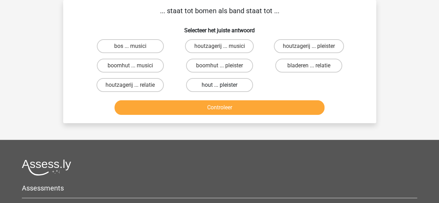
click at [214, 87] on label "hout ... pleister" at bounding box center [219, 85] width 67 height 14
click at [220, 87] on input "hout ... pleister" at bounding box center [222, 87] width 5 height 5
radio input "true"
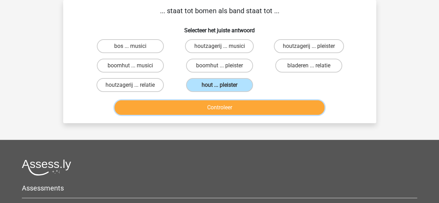
click at [216, 107] on button "Controleer" at bounding box center [220, 107] width 210 height 15
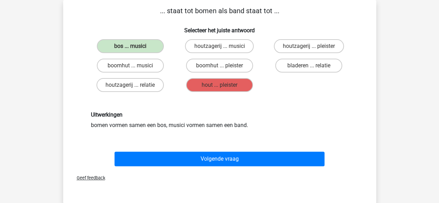
click at [178, 120] on div "Uitwerkingen bomen vormen samen een bos, musici vormen samen een band." at bounding box center [220, 121] width 268 height 18
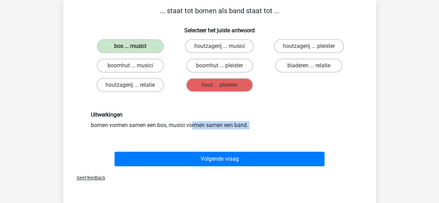
click at [180, 151] on div "Volgende vraag" at bounding box center [219, 157] width 291 height 23
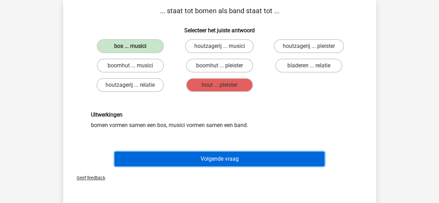
click at [182, 162] on button "Volgende vraag" at bounding box center [220, 159] width 210 height 15
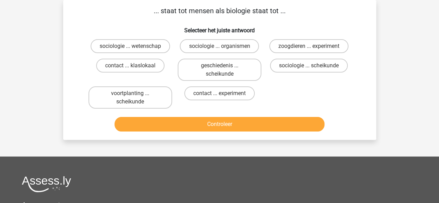
click at [205, 7] on p "... staat tot mensen als biologie staat tot ..." at bounding box center [219, 11] width 291 height 10
click at [123, 43] on label "sociologie ... wetenschap" at bounding box center [131, 46] width 80 height 14
click at [130, 46] on input "sociologie ... wetenschap" at bounding box center [132, 48] width 5 height 5
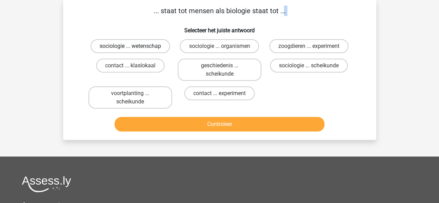
radio input "true"
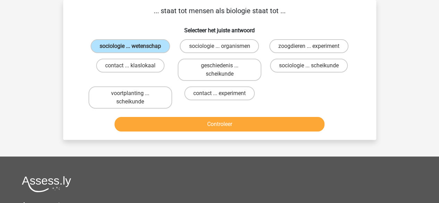
drag, startPoint x: 138, startPoint y: 117, endPoint x: 140, endPoint y: 126, distance: 9.5
click at [140, 126] on div "Controleer" at bounding box center [219, 123] width 291 height 23
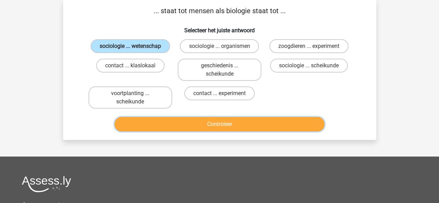
click at [140, 126] on button "Controleer" at bounding box center [220, 124] width 210 height 15
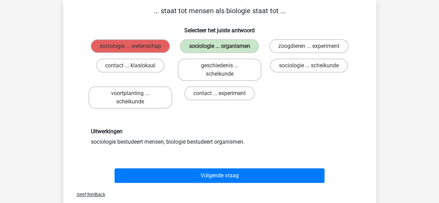
click at [166, 167] on div "Volgende vraag" at bounding box center [219, 174] width 291 height 23
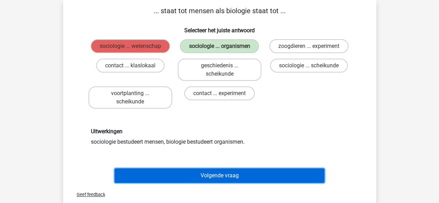
click at [168, 180] on button "Volgende vraag" at bounding box center [220, 175] width 210 height 15
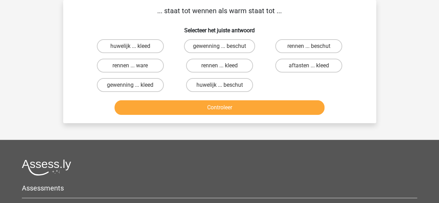
drag, startPoint x: 139, startPoint y: 76, endPoint x: 137, endPoint y: 97, distance: 21.3
click at [137, 97] on div "... staat tot wennen als warm staat tot ... Selecteer het juiste antwoord huwel…" at bounding box center [220, 62] width 308 height 112
click at [137, 97] on div "Controleer" at bounding box center [219, 106] width 291 height 23
click at [232, 48] on label "gewenning ... beschut" at bounding box center [219, 46] width 71 height 14
click at [224, 48] on input "gewenning ... beschut" at bounding box center [222, 48] width 5 height 5
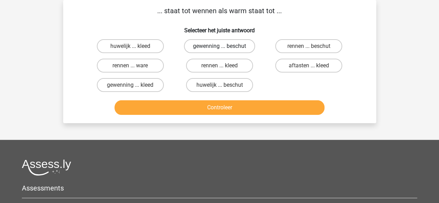
radio input "true"
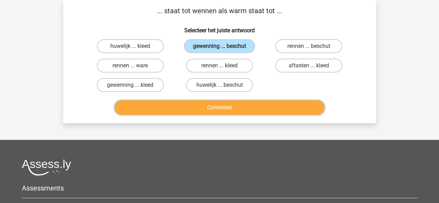
click at [208, 107] on button "Controleer" at bounding box center [220, 107] width 210 height 15
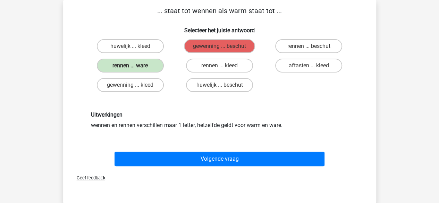
click at [224, 151] on div "Volgende vraag" at bounding box center [219, 157] width 291 height 23
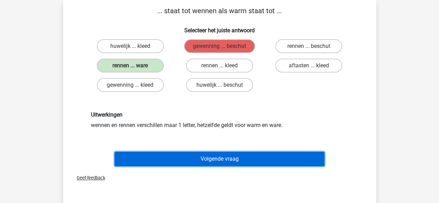
click at [224, 160] on button "Volgende vraag" at bounding box center [220, 159] width 210 height 15
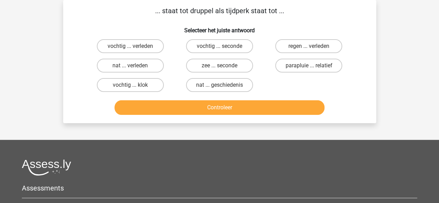
click at [195, 7] on p "... staat tot druppel als tijdperk staat tot ..." at bounding box center [219, 11] width 291 height 10
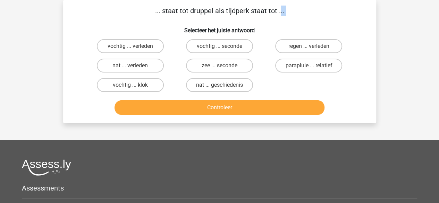
click at [195, 7] on p "... staat tot druppel als tijdperk staat tot ..." at bounding box center [219, 11] width 291 height 10
click at [306, 49] on label "regen ... verleden" at bounding box center [308, 46] width 67 height 14
click at [309, 49] on input "regen ... verleden" at bounding box center [311, 48] width 5 height 5
radio input "true"
click at [245, 84] on label "nat ... geschiedenis" at bounding box center [219, 85] width 67 height 14
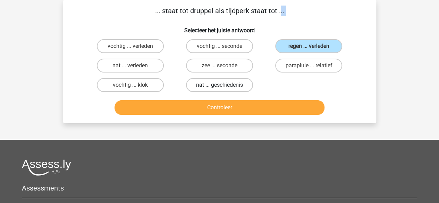
click at [224, 85] on input "nat ... geschiedenis" at bounding box center [222, 87] width 5 height 5
radio input "true"
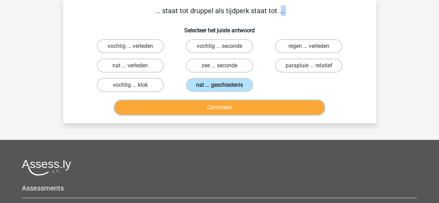
click at [244, 101] on button "Controleer" at bounding box center [220, 107] width 210 height 15
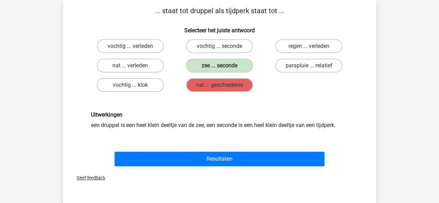
click at [244, 101] on div "Uitwerkingen een druppel is een heel klein deeltje van de zee, een seconde is e…" at bounding box center [219, 120] width 291 height 51
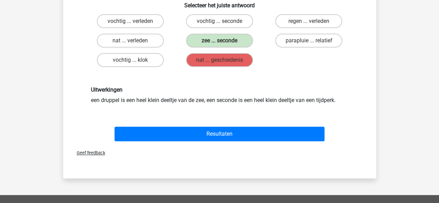
scroll to position [61, 0]
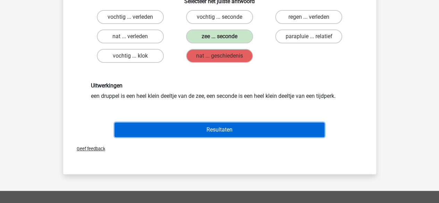
click at [238, 133] on button "Resultaten" at bounding box center [220, 130] width 210 height 15
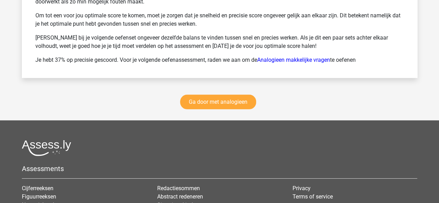
scroll to position [987, 0]
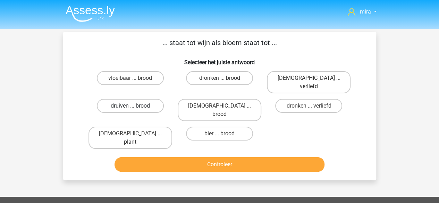
click at [152, 99] on label "druiven ... brood" at bounding box center [130, 106] width 67 height 14
click at [135, 106] on input "druiven ... brood" at bounding box center [132, 108] width 5 height 5
radio input "true"
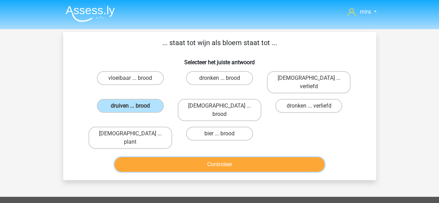
click at [153, 157] on button "Controleer" at bounding box center [220, 164] width 210 height 15
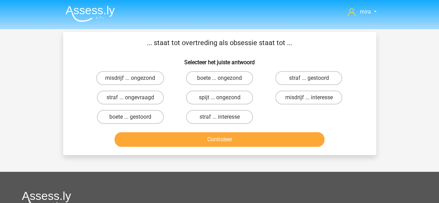
scroll to position [32, 0]
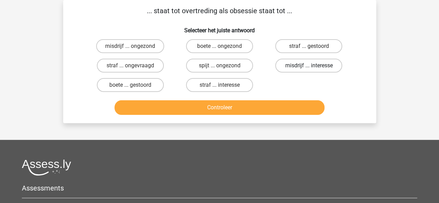
click at [308, 69] on label "misdrijf ... interesse" at bounding box center [308, 66] width 67 height 14
click at [309, 69] on input "misdrijf ... interesse" at bounding box center [311, 68] width 5 height 5
radio input "true"
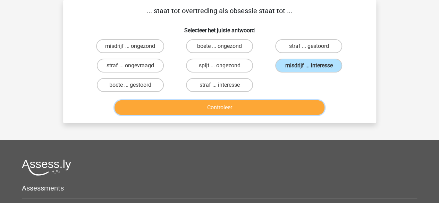
click at [278, 108] on button "Controleer" at bounding box center [220, 107] width 210 height 15
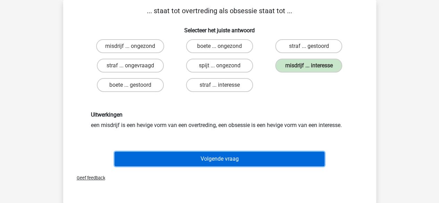
click at [238, 155] on button "Volgende vraag" at bounding box center [220, 159] width 210 height 15
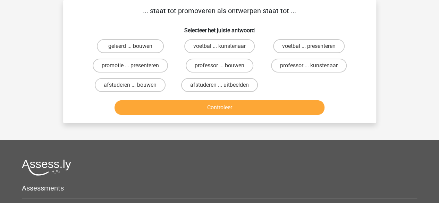
drag, startPoint x: 173, startPoint y: 68, endPoint x: 170, endPoint y: 65, distance: 3.7
click at [170, 65] on div "promotie ... presenteren" at bounding box center [130, 65] width 89 height 19
click at [159, 62] on label "promotie ... presenteren" at bounding box center [130, 66] width 75 height 14
click at [135, 66] on input "promotie ... presenteren" at bounding box center [132, 68] width 5 height 5
radio input "true"
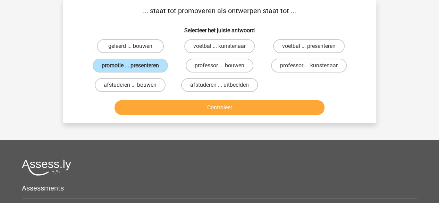
click at [163, 86] on label "afstuderen ... bouwen" at bounding box center [130, 85] width 71 height 14
click at [135, 86] on input "afstuderen ... bouwen" at bounding box center [132, 87] width 5 height 5
radio input "true"
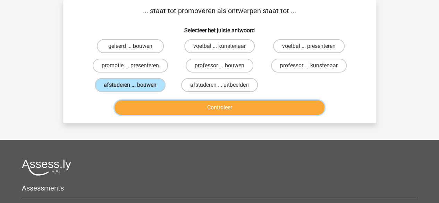
click at [163, 106] on button "Controleer" at bounding box center [220, 107] width 210 height 15
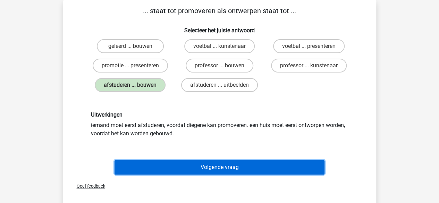
click at [166, 168] on button "Volgende vraag" at bounding box center [220, 167] width 210 height 15
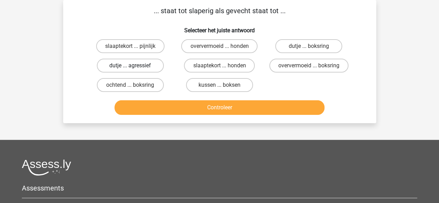
click at [143, 64] on label "dutje ... agressief" at bounding box center [130, 66] width 67 height 14
click at [135, 66] on input "dutje ... agressief" at bounding box center [132, 68] width 5 height 5
radio input "true"
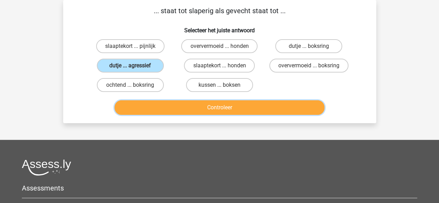
drag, startPoint x: 160, startPoint y: 101, endPoint x: 161, endPoint y: 105, distance: 3.9
click at [161, 105] on button "Controleer" at bounding box center [220, 107] width 210 height 15
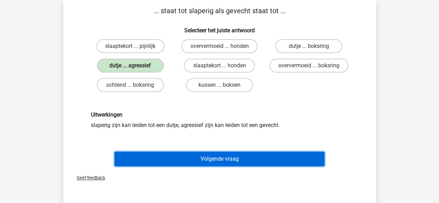
click at [158, 164] on button "Volgende vraag" at bounding box center [220, 159] width 210 height 15
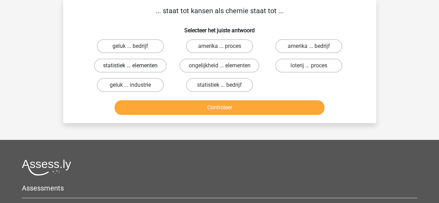
click at [138, 68] on label "statistiek ... elementen" at bounding box center [130, 66] width 73 height 14
click at [135, 68] on input "statistiek ... elementen" at bounding box center [132, 68] width 5 height 5
radio input "true"
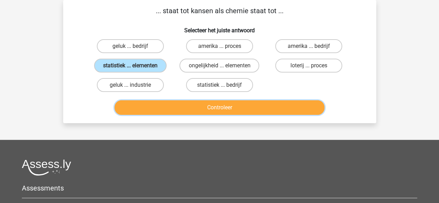
click at [147, 108] on button "Controleer" at bounding box center [220, 107] width 210 height 15
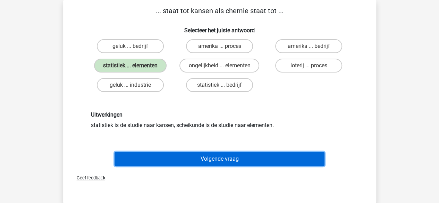
click at [152, 158] on button "Volgende vraag" at bounding box center [220, 159] width 210 height 15
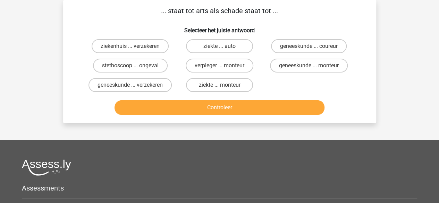
click at [221, 86] on input "ziekte ... monteur" at bounding box center [222, 87] width 5 height 5
radio input "true"
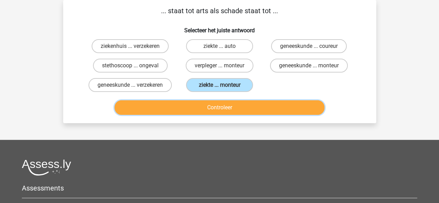
click at [215, 112] on button "Controleer" at bounding box center [220, 107] width 210 height 15
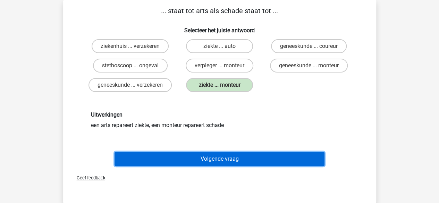
click at [202, 161] on button "Volgende vraag" at bounding box center [220, 159] width 210 height 15
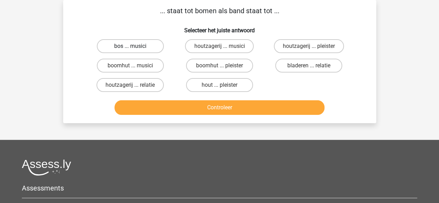
drag, startPoint x: 159, startPoint y: 53, endPoint x: 157, endPoint y: 46, distance: 7.2
click at [157, 46] on div "bos ... musici" at bounding box center [130, 45] width 89 height 19
click at [157, 46] on label "bos ... musici" at bounding box center [130, 46] width 67 height 14
click at [135, 46] on input "bos ... musici" at bounding box center [132, 48] width 5 height 5
radio input "true"
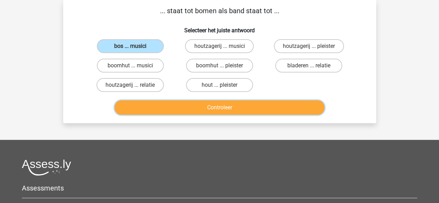
click at [173, 100] on button "Controleer" at bounding box center [220, 107] width 210 height 15
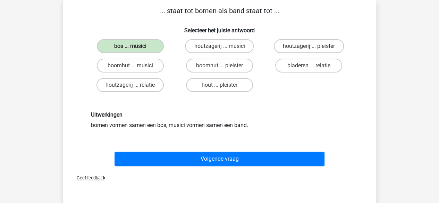
click at [167, 150] on div "Volgende vraag" at bounding box center [219, 157] width 291 height 23
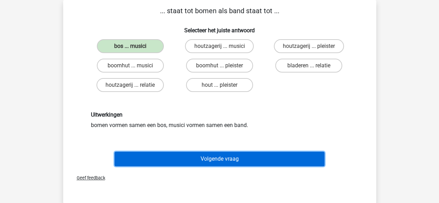
click at [166, 162] on button "Volgende vraag" at bounding box center [220, 159] width 210 height 15
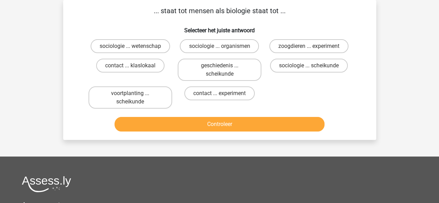
click at [220, 49] on input "sociologie ... organismen" at bounding box center [222, 48] width 5 height 5
radio input "true"
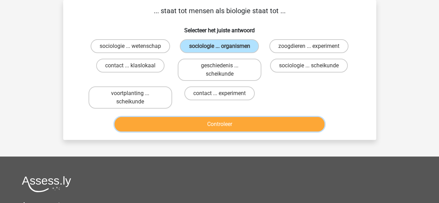
click at [211, 125] on button "Controleer" at bounding box center [220, 124] width 210 height 15
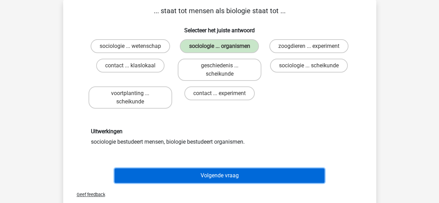
click at [195, 172] on button "Volgende vraag" at bounding box center [220, 175] width 210 height 15
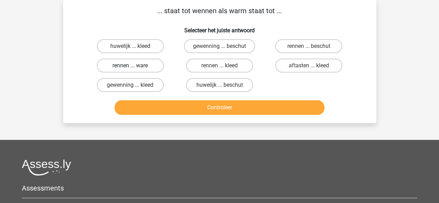
click at [146, 59] on label "rennen ... ware" at bounding box center [130, 66] width 67 height 14
click at [135, 66] on input "rennen ... ware" at bounding box center [132, 68] width 5 height 5
radio input "true"
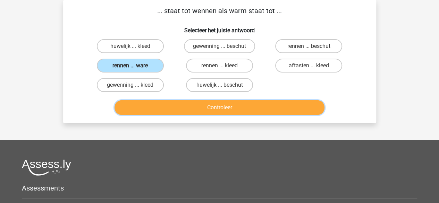
click at [160, 105] on button "Controleer" at bounding box center [220, 107] width 210 height 15
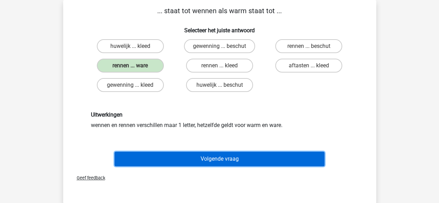
click at [164, 159] on button "Volgende vraag" at bounding box center [220, 159] width 210 height 15
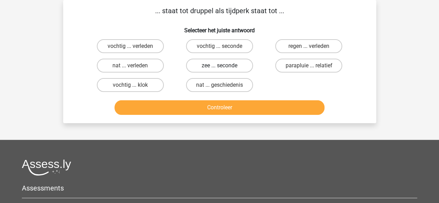
click at [221, 71] on label "zee ... seconde" at bounding box center [219, 66] width 67 height 14
click at [221, 70] on input "zee ... seconde" at bounding box center [222, 68] width 5 height 5
radio input "true"
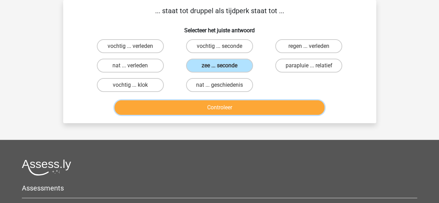
click at [206, 112] on button "Controleer" at bounding box center [220, 107] width 210 height 15
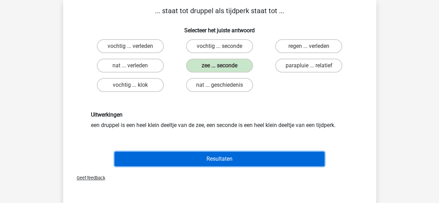
click at [206, 152] on button "Resultaten" at bounding box center [220, 159] width 210 height 15
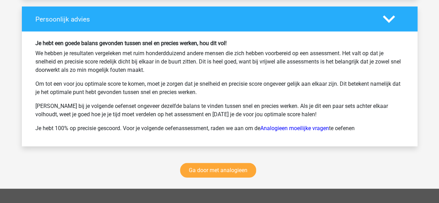
scroll to position [920, 0]
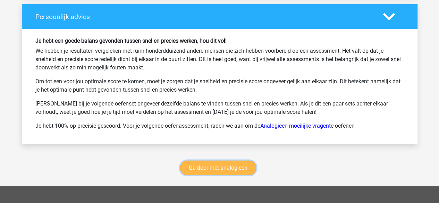
click at [206, 163] on link "Ga door met analogieen" at bounding box center [218, 168] width 76 height 15
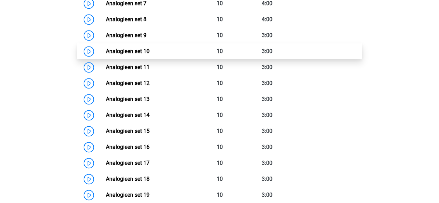
scroll to position [453, 0]
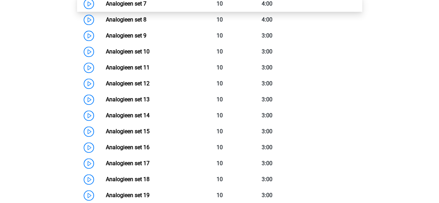
click at [135, 2] on link "Analogieen set 7" at bounding box center [126, 3] width 41 height 7
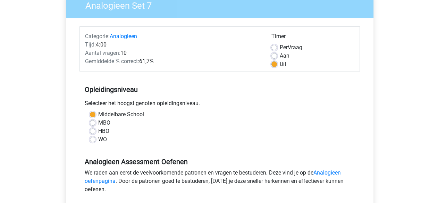
scroll to position [141, 0]
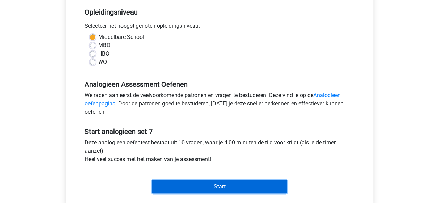
click at [168, 180] on input "Start" at bounding box center [219, 186] width 135 height 13
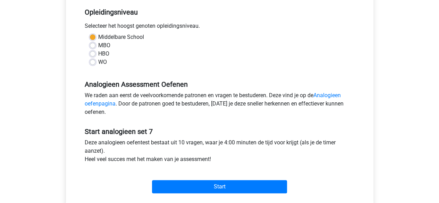
click at [249, 177] on div "Start" at bounding box center [220, 181] width 281 height 24
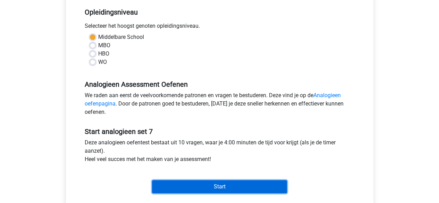
click at [248, 182] on input "Start" at bounding box center [219, 186] width 135 height 13
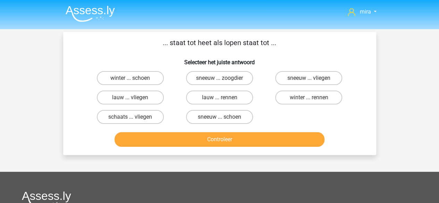
click at [190, 41] on p "... staat tot heet als lopen staat tot ..." at bounding box center [219, 43] width 291 height 10
click at [208, 103] on div "lauw ... rennen" at bounding box center [219, 97] width 89 height 19
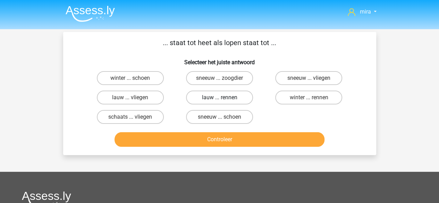
click at [208, 103] on label "lauw ... rennen" at bounding box center [219, 98] width 67 height 14
click at [220, 102] on input "lauw ... rennen" at bounding box center [222, 100] width 5 height 5
radio input "true"
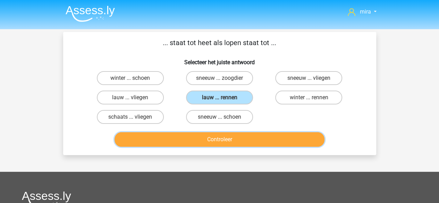
click at [209, 137] on button "Controleer" at bounding box center [220, 139] width 210 height 15
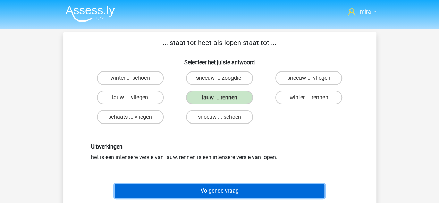
click at [198, 184] on button "Volgende vraag" at bounding box center [220, 191] width 210 height 15
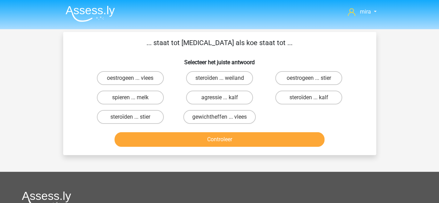
scroll to position [32, 0]
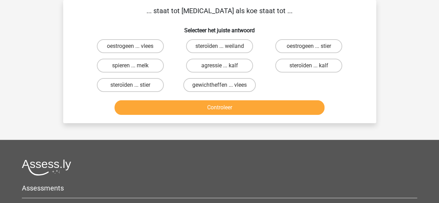
click at [224, 10] on p "... staat tot [MEDICAL_DATA] als koe staat tot ..." at bounding box center [219, 11] width 291 height 10
click at [146, 84] on label "steroïden ... stier" at bounding box center [130, 85] width 67 height 14
click at [135, 85] on input "steroïden ... stier" at bounding box center [132, 87] width 5 height 5
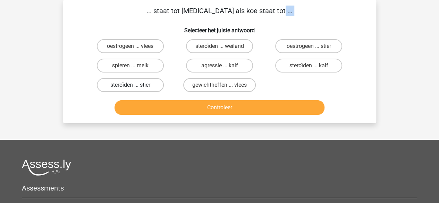
radio input "true"
click at [308, 60] on label "steroïden ... kalf" at bounding box center [308, 66] width 67 height 14
click at [309, 66] on input "steroïden ... kalf" at bounding box center [311, 68] width 5 height 5
radio input "true"
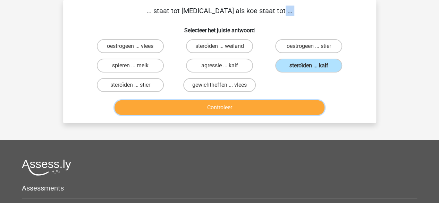
click at [284, 106] on button "Controleer" at bounding box center [220, 107] width 210 height 15
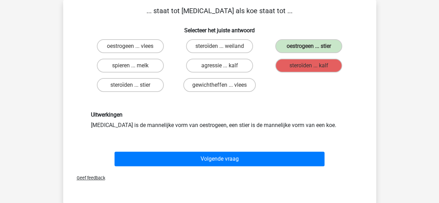
click at [273, 127] on div "Uitwerkingen testosteron is de mannelijke vorm van oestrogeen, een stier is de …" at bounding box center [220, 121] width 268 height 18
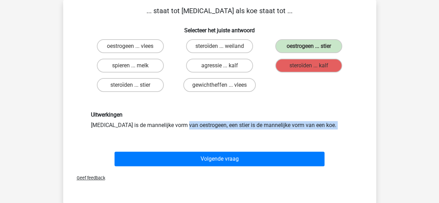
click at [273, 127] on div "Uitwerkingen testosteron is de mannelijke vorm van oestrogeen, een stier is de …" at bounding box center [220, 121] width 268 height 18
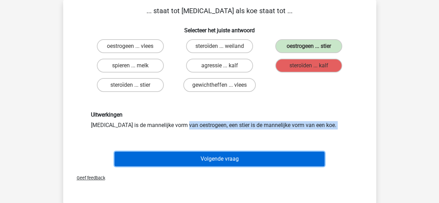
click at [259, 157] on button "Volgende vraag" at bounding box center [220, 159] width 210 height 15
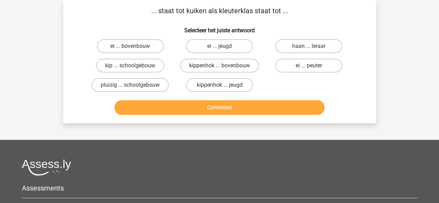
click at [212, 15] on p "... staat tot kuiken als kleuterklas staat tot ..." at bounding box center [219, 11] width 291 height 10
click at [223, 48] on input "ei ... jeugd" at bounding box center [222, 48] width 5 height 5
radio input "true"
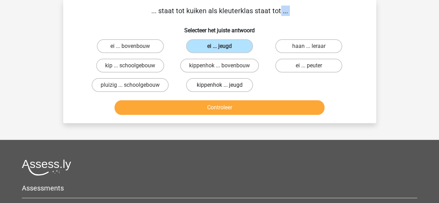
click at [224, 81] on label "kippenhok ... jeugd" at bounding box center [219, 85] width 67 height 14
click at [224, 85] on input "kippenhok ... jeugd" at bounding box center [222, 87] width 5 height 5
radio input "true"
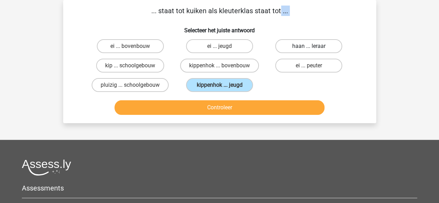
click at [295, 48] on label "haan ... leraar" at bounding box center [308, 46] width 67 height 14
click at [309, 48] on input "haan ... leraar" at bounding box center [311, 48] width 5 height 5
radio input "true"
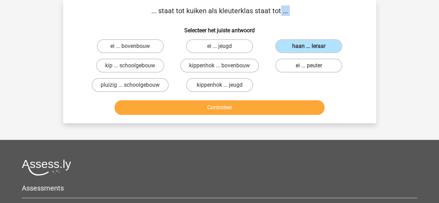
click at [293, 61] on label "ei ... peuter" at bounding box center [308, 66] width 67 height 14
click at [309, 66] on input "ei ... peuter" at bounding box center [311, 68] width 5 height 5
radio input "true"
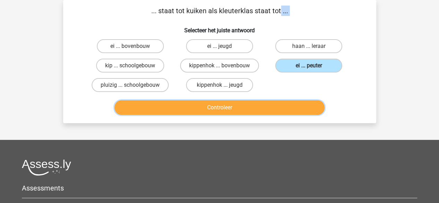
click at [276, 109] on button "Controleer" at bounding box center [220, 107] width 210 height 15
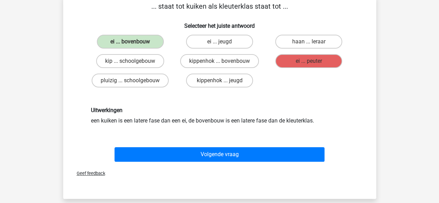
scroll to position [37, 0]
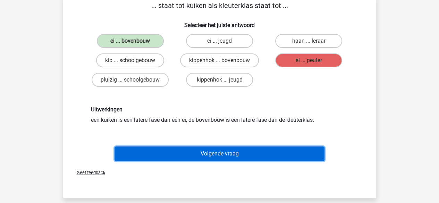
click at [224, 153] on button "Volgende vraag" at bounding box center [220, 154] width 210 height 15
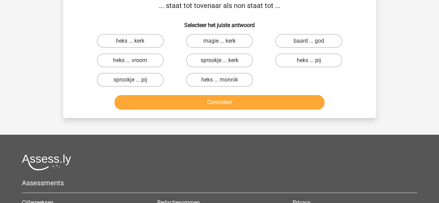
scroll to position [32, 0]
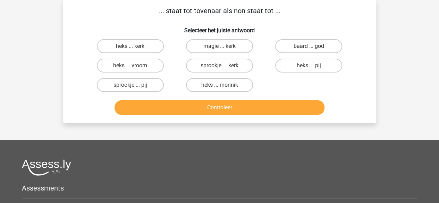
click at [214, 79] on label "heks ... monnik" at bounding box center [219, 85] width 67 height 14
click at [220, 85] on input "heks ... monnik" at bounding box center [222, 87] width 5 height 5
radio input "true"
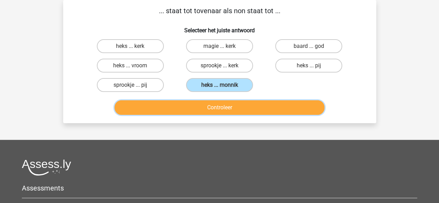
click at [209, 113] on button "Controleer" at bounding box center [220, 107] width 210 height 15
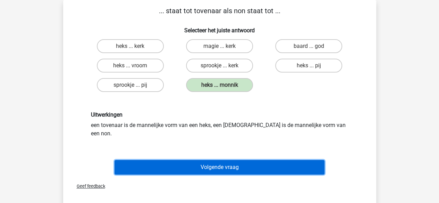
click at [189, 160] on button "Volgende vraag" at bounding box center [220, 167] width 210 height 15
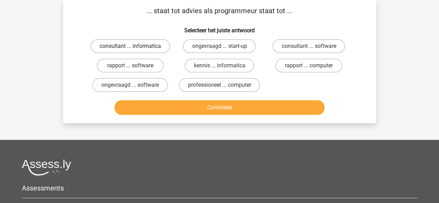
click at [157, 43] on label "consultant ... informatica" at bounding box center [131, 46] width 80 height 14
click at [135, 46] on input "consultant ... informatica" at bounding box center [132, 48] width 5 height 5
radio input "true"
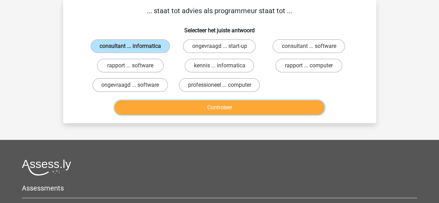
click at [174, 112] on button "Controleer" at bounding box center [220, 107] width 210 height 15
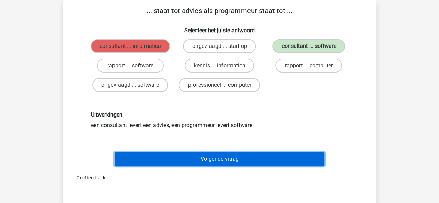
click at [194, 162] on button "Volgende vraag" at bounding box center [220, 159] width 210 height 15
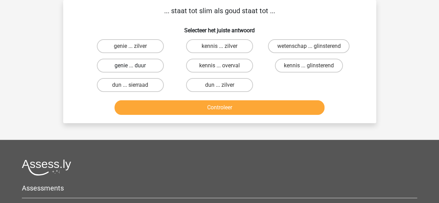
click at [154, 71] on label "genie ... duur" at bounding box center [130, 66] width 67 height 14
click at [135, 70] on input "genie ... duur" at bounding box center [132, 68] width 5 height 5
radio input "true"
click at [154, 70] on label "genie ... duur" at bounding box center [130, 66] width 67 height 14
click at [135, 70] on input "genie ... duur" at bounding box center [132, 68] width 5 height 5
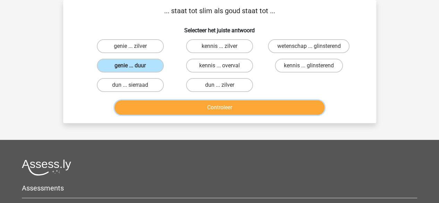
click at [168, 113] on button "Controleer" at bounding box center [220, 107] width 210 height 15
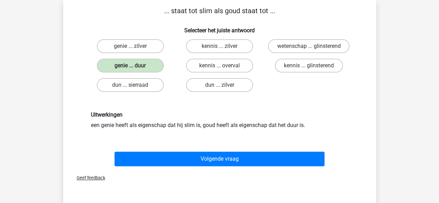
click at [189, 166] on div "Volgende vraag" at bounding box center [220, 160] width 268 height 17
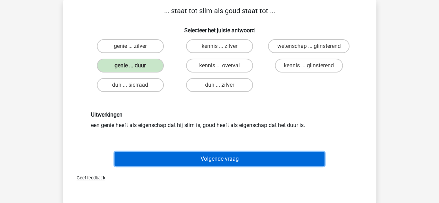
click at [193, 162] on button "Volgende vraag" at bounding box center [220, 159] width 210 height 15
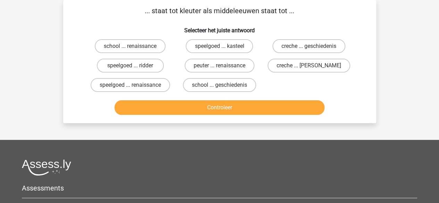
click at [243, 10] on p "... staat tot kleuter als middeleeuwen staat tot ..." at bounding box center [219, 11] width 291 height 10
click at [236, 66] on label "peuter ... renaissance" at bounding box center [220, 66] width 70 height 14
click at [224, 66] on input "peuter ... renaissance" at bounding box center [222, 68] width 5 height 5
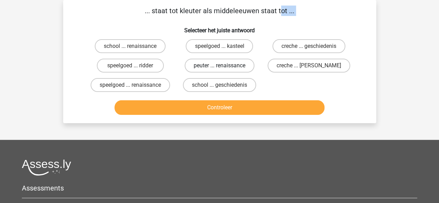
radio input "true"
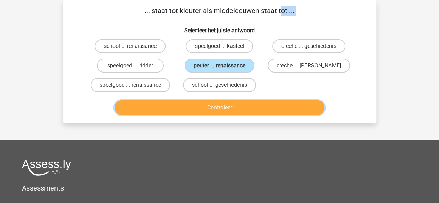
click at [221, 108] on button "Controleer" at bounding box center [220, 107] width 210 height 15
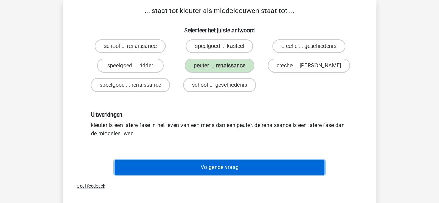
click at [203, 162] on button "Volgende vraag" at bounding box center [220, 167] width 210 height 15
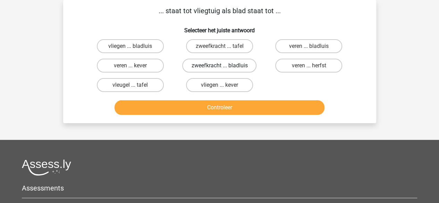
click at [197, 67] on label "zweefkracht ... bladluis" at bounding box center [219, 66] width 74 height 14
click at [220, 67] on input "zweefkracht ... bladluis" at bounding box center [222, 68] width 5 height 5
radio input "true"
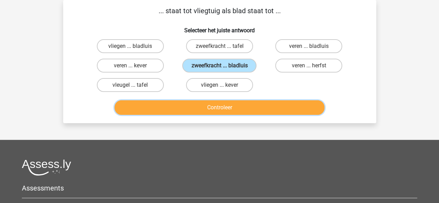
click at [191, 102] on button "Controleer" at bounding box center [220, 107] width 210 height 15
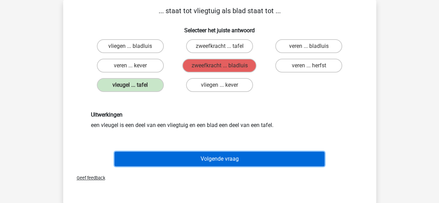
click at [174, 159] on button "Volgende vraag" at bounding box center [220, 159] width 210 height 15
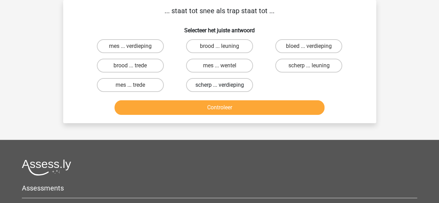
click at [201, 91] on label "scherp ... verdieping" at bounding box center [219, 85] width 67 height 14
click at [220, 90] on input "scherp ... verdieping" at bounding box center [222, 87] width 5 height 5
radio input "true"
click at [193, 119] on div "... staat tot snee als trap staat tot ... Selecteer het juiste antwoord mes ...…" at bounding box center [219, 61] width 313 height 123
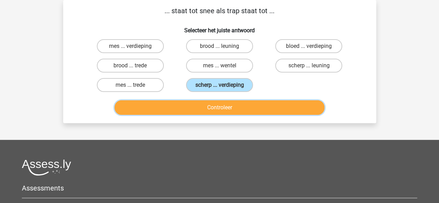
click at [199, 113] on button "Controleer" at bounding box center [220, 107] width 210 height 15
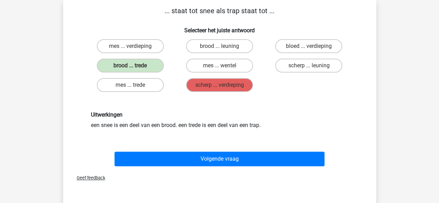
click at [174, 170] on div "Geef feedback" at bounding box center [220, 178] width 308 height 18
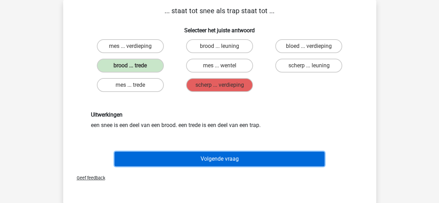
click at [184, 163] on button "Volgende vraag" at bounding box center [220, 159] width 210 height 15
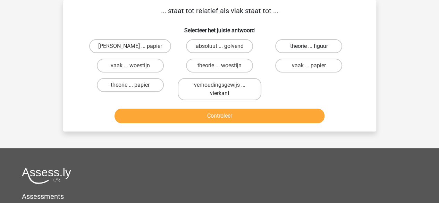
click at [291, 51] on label "theorie ... figuur" at bounding box center [308, 46] width 67 height 14
click at [309, 51] on input "theorie ... figuur" at bounding box center [311, 48] width 5 height 5
radio input "true"
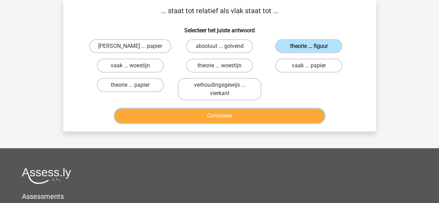
click at [266, 115] on button "Controleer" at bounding box center [220, 116] width 210 height 15
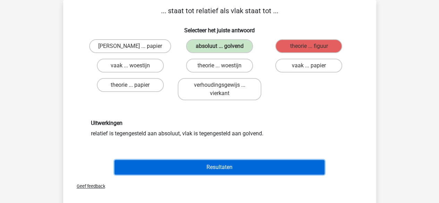
click at [246, 166] on button "Resultaten" at bounding box center [220, 167] width 210 height 15
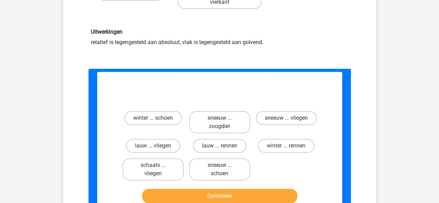
scroll to position [134, 0]
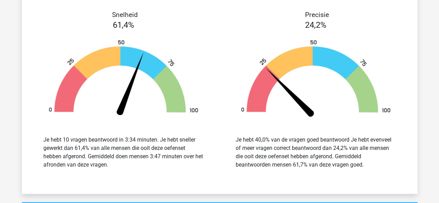
scroll to position [723, 0]
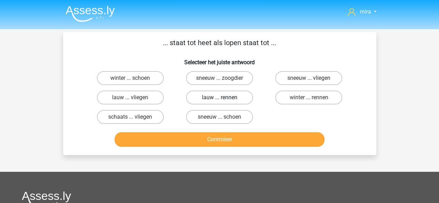
click at [223, 104] on label "lauw ... rennen" at bounding box center [219, 98] width 67 height 14
click at [223, 102] on input "lauw ... rennen" at bounding box center [222, 100] width 5 height 5
radio input "true"
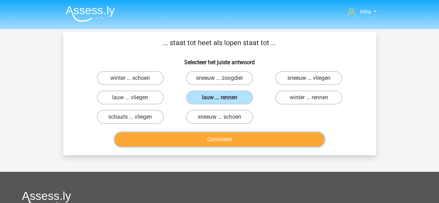
click at [220, 135] on button "Controleer" at bounding box center [220, 139] width 210 height 15
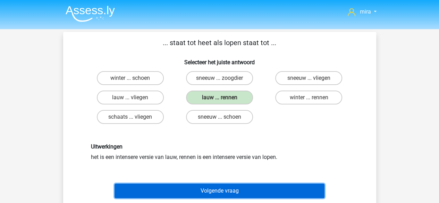
click at [230, 190] on button "Volgende vraag" at bounding box center [220, 191] width 210 height 15
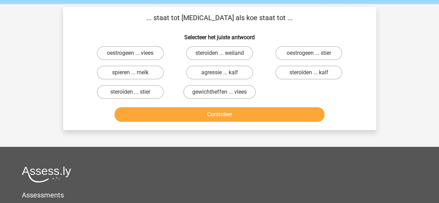
scroll to position [32, 0]
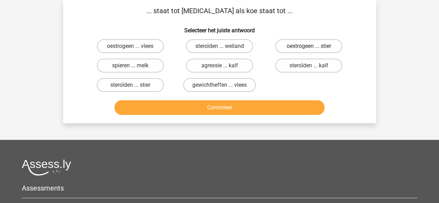
click at [298, 43] on label "oestrogeen ... stier" at bounding box center [308, 46] width 67 height 14
click at [309, 46] on input "oestrogeen ... stier" at bounding box center [311, 48] width 5 height 5
radio input "true"
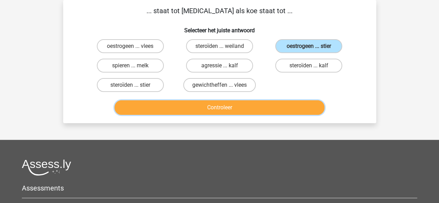
click at [300, 107] on button "Controleer" at bounding box center [220, 107] width 210 height 15
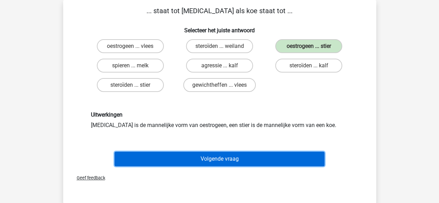
click at [269, 164] on button "Volgende vraag" at bounding box center [220, 159] width 210 height 15
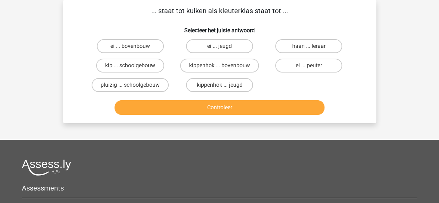
click at [151, 53] on div "ei ... bovenbouw" at bounding box center [130, 45] width 89 height 19
click at [148, 48] on label "ei ... bovenbouw" at bounding box center [130, 46] width 67 height 14
click at [135, 48] on input "ei ... bovenbouw" at bounding box center [132, 48] width 5 height 5
radio input "true"
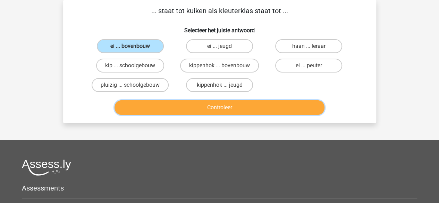
click at [195, 110] on button "Controleer" at bounding box center [220, 107] width 210 height 15
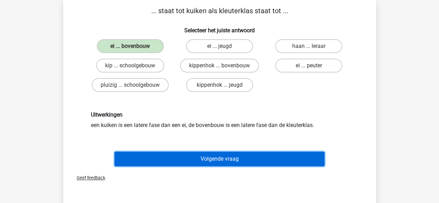
click at [209, 157] on button "Volgende vraag" at bounding box center [220, 159] width 210 height 15
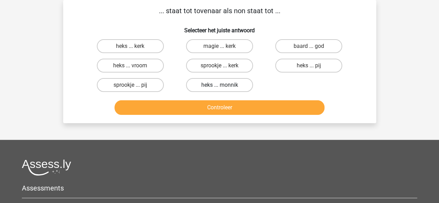
click at [233, 82] on label "heks ... monnik" at bounding box center [219, 85] width 67 height 14
click at [224, 85] on input "heks ... monnik" at bounding box center [222, 87] width 5 height 5
radio input "true"
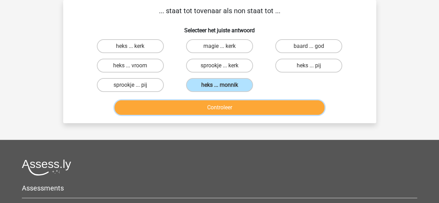
click at [237, 100] on button "Controleer" at bounding box center [220, 107] width 210 height 15
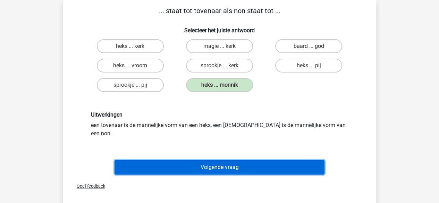
click at [236, 165] on button "Volgende vraag" at bounding box center [220, 167] width 210 height 15
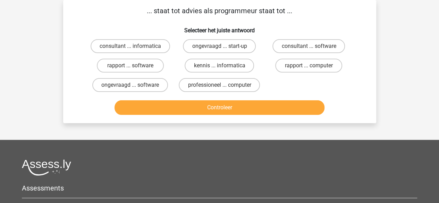
click at [293, 54] on div "consultant ... software" at bounding box center [308, 45] width 89 height 19
click at [291, 46] on label "consultant ... software" at bounding box center [309, 46] width 73 height 14
click at [309, 46] on input "consultant ... software" at bounding box center [311, 48] width 5 height 5
radio input "true"
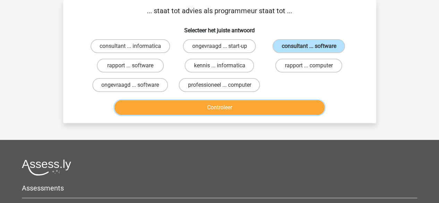
click at [290, 108] on button "Controleer" at bounding box center [220, 107] width 210 height 15
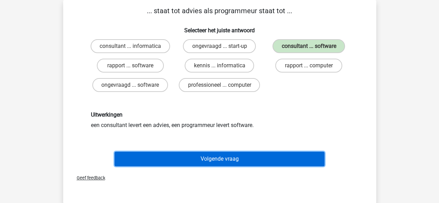
click at [286, 160] on button "Volgende vraag" at bounding box center [220, 159] width 210 height 15
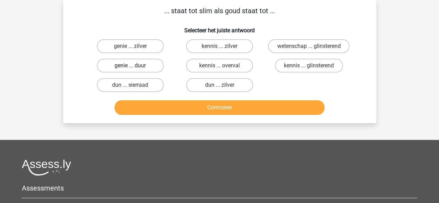
click at [157, 71] on label "genie ... duur" at bounding box center [130, 66] width 67 height 14
click at [135, 70] on input "genie ... duur" at bounding box center [132, 68] width 5 height 5
radio input "true"
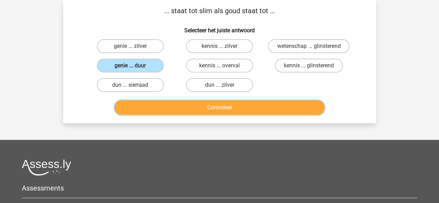
click at [202, 114] on button "Controleer" at bounding box center [220, 107] width 210 height 15
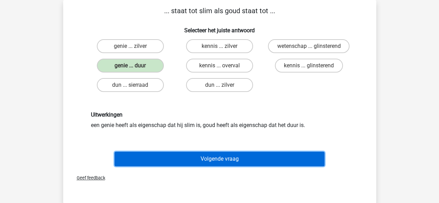
click at [206, 165] on button "Volgende vraag" at bounding box center [220, 159] width 210 height 15
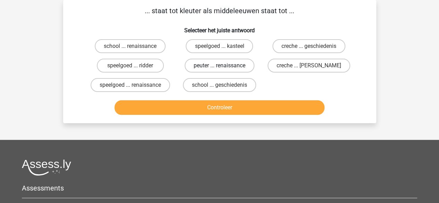
click at [213, 66] on label "peuter ... renaissance" at bounding box center [220, 66] width 70 height 14
click at [220, 66] on input "peuter ... renaissance" at bounding box center [222, 68] width 5 height 5
radio input "true"
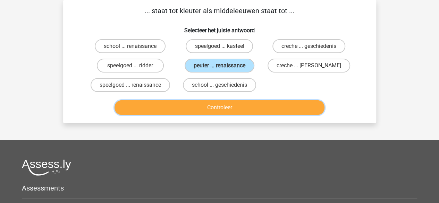
click at [225, 108] on button "Controleer" at bounding box center [220, 107] width 210 height 15
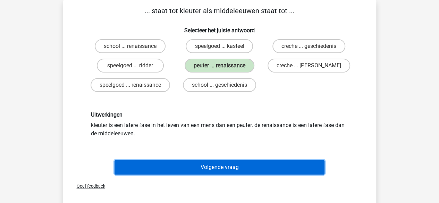
click at [228, 166] on button "Volgende vraag" at bounding box center [220, 167] width 210 height 15
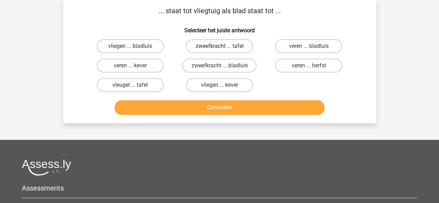
click at [238, 48] on label "zweefkracht ... tafel" at bounding box center [219, 46] width 67 height 14
click at [224, 48] on input "zweefkracht ... tafel" at bounding box center [222, 48] width 5 height 5
radio input "true"
click at [149, 77] on div "vleugel ... tafel" at bounding box center [130, 84] width 89 height 19
click at [155, 92] on label "vleugel ... tafel" at bounding box center [130, 85] width 67 height 14
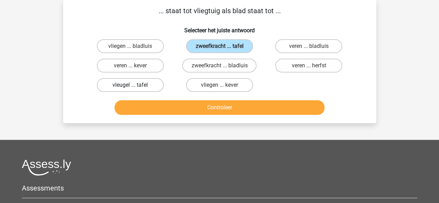
click at [135, 90] on input "vleugel ... tafel" at bounding box center [132, 87] width 5 height 5
radio input "true"
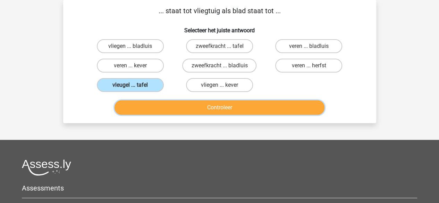
click at [163, 110] on button "Controleer" at bounding box center [220, 107] width 210 height 15
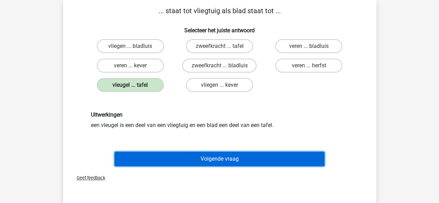
click at [203, 161] on button "Volgende vraag" at bounding box center [220, 159] width 210 height 15
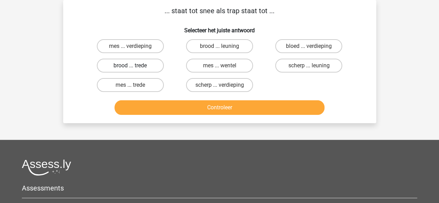
click at [140, 68] on label "brood ... trede" at bounding box center [130, 66] width 67 height 14
click at [135, 68] on input "brood ... trede" at bounding box center [132, 68] width 5 height 5
radio input "true"
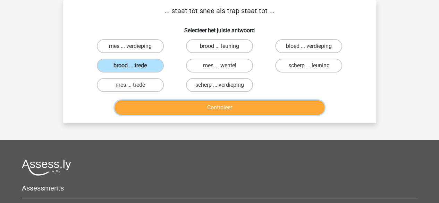
click at [191, 109] on button "Controleer" at bounding box center [220, 107] width 210 height 15
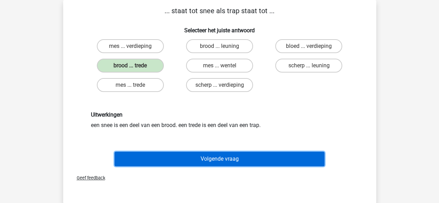
click at [209, 162] on button "Volgende vraag" at bounding box center [220, 159] width 210 height 15
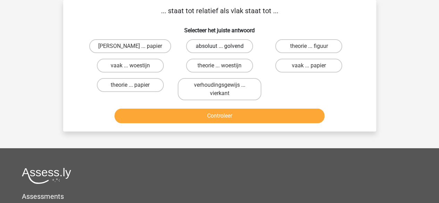
click at [218, 47] on label "absoluut ... golvend" at bounding box center [219, 46] width 67 height 14
click at [220, 47] on input "absoluut ... golvend" at bounding box center [222, 48] width 5 height 5
radio input "true"
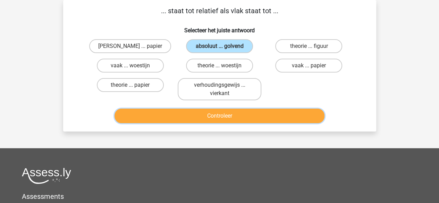
click at [211, 120] on button "Controleer" at bounding box center [220, 116] width 210 height 15
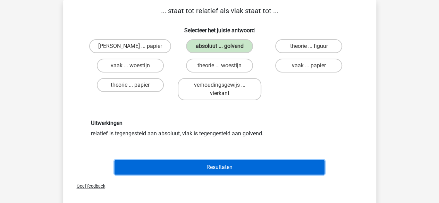
click at [215, 166] on button "Resultaten" at bounding box center [220, 167] width 210 height 15
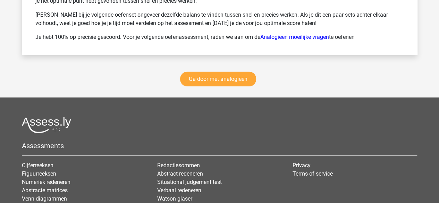
scroll to position [1010, 0]
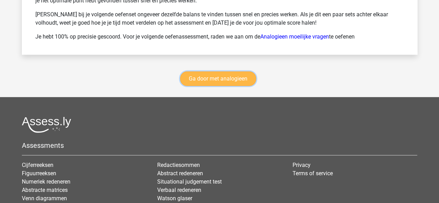
click at [229, 73] on link "Ga door met analogieen" at bounding box center [218, 79] width 76 height 15
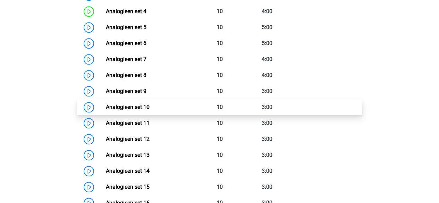
scroll to position [397, 0]
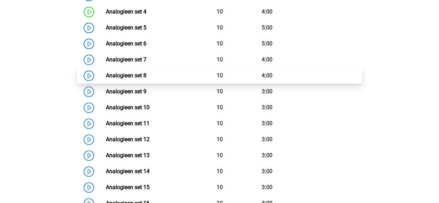
click at [142, 74] on link "Analogieen set 8" at bounding box center [126, 75] width 41 height 7
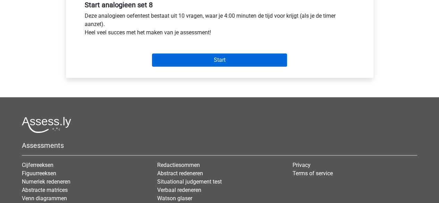
scroll to position [269, 0]
click at [196, 60] on input "Start" at bounding box center [219, 59] width 135 height 13
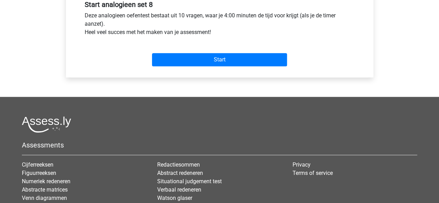
click at [206, 67] on div "Start" at bounding box center [220, 54] width 281 height 30
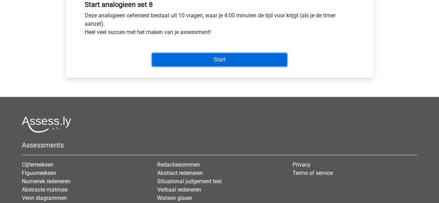
click at [220, 55] on input "Start" at bounding box center [219, 59] width 135 height 13
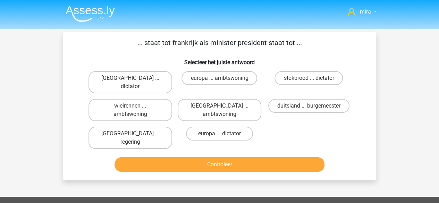
click at [185, 41] on p "... staat tot frankrijk als minister president staat tot ..." at bounding box center [219, 43] width 291 height 10
click at [206, 100] on label "parijs ... ambtswoning" at bounding box center [220, 110] width 84 height 22
click at [220, 106] on input "parijs ... ambtswoning" at bounding box center [222, 108] width 5 height 5
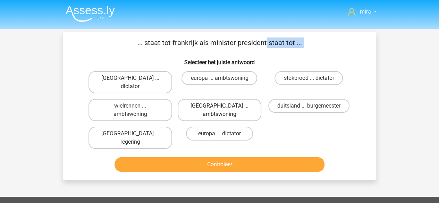
radio input "true"
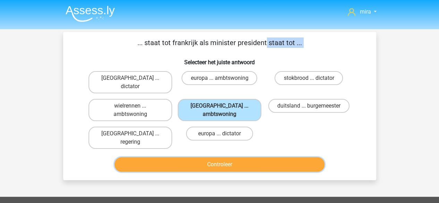
click at [203, 157] on button "Controleer" at bounding box center [220, 164] width 210 height 15
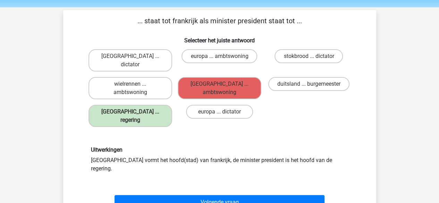
scroll to position [22, 0]
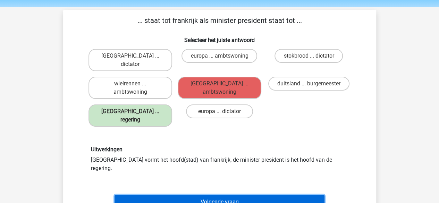
click at [196, 195] on button "Volgende vraag" at bounding box center [220, 202] width 210 height 15
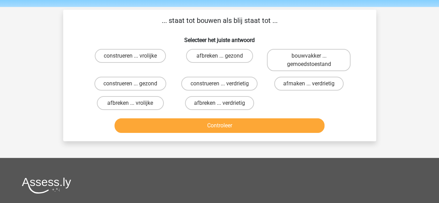
scroll to position [32, 0]
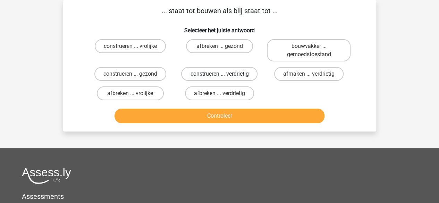
click at [217, 70] on label "construeren ... verdrietig" at bounding box center [219, 74] width 76 height 14
click at [220, 74] on input "construeren ... verdrietig" at bounding box center [222, 76] width 5 height 5
radio input "true"
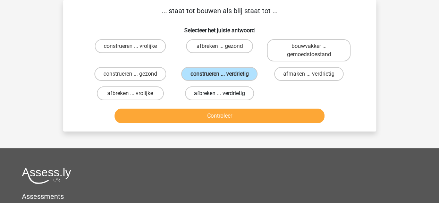
click at [217, 95] on label "afbreken ... verdrietig" at bounding box center [219, 94] width 69 height 14
click at [220, 95] on input "afbreken ... verdrietig" at bounding box center [222, 95] width 5 height 5
radio input "true"
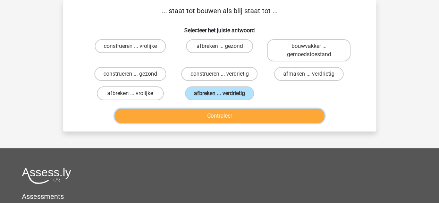
click at [214, 115] on button "Controleer" at bounding box center [220, 116] width 210 height 15
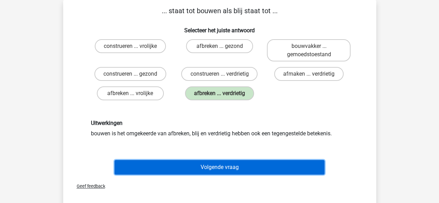
click at [199, 161] on button "Volgende vraag" at bounding box center [220, 167] width 210 height 15
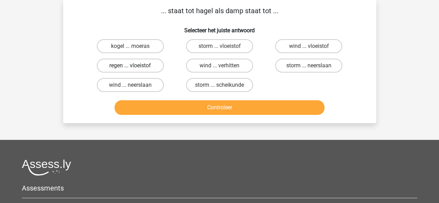
click at [159, 71] on label "regen ... vloeistof" at bounding box center [130, 66] width 67 height 14
click at [135, 70] on input "regen ... vloeistof" at bounding box center [132, 68] width 5 height 5
radio input "true"
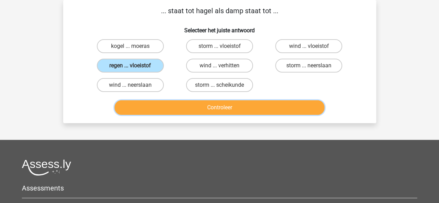
click at [192, 109] on button "Controleer" at bounding box center [220, 107] width 210 height 15
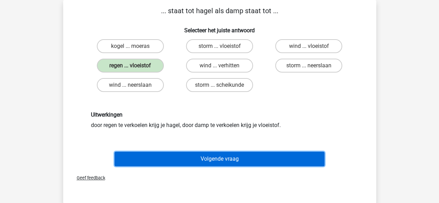
click at [209, 160] on button "Volgende vraag" at bounding box center [220, 159] width 210 height 15
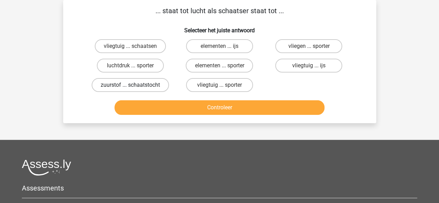
click at [155, 82] on label "zuurstof ... schaatstocht" at bounding box center [130, 85] width 77 height 14
click at [135, 85] on input "zuurstof ... schaatstocht" at bounding box center [132, 87] width 5 height 5
radio input "true"
click at [153, 64] on label "luchtdruk ... sporter" at bounding box center [130, 66] width 67 height 14
click at [135, 66] on input "luchtdruk ... sporter" at bounding box center [132, 68] width 5 height 5
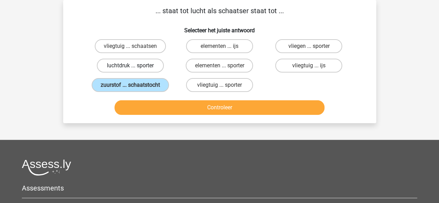
radio input "true"
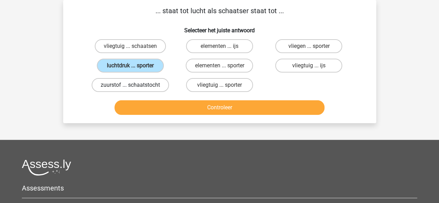
click at [155, 81] on label "zuurstof ... schaatstocht" at bounding box center [130, 85] width 77 height 14
click at [135, 85] on input "zuurstof ... schaatstocht" at bounding box center [132, 87] width 5 height 5
radio input "true"
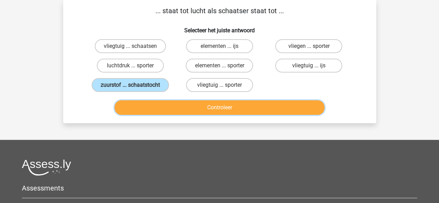
click at [168, 107] on button "Controleer" at bounding box center [220, 107] width 210 height 15
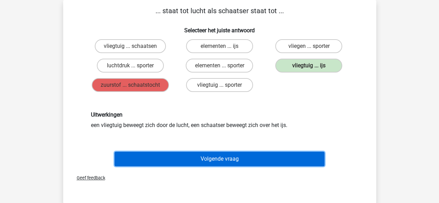
click at [203, 157] on button "Volgende vraag" at bounding box center [220, 159] width 210 height 15
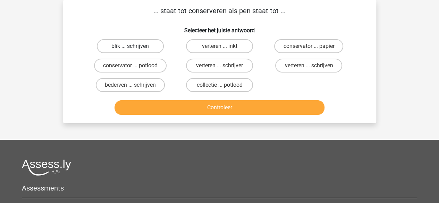
click at [104, 52] on label "blik ... schrijven" at bounding box center [130, 46] width 67 height 14
click at [130, 51] on input "blik ... schrijven" at bounding box center [132, 48] width 5 height 5
radio input "true"
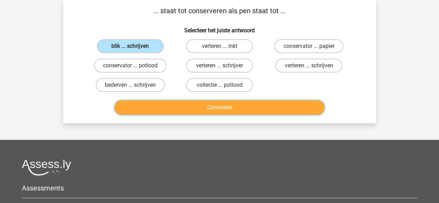
click at [154, 113] on button "Controleer" at bounding box center [220, 107] width 210 height 15
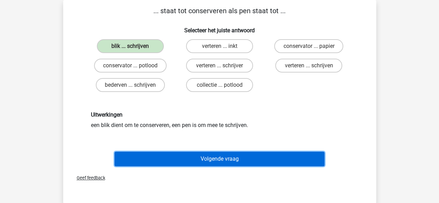
click at [163, 156] on button "Volgende vraag" at bounding box center [220, 159] width 210 height 15
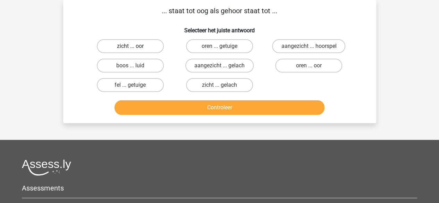
drag, startPoint x: 151, startPoint y: 129, endPoint x: 150, endPoint y: 42, distance: 86.9
click at [150, 42] on div "mira miraataallah897@gmail.com Nederlands English" at bounding box center [219, 145] width 439 height 355
click at [150, 42] on label "zicht ... oor" at bounding box center [130, 46] width 67 height 14
click at [135, 46] on input "zicht ... oor" at bounding box center [132, 48] width 5 height 5
radio input "true"
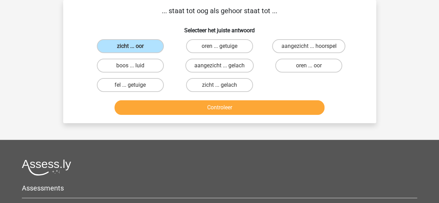
click at [146, 115] on div "Controleer" at bounding box center [220, 108] width 268 height 17
click at [145, 113] on button "Controleer" at bounding box center [220, 107] width 210 height 15
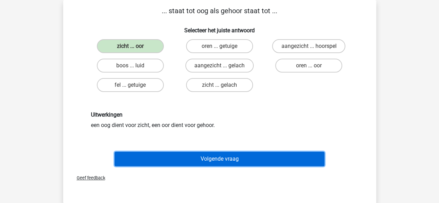
click at [154, 164] on button "Volgende vraag" at bounding box center [220, 159] width 210 height 15
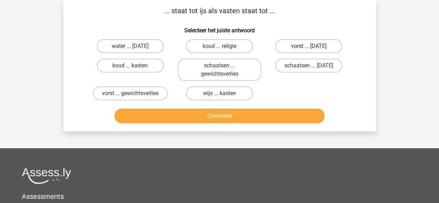
click at [313, 52] on label "vorst ... suikerfeest" at bounding box center [308, 46] width 67 height 14
click at [313, 51] on input "vorst ... suikerfeest" at bounding box center [311, 48] width 5 height 5
radio input "true"
click at [206, 126] on div "... staat tot ijs als vasten staat tot ... Selecteer het juiste antwoord water …" at bounding box center [219, 66] width 313 height 132
click at [208, 123] on div "Controleer" at bounding box center [220, 117] width 268 height 17
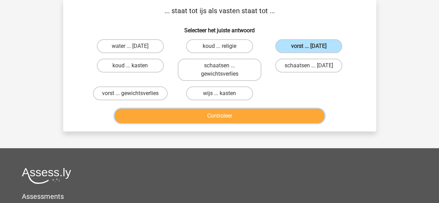
click at [209, 123] on button "Controleer" at bounding box center [220, 116] width 210 height 15
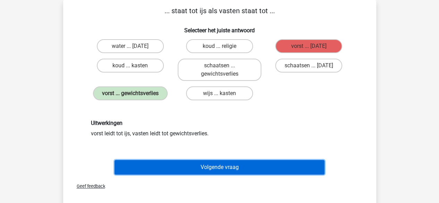
click at [196, 160] on button "Volgende vraag" at bounding box center [220, 167] width 210 height 15
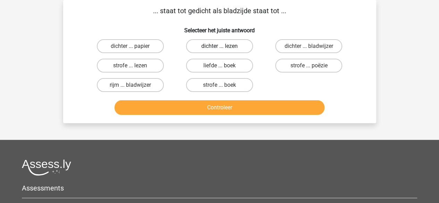
click at [240, 43] on label "dichter ... lezen" at bounding box center [219, 46] width 67 height 14
click at [224, 46] on input "dichter ... lezen" at bounding box center [222, 48] width 5 height 5
radio input "true"
click at [149, 61] on label "strofe ... lezen" at bounding box center [130, 66] width 67 height 14
click at [135, 66] on input "strofe ... lezen" at bounding box center [132, 68] width 5 height 5
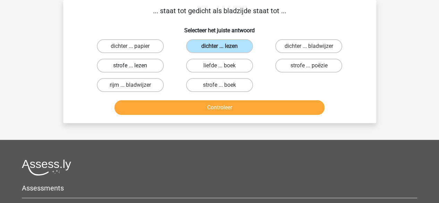
radio input "true"
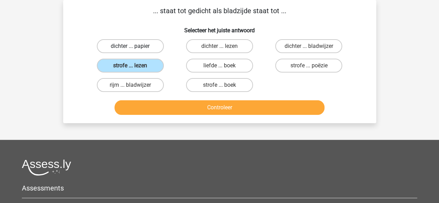
click at [162, 49] on label "dichter ... papier" at bounding box center [130, 46] width 67 height 14
click at [135, 49] on input "dichter ... papier" at bounding box center [132, 48] width 5 height 5
radio input "true"
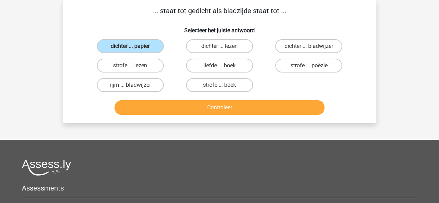
click at [209, 73] on label "liefde ... boek" at bounding box center [219, 66] width 67 height 14
click at [220, 70] on input "liefde ... boek" at bounding box center [222, 68] width 5 height 5
radio input "true"
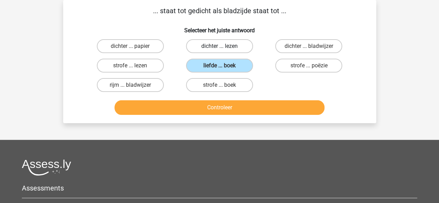
click at [218, 46] on label "dichter ... lezen" at bounding box center [219, 46] width 67 height 14
click at [220, 46] on input "dichter ... lezen" at bounding box center [222, 48] width 5 height 5
radio input "true"
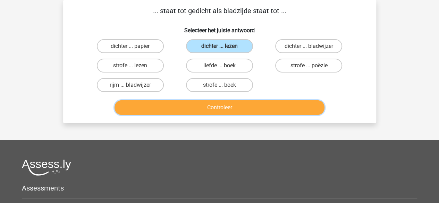
click at [223, 102] on button "Controleer" at bounding box center [220, 107] width 210 height 15
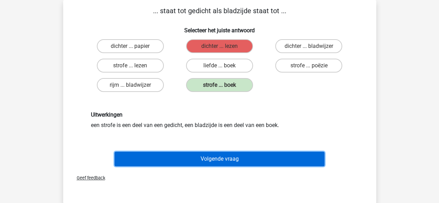
click at [237, 160] on button "Volgende vraag" at bounding box center [220, 159] width 210 height 15
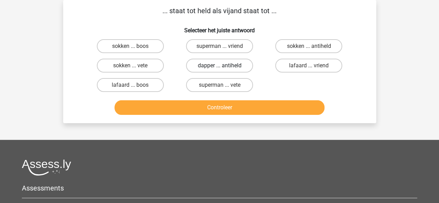
click at [225, 63] on label "dapper ... antiheld" at bounding box center [219, 66] width 67 height 14
click at [224, 66] on input "dapper ... antiheld" at bounding box center [222, 68] width 5 height 5
radio input "true"
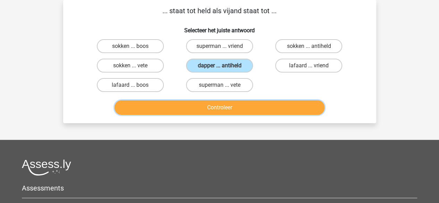
click at [224, 102] on button "Controleer" at bounding box center [220, 107] width 210 height 15
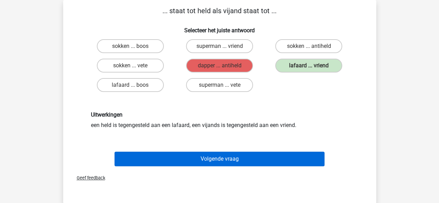
click at [221, 164] on div "Volgende vraag" at bounding box center [220, 160] width 268 height 17
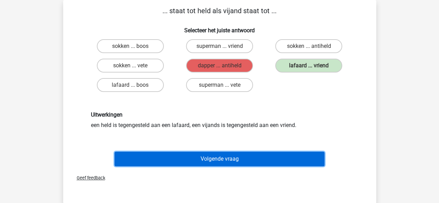
click at [221, 164] on button "Volgende vraag" at bounding box center [220, 159] width 210 height 15
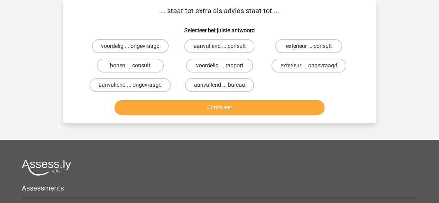
scroll to position [0, 0]
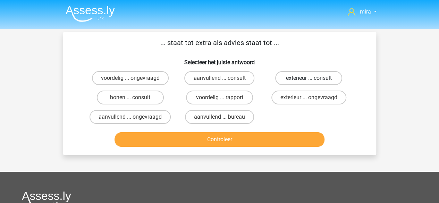
click at [327, 77] on label "exterieur ... consult" at bounding box center [308, 78] width 67 height 14
click at [314, 78] on input "exterieur ... consult" at bounding box center [311, 80] width 5 height 5
radio input "true"
click at [225, 77] on label "aanvullend ... consult" at bounding box center [219, 78] width 70 height 14
click at [224, 78] on input "aanvullend ... consult" at bounding box center [222, 80] width 5 height 5
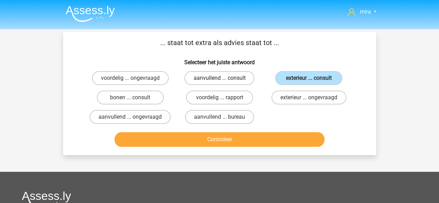
radio input "true"
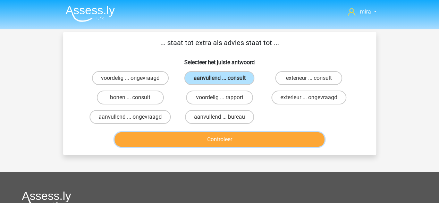
click at [226, 144] on button "Controleer" at bounding box center [220, 139] width 210 height 15
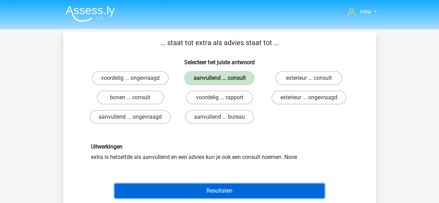
click at [227, 194] on button "Resultaten" at bounding box center [220, 191] width 210 height 15
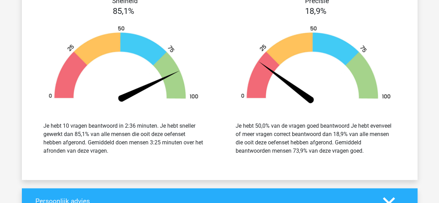
scroll to position [749, 0]
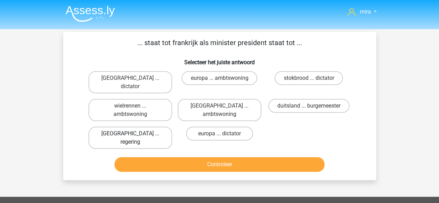
click at [152, 127] on label "[GEOGRAPHIC_DATA] ... regering" at bounding box center [131, 138] width 84 height 22
click at [135, 134] on input "[GEOGRAPHIC_DATA] ... regering" at bounding box center [132, 136] width 5 height 5
radio input "true"
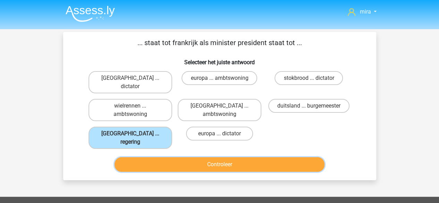
click at [160, 157] on button "Controleer" at bounding box center [220, 164] width 210 height 15
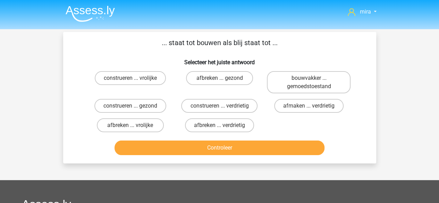
scroll to position [32, 0]
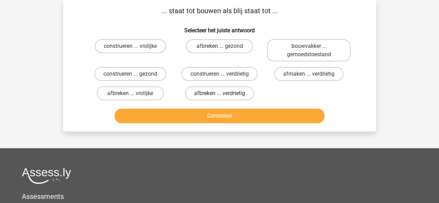
click at [217, 87] on label "afbreken ... verdrietig" at bounding box center [219, 94] width 69 height 14
click at [220, 93] on input "afbreken ... verdrietig" at bounding box center [222, 95] width 5 height 5
radio input "true"
click at [211, 124] on div "Controleer" at bounding box center [220, 117] width 268 height 17
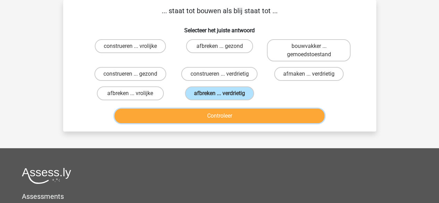
click at [215, 118] on button "Controleer" at bounding box center [220, 116] width 210 height 15
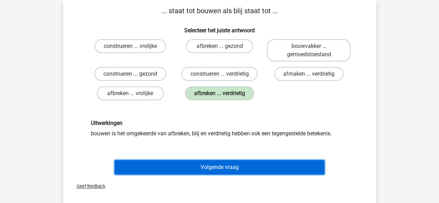
click at [205, 160] on button "Volgende vraag" at bounding box center [220, 167] width 210 height 15
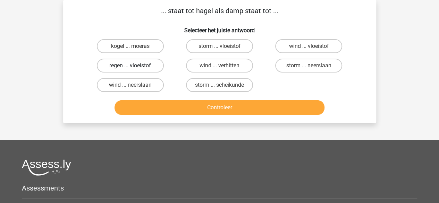
click at [144, 65] on label "regen ... vloeistof" at bounding box center [130, 66] width 67 height 14
click at [135, 66] on input "regen ... vloeistof" at bounding box center [132, 68] width 5 height 5
radio input "true"
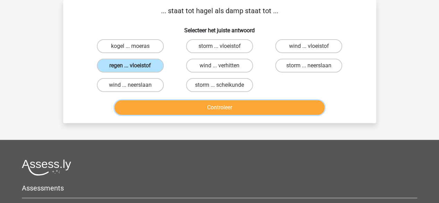
click at [158, 112] on button "Controleer" at bounding box center [220, 107] width 210 height 15
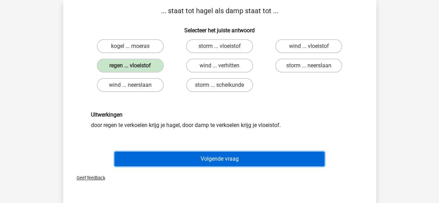
click at [167, 159] on button "Volgende vraag" at bounding box center [220, 159] width 210 height 15
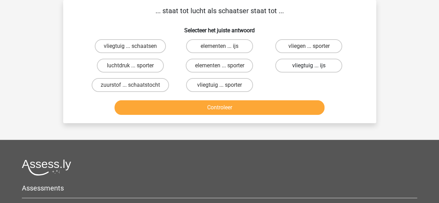
click at [303, 67] on label "vliegtuig ... ijs" at bounding box center [308, 66] width 67 height 14
click at [309, 67] on input "vliegtuig ... ijs" at bounding box center [311, 68] width 5 height 5
radio input "true"
click at [283, 97] on div "Controleer" at bounding box center [219, 106] width 291 height 23
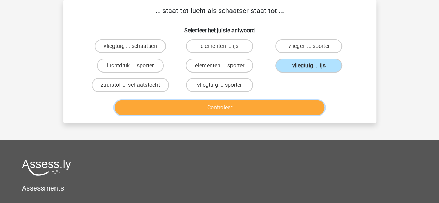
click at [282, 102] on button "Controleer" at bounding box center [220, 107] width 210 height 15
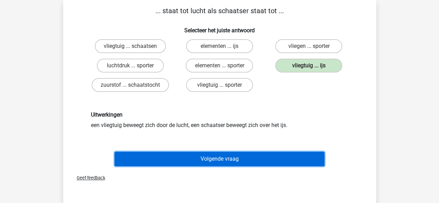
click at [250, 162] on button "Volgende vraag" at bounding box center [220, 159] width 210 height 15
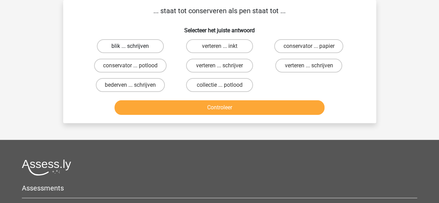
click at [156, 48] on label "blik ... schrijven" at bounding box center [130, 46] width 67 height 14
click at [135, 48] on input "blik ... schrijven" at bounding box center [132, 48] width 5 height 5
radio input "true"
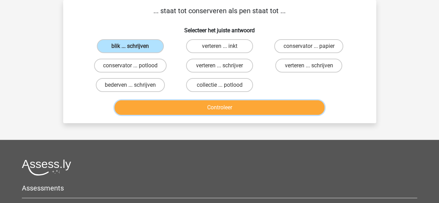
click at [170, 101] on button "Controleer" at bounding box center [220, 107] width 210 height 15
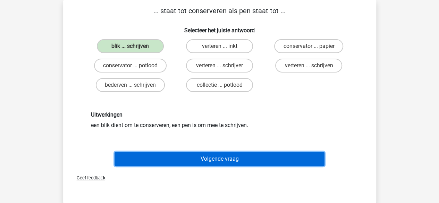
click at [169, 158] on button "Volgende vraag" at bounding box center [220, 159] width 210 height 15
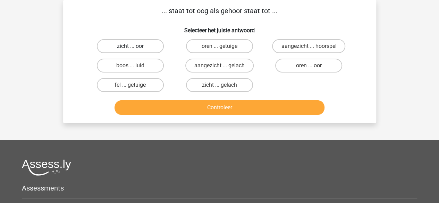
click at [155, 47] on label "zicht ... oor" at bounding box center [130, 46] width 67 height 14
click at [135, 47] on input "zicht ... oor" at bounding box center [132, 48] width 5 height 5
radio input "true"
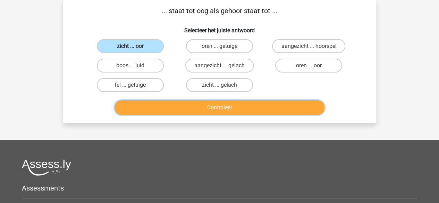
click at [169, 110] on button "Controleer" at bounding box center [220, 107] width 210 height 15
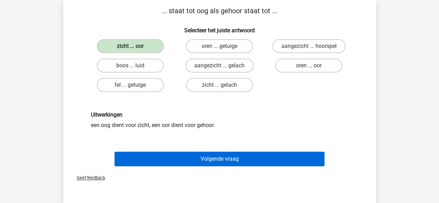
drag, startPoint x: 169, startPoint y: 148, endPoint x: 167, endPoint y: 162, distance: 14.4
click at [167, 162] on div "Volgende vraag" at bounding box center [219, 157] width 291 height 23
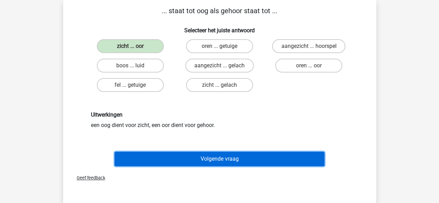
click at [167, 162] on button "Volgende vraag" at bounding box center [220, 159] width 210 height 15
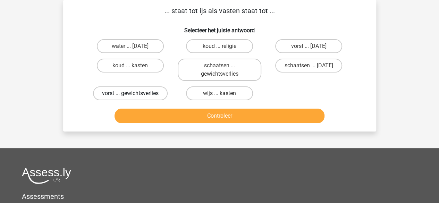
click at [148, 92] on label "vorst ... gewichtsverlies" at bounding box center [130, 94] width 75 height 14
click at [135, 93] on input "vorst ... gewichtsverlies" at bounding box center [132, 95] width 5 height 5
radio input "true"
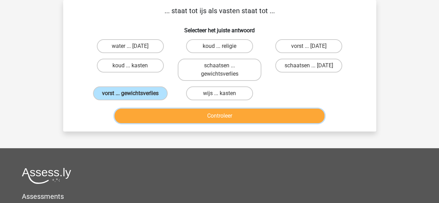
click at [156, 114] on button "Controleer" at bounding box center [220, 116] width 210 height 15
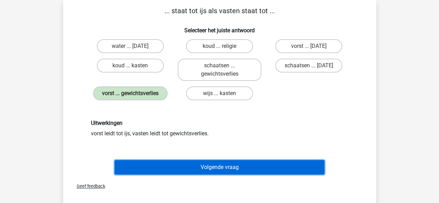
click at [172, 164] on button "Volgende vraag" at bounding box center [220, 167] width 210 height 15
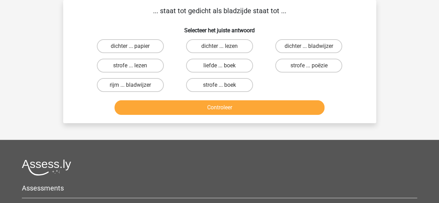
click at [233, 16] on div "... staat tot gedicht als bladzijde staat tot ... Selecteer het juiste antwoord…" at bounding box center [220, 62] width 308 height 112
click at [203, 79] on label "strofe ... boek" at bounding box center [219, 85] width 67 height 14
click at [220, 85] on input "strofe ... boek" at bounding box center [222, 87] width 5 height 5
radio input "true"
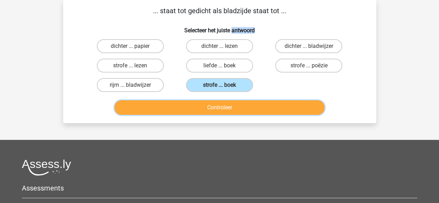
click at [210, 107] on button "Controleer" at bounding box center [220, 107] width 210 height 15
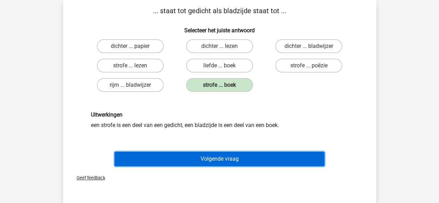
click at [209, 157] on button "Volgende vraag" at bounding box center [220, 159] width 210 height 15
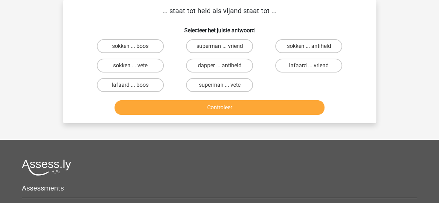
click at [212, 19] on div "... staat tot held als vijand staat tot ... Selecteer het juiste antwoord sokke…" at bounding box center [220, 62] width 308 height 112
drag, startPoint x: 212, startPoint y: 19, endPoint x: 220, endPoint y: 7, distance: 13.8
click at [220, 7] on div "... staat tot held als vijand staat tot ... Selecteer het juiste antwoord sokke…" at bounding box center [220, 62] width 308 height 112
click at [220, 7] on p "... staat tot held als vijand staat tot ..." at bounding box center [219, 11] width 291 height 10
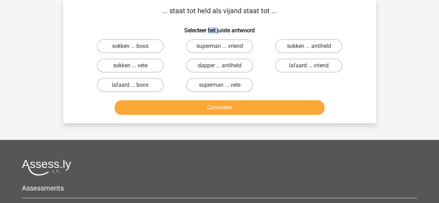
click at [220, 7] on p "... staat tot held als vijand staat tot ..." at bounding box center [219, 11] width 291 height 10
click at [299, 68] on label "lafaard ... vriend" at bounding box center [308, 66] width 67 height 14
click at [309, 68] on input "lafaard ... vriend" at bounding box center [311, 68] width 5 height 5
radio input "true"
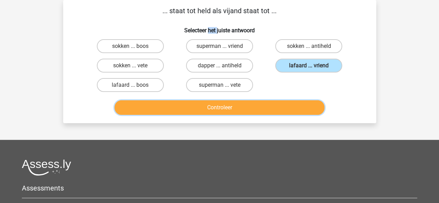
click at [266, 114] on button "Controleer" at bounding box center [220, 107] width 210 height 15
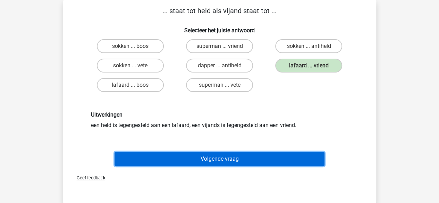
click at [244, 162] on button "Volgende vraag" at bounding box center [220, 159] width 210 height 15
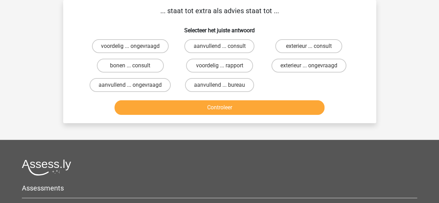
click at [219, 23] on h6 "Selecteer het juiste antwoord" at bounding box center [219, 28] width 291 height 12
click at [221, 19] on div "... staat tot extra als advies staat tot ... Selecteer het juiste antwoord voor…" at bounding box center [220, 62] width 308 height 112
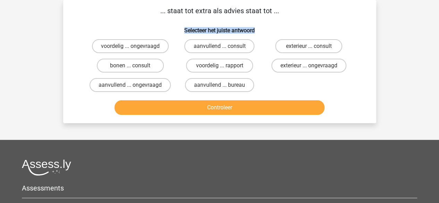
click at [221, 19] on div "... staat tot extra als advies staat tot ... Selecteer het juiste antwoord voor…" at bounding box center [220, 62] width 308 height 112
click at [222, 16] on p "... staat tot extra als advies staat tot ..." at bounding box center [219, 11] width 291 height 10
click at [199, 64] on label "voordelig ... rapport" at bounding box center [219, 66] width 67 height 14
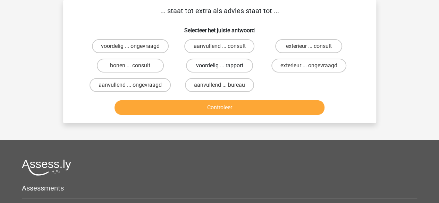
click at [220, 66] on input "voordelig ... rapport" at bounding box center [222, 68] width 5 height 5
radio input "true"
click at [190, 48] on label "aanvullend ... consult" at bounding box center [219, 46] width 70 height 14
click at [220, 48] on input "aanvullend ... consult" at bounding box center [222, 48] width 5 height 5
radio input "true"
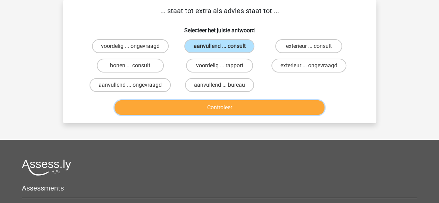
click at [179, 107] on button "Controleer" at bounding box center [220, 107] width 210 height 15
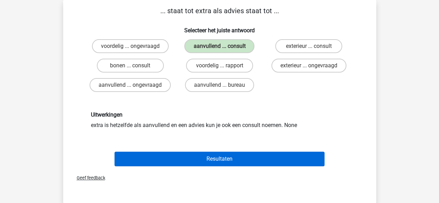
drag, startPoint x: 183, startPoint y: 151, endPoint x: 182, endPoint y: 157, distance: 5.6
click at [182, 157] on div "Resultaten" at bounding box center [219, 157] width 291 height 23
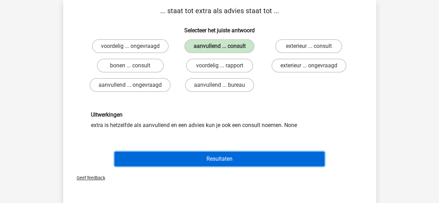
click at [182, 157] on button "Resultaten" at bounding box center [220, 159] width 210 height 15
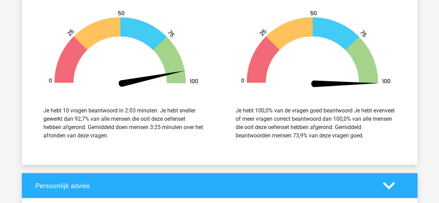
scroll to position [751, 0]
